Goal: Task Accomplishment & Management: Manage account settings

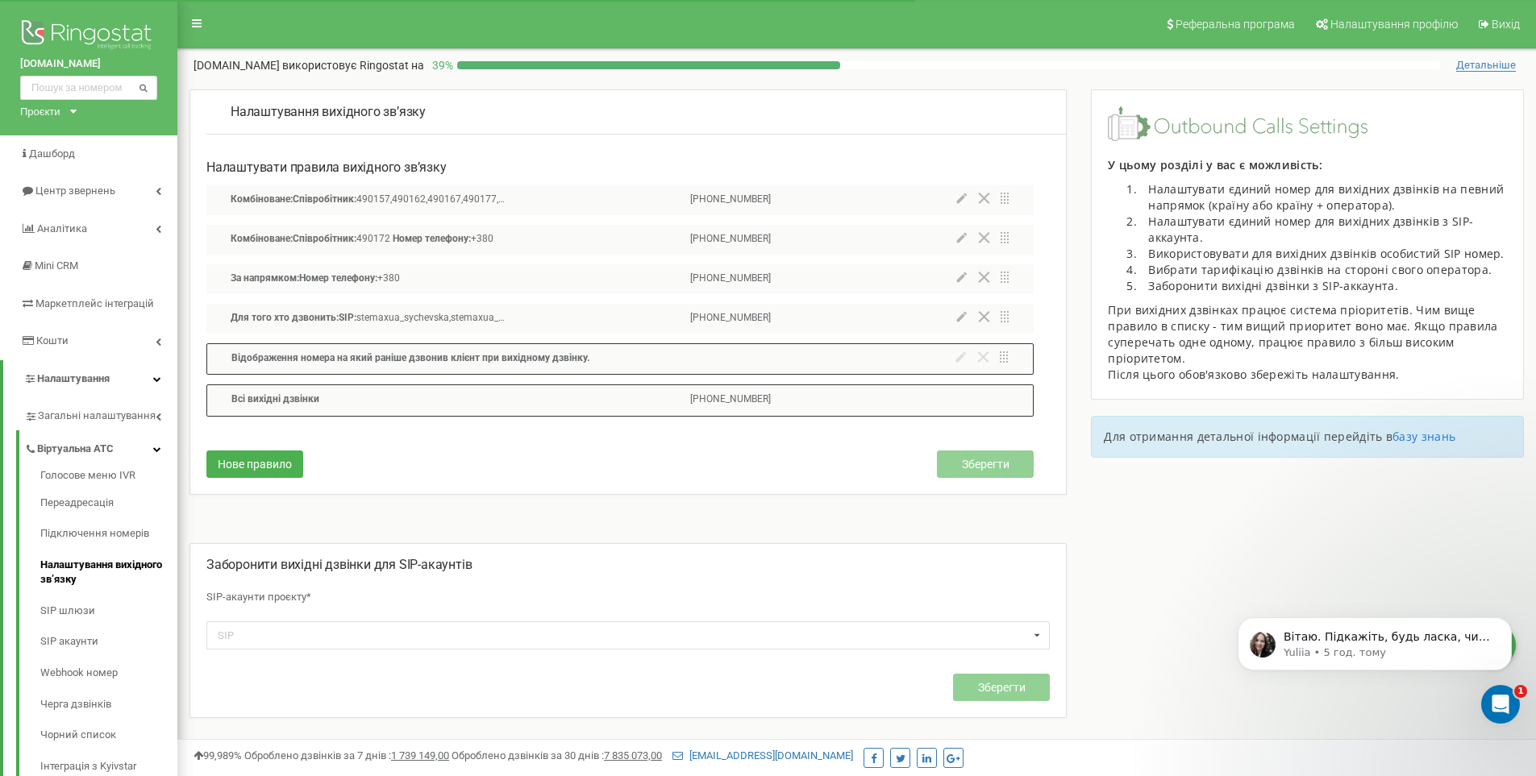
scroll to position [1809, 0]
click at [61, 148] on span "Дашборд" at bounding box center [52, 154] width 46 height 12
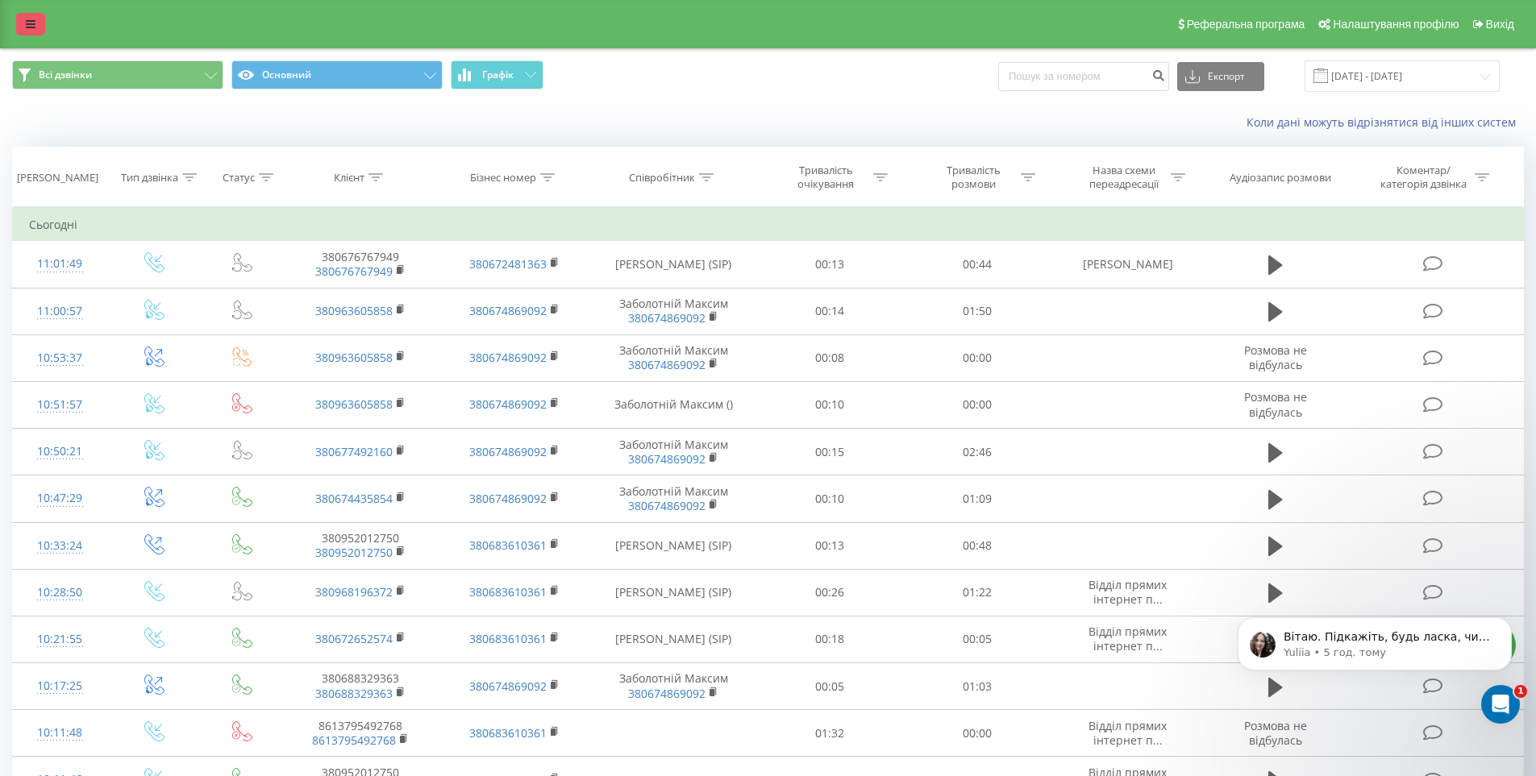
click at [24, 19] on link at bounding box center [30, 24] width 29 height 23
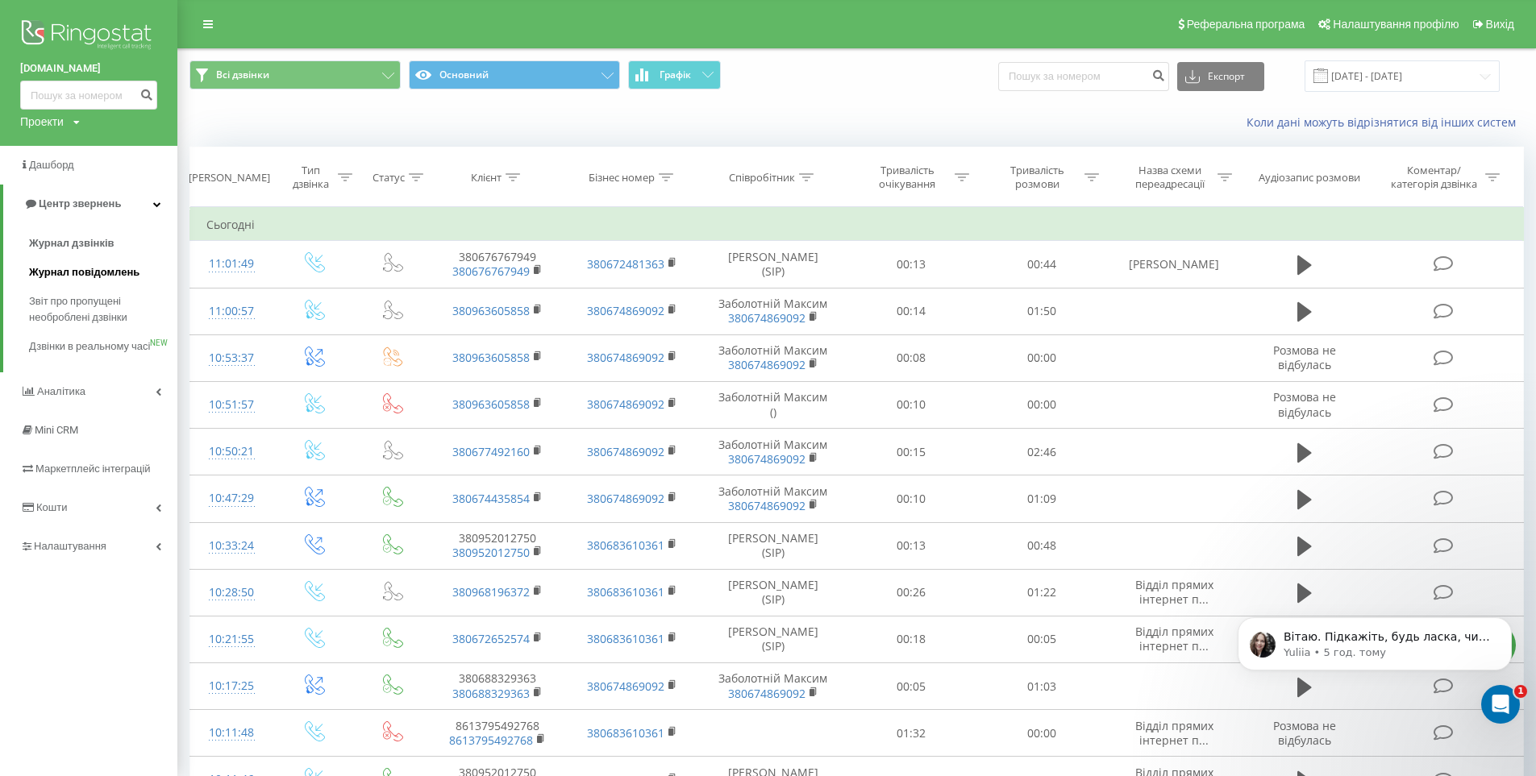
click at [53, 277] on span "Журнал повідомлень" at bounding box center [84, 272] width 110 height 16
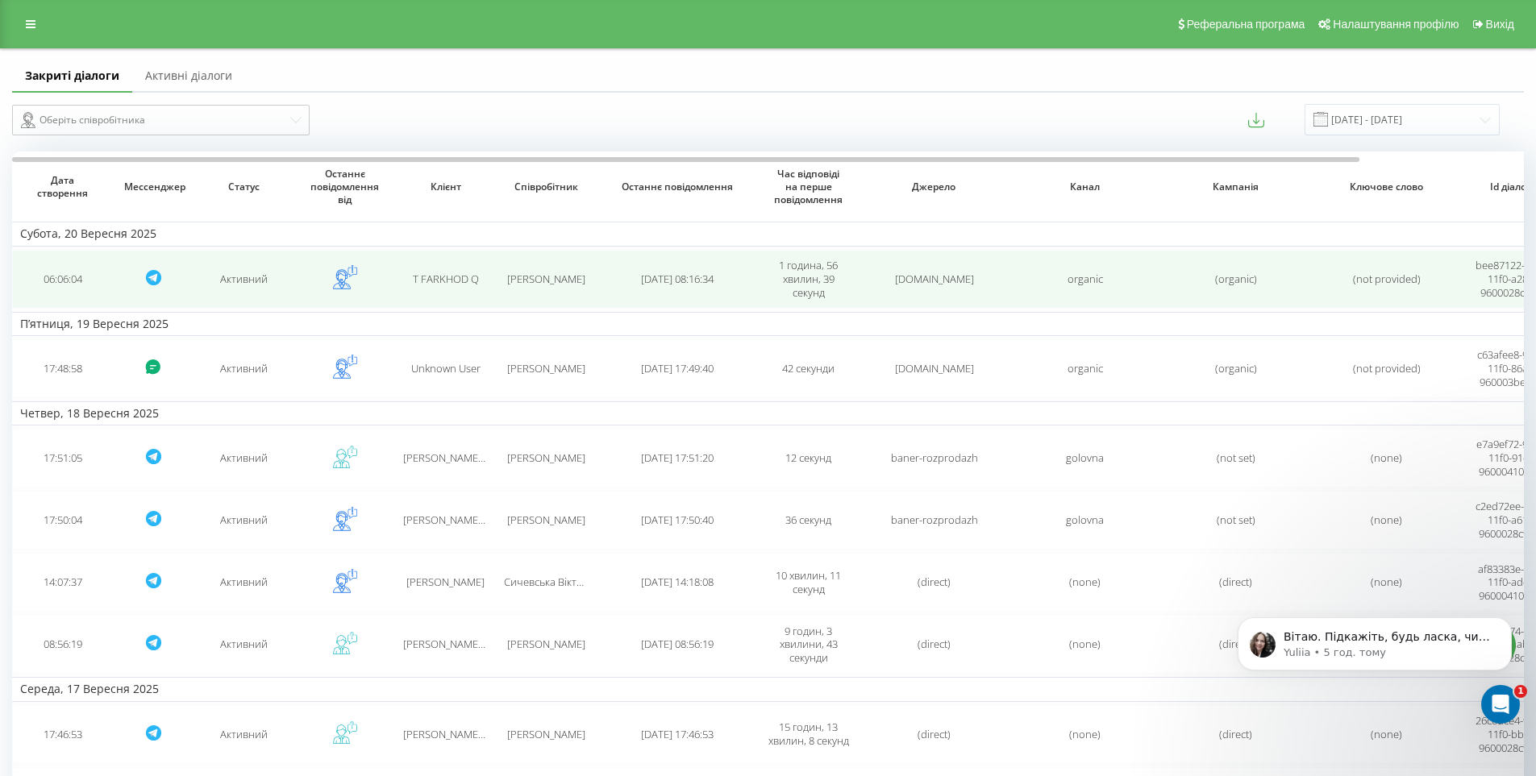
click at [999, 280] on div "[DOMAIN_NAME]" at bounding box center [934, 280] width 135 height 14
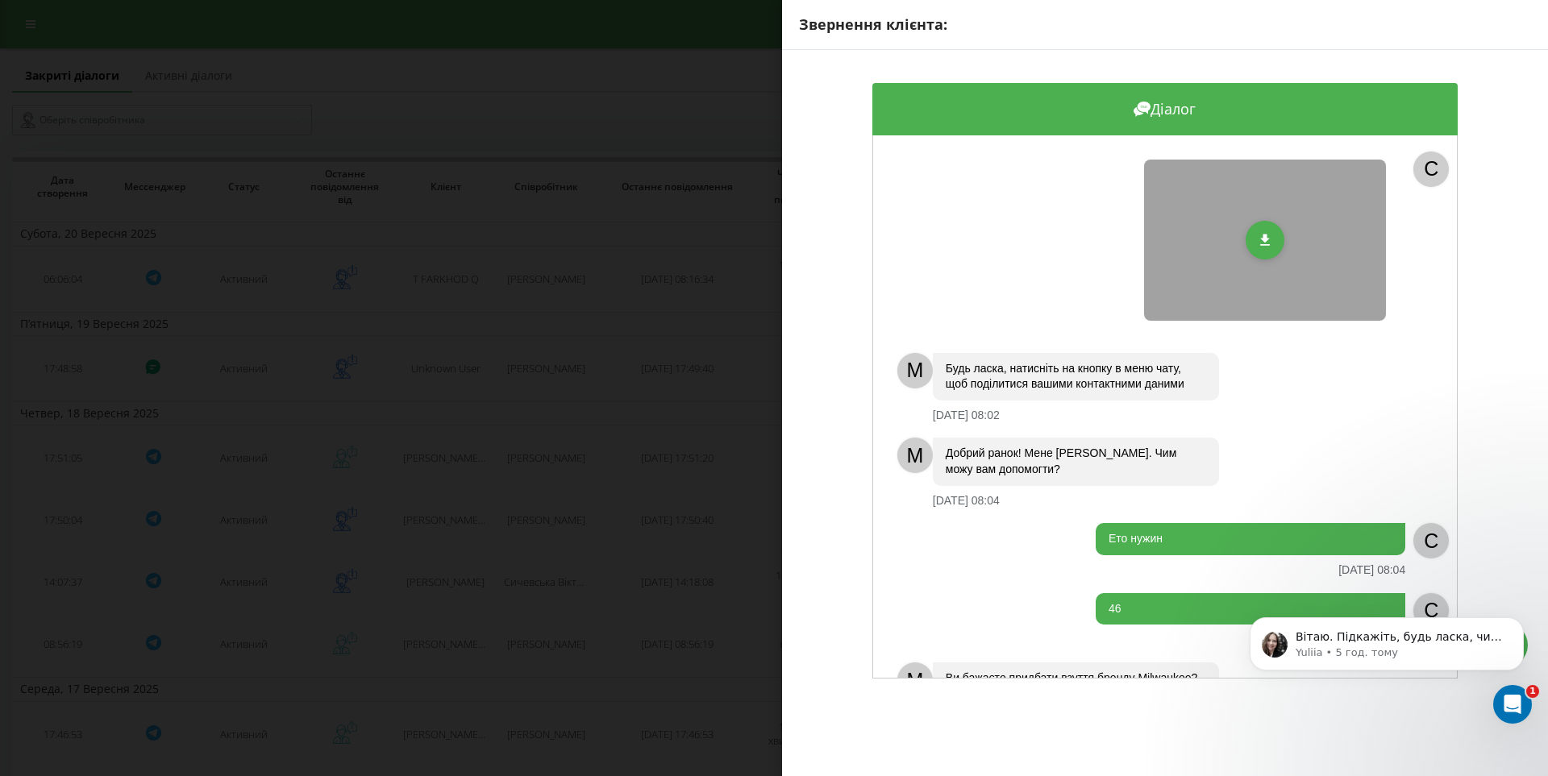
click at [614, 222] on div "Звернення клієнта: Діалог C M Будь ласка, натисніть на кнопку в меню чату, щоб …" at bounding box center [774, 388] width 1548 height 776
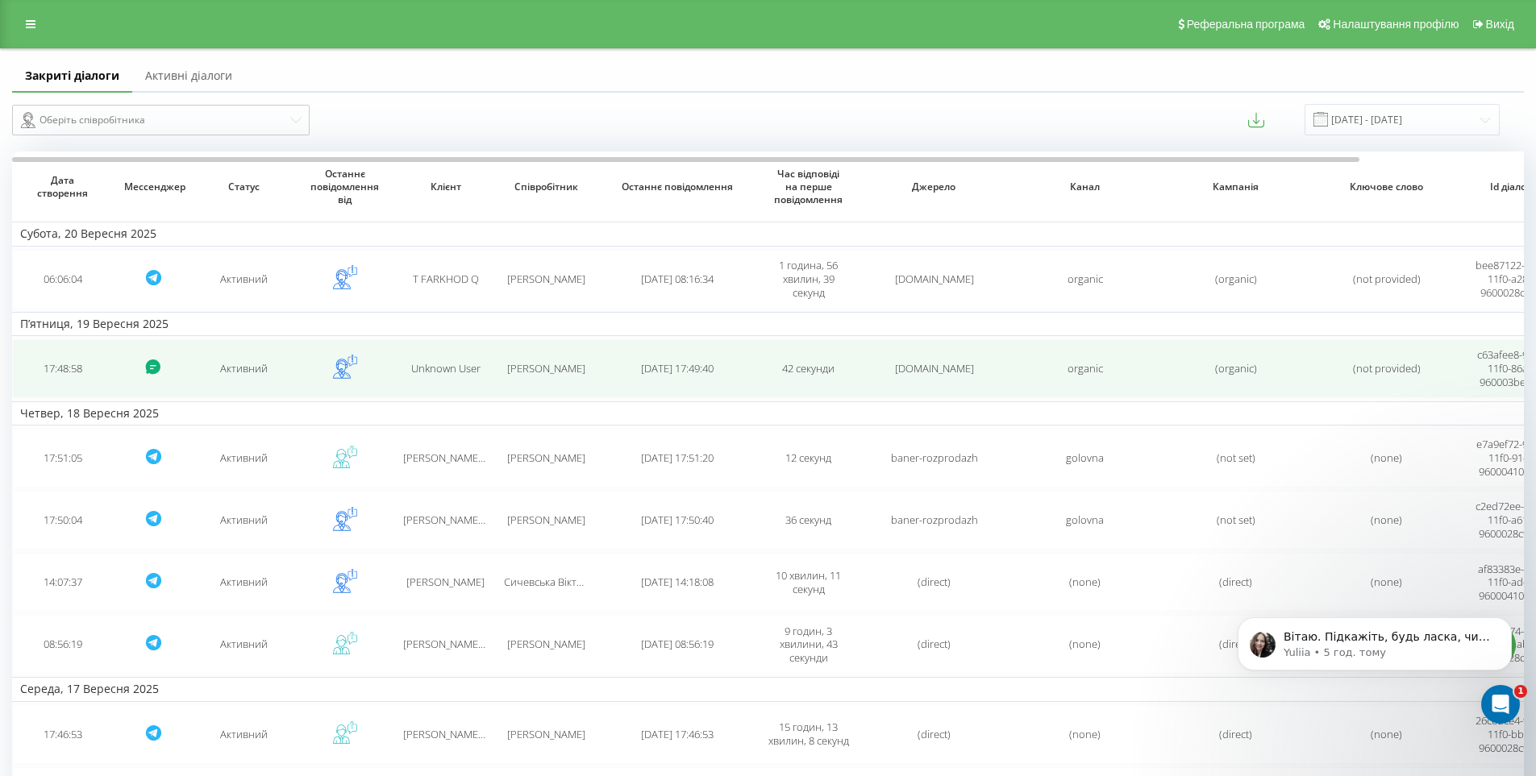
click at [610, 371] on td "2025-09-19 17:49:40" at bounding box center [677, 368] width 161 height 59
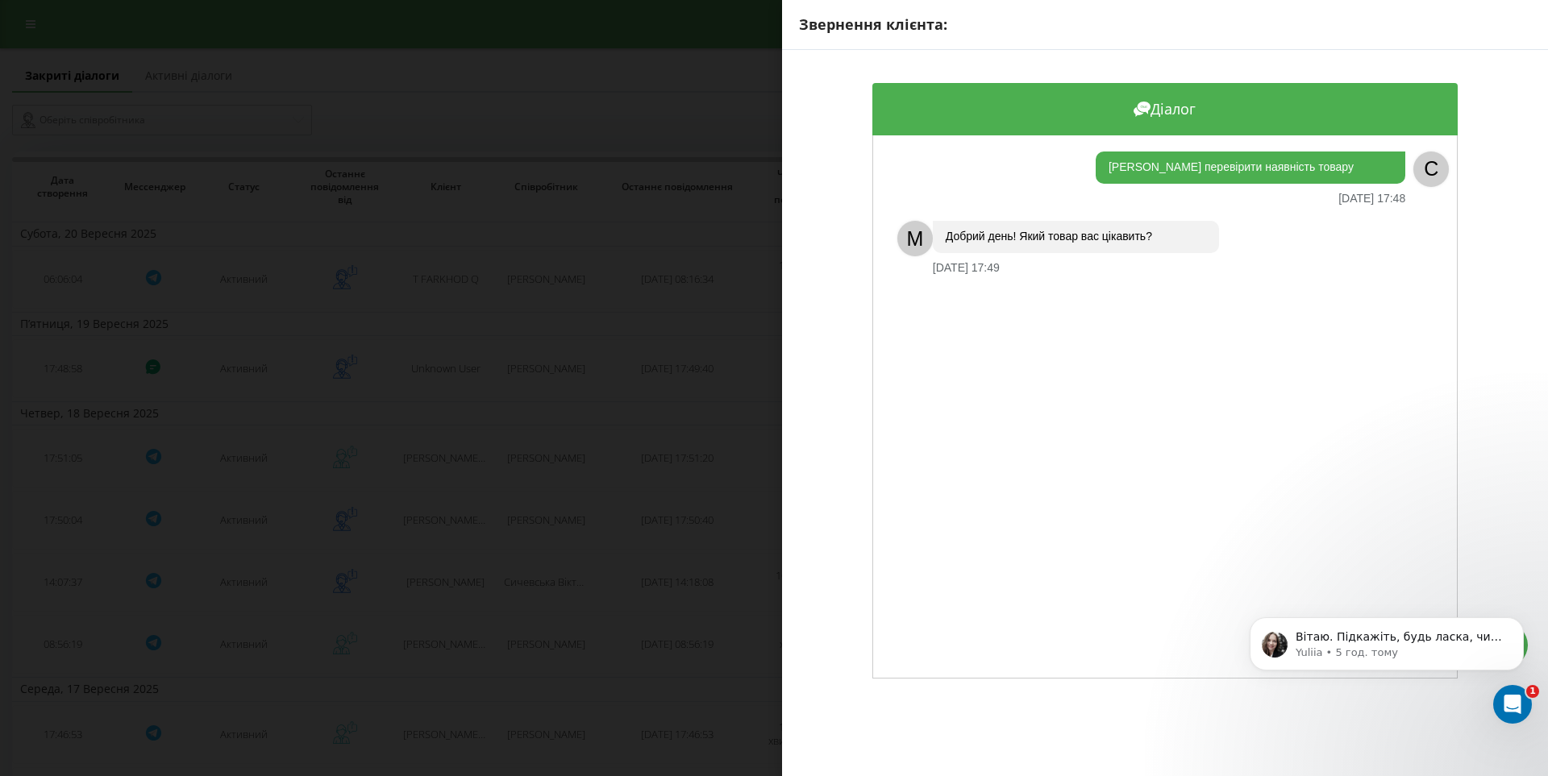
click at [738, 110] on div "Звернення клієнта: Діалог Хочу перевірити наявність товару 19.09.2025 17:48 C M…" at bounding box center [774, 388] width 1548 height 776
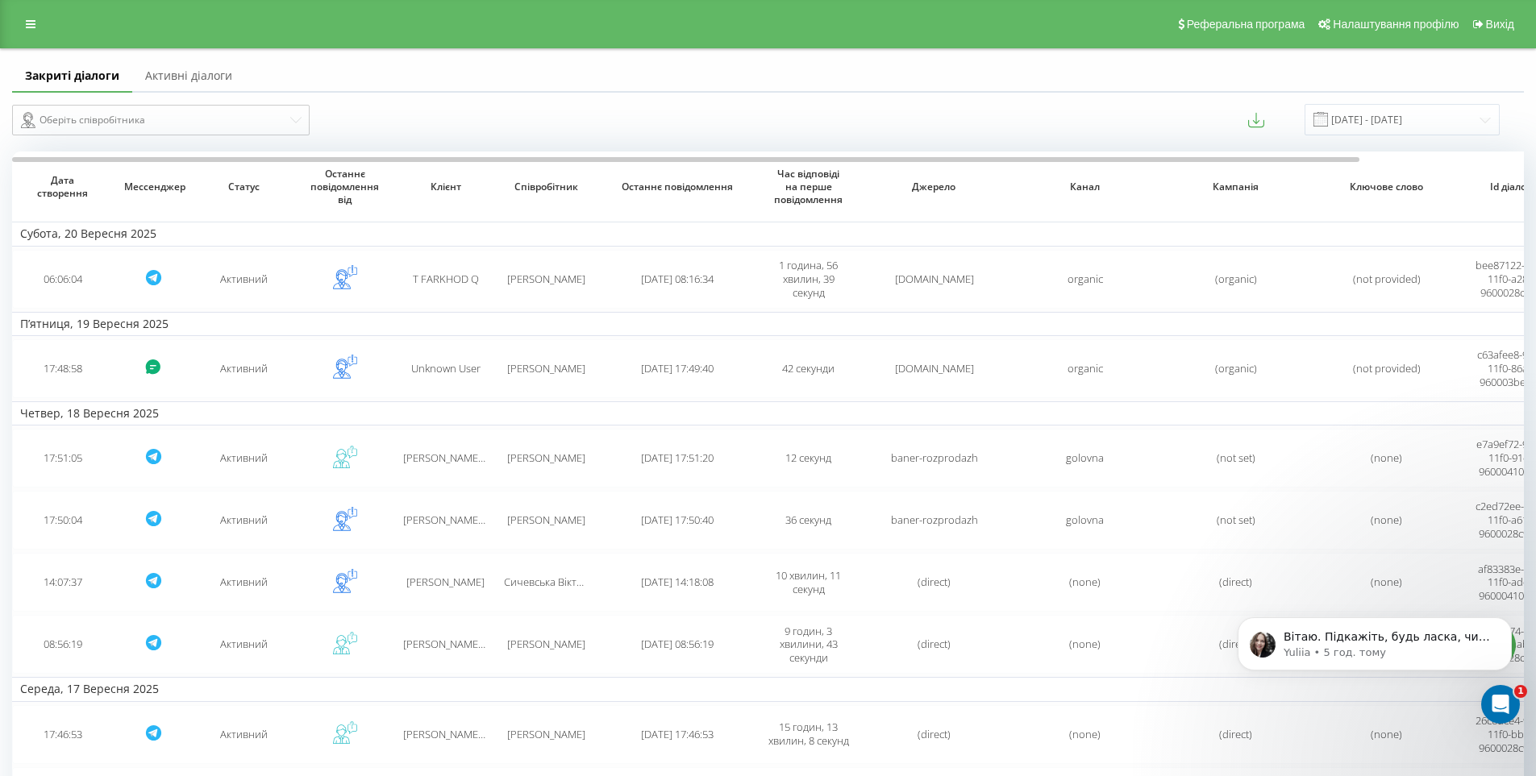
click at [222, 77] on link "Активні діалоги" at bounding box center [188, 76] width 113 height 32
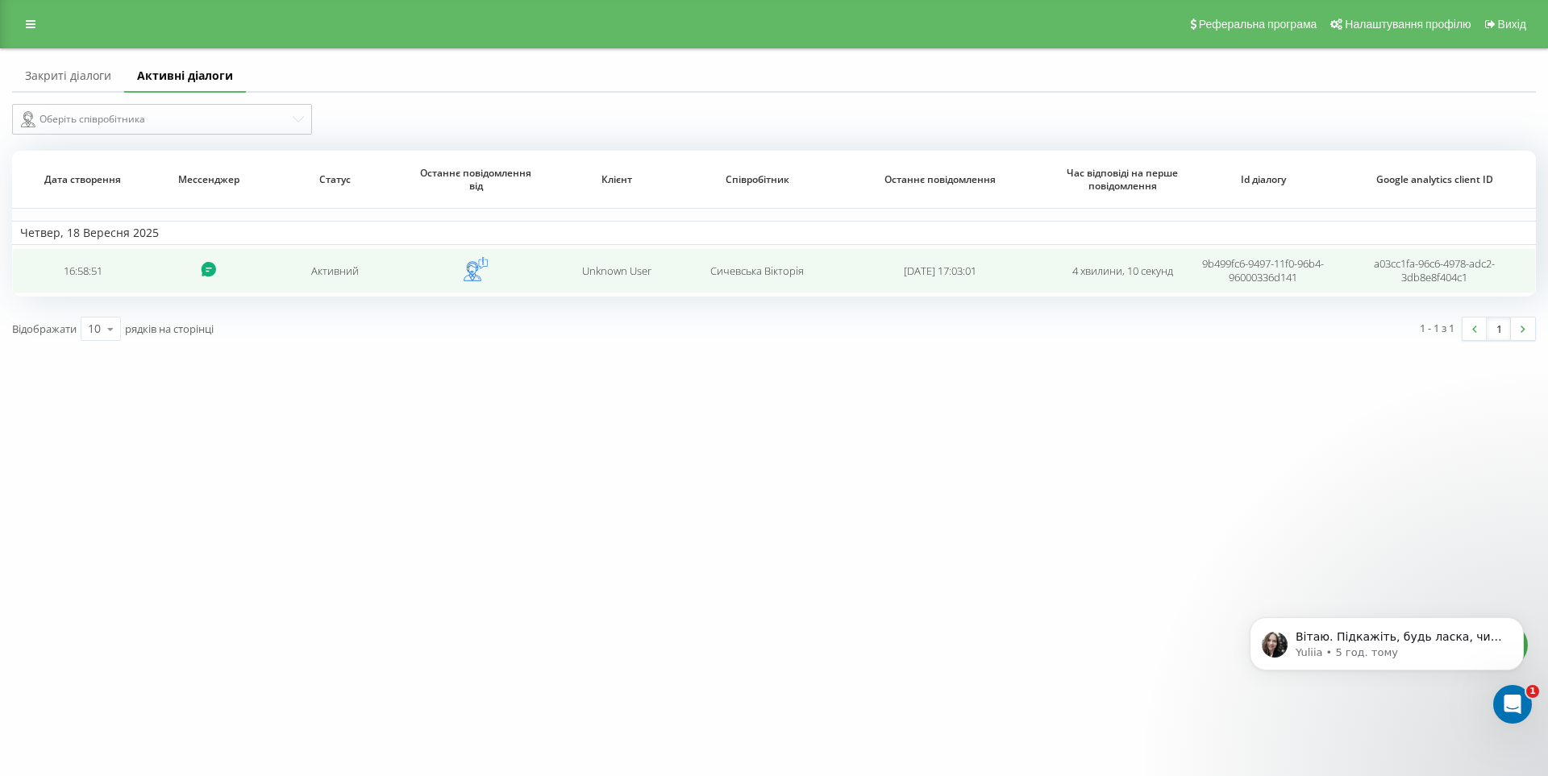
click at [768, 268] on span "Сичевська Вікторія" at bounding box center [757, 271] width 94 height 15
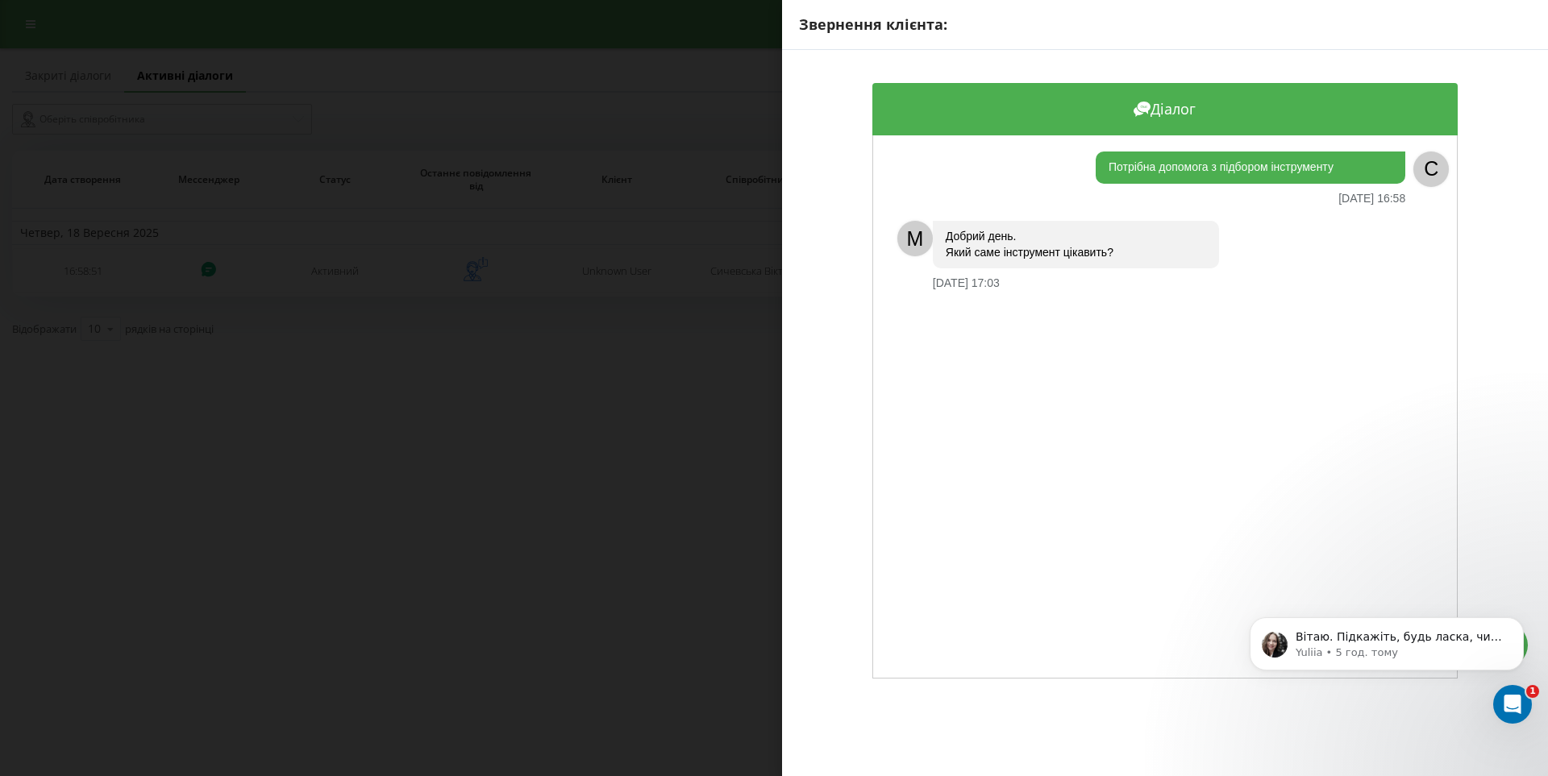
click at [815, 327] on div "Діалог Потрібна допомога з підбором інструменту 18.09.2025 16:58 C M Добрий ден…" at bounding box center [1165, 381] width 766 height 662
click at [598, 439] on div "Звернення клієнта: Діалог Потрібна допомога з підбором інструменту 18.09.2025 1…" at bounding box center [774, 388] width 1548 height 776
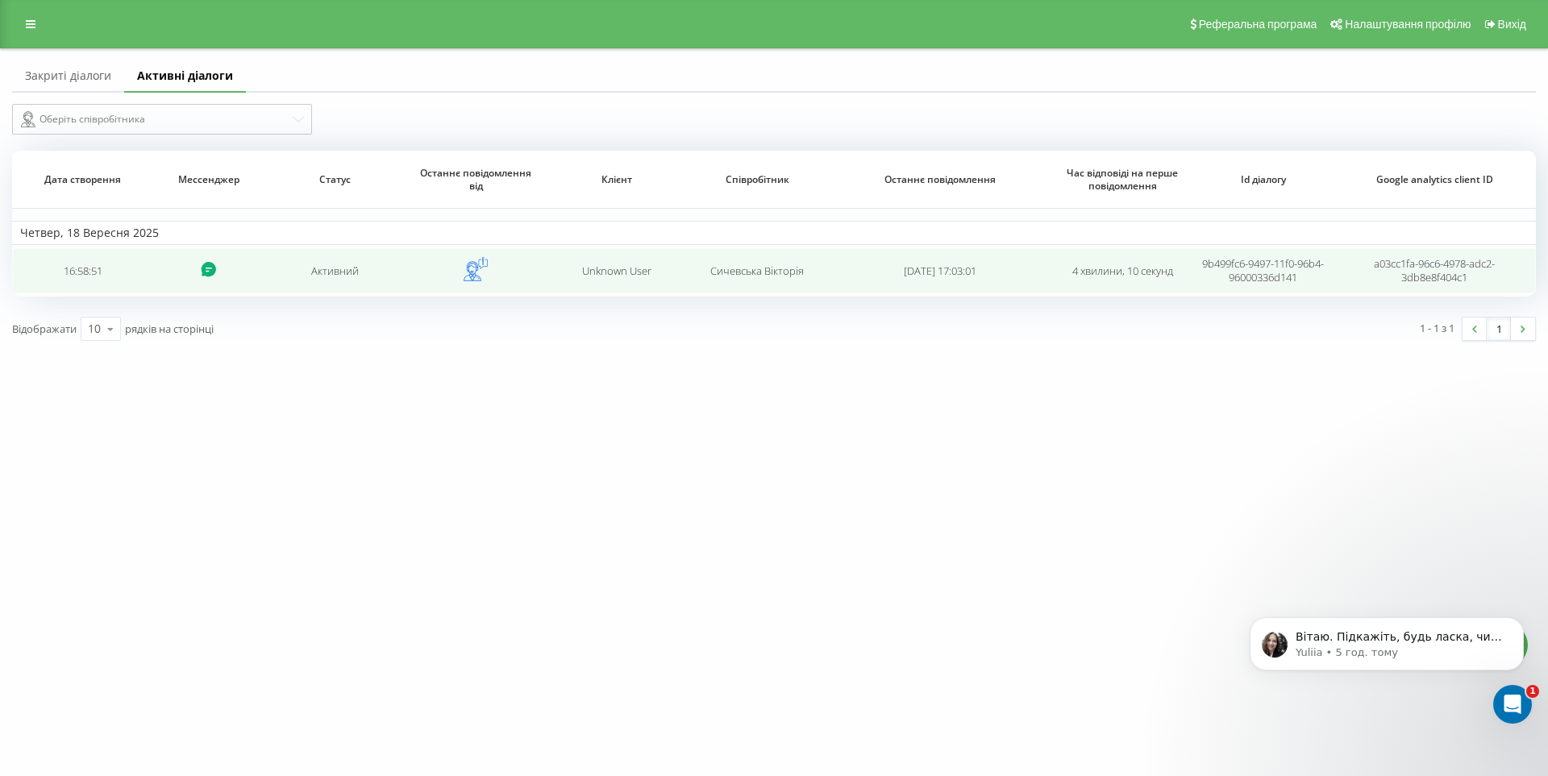
click at [787, 273] on span "Сичевська Вікторія" at bounding box center [757, 271] width 94 height 15
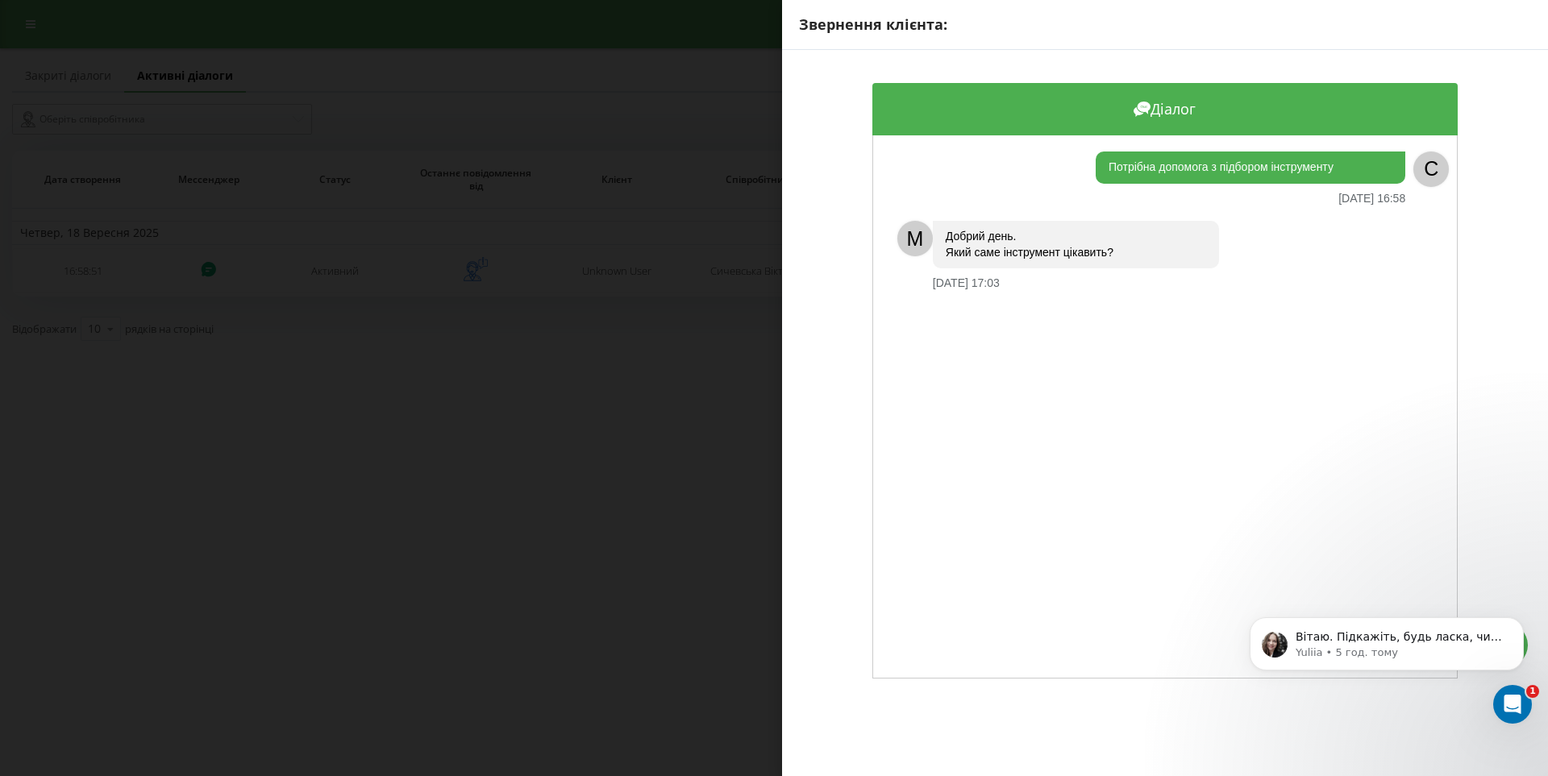
click at [554, 352] on div "Звернення клієнта: Діалог Потрібна допомога з підбором інструменту 18.09.2025 1…" at bounding box center [774, 388] width 1548 height 776
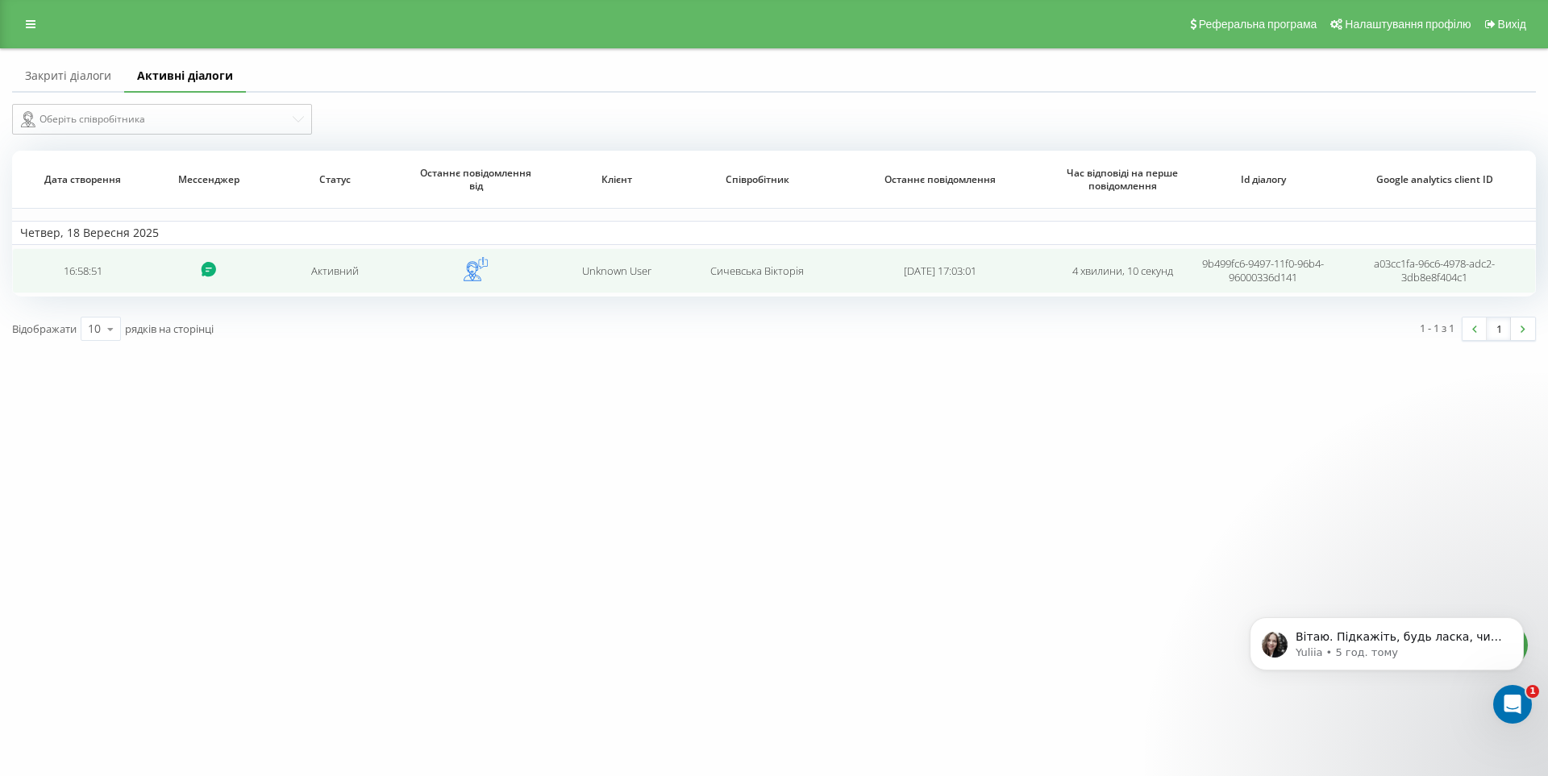
drag, startPoint x: 118, startPoint y: 256, endPoint x: 41, endPoint y: 268, distance: 77.5
click at [41, 268] on td "16:58:51" at bounding box center [82, 270] width 140 height 45
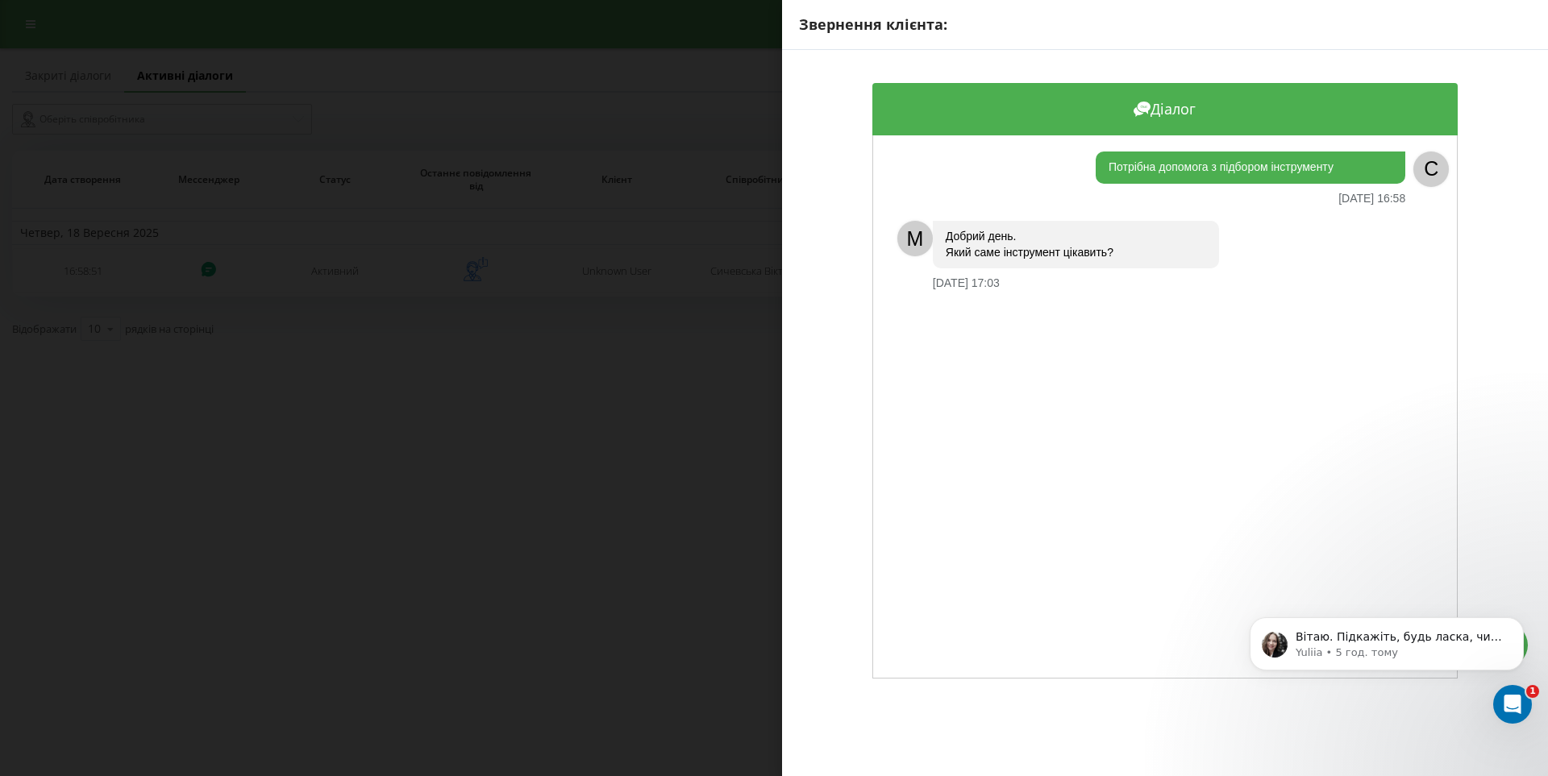
click at [409, 497] on div "Звернення клієнта: Діалог Потрібна допомога з підбором інструменту 18.09.2025 1…" at bounding box center [774, 388] width 1548 height 776
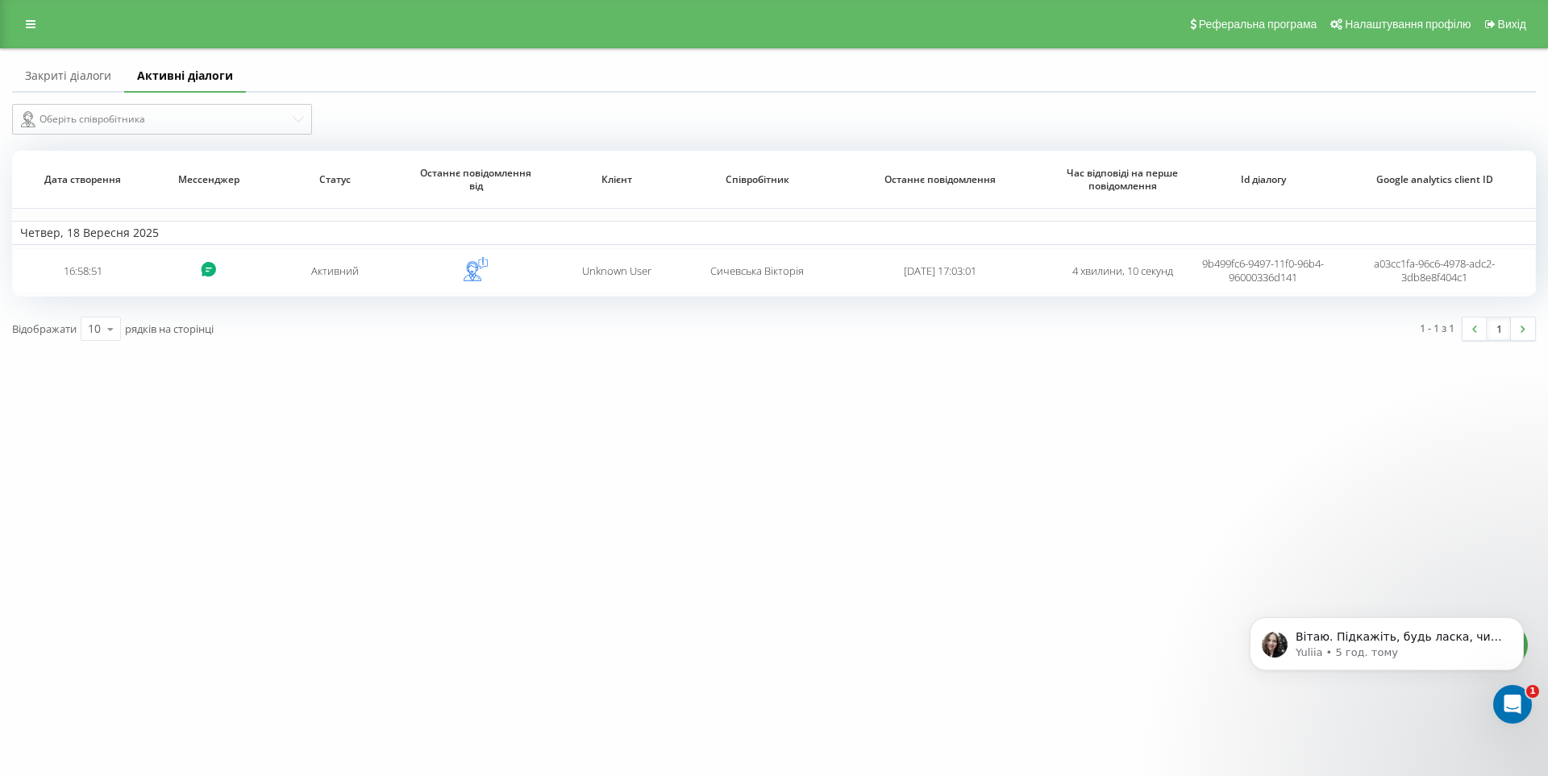
drag, startPoint x: 81, startPoint y: 79, endPoint x: 126, endPoint y: 97, distance: 48.5
click at [81, 78] on link "Закриті діалоги" at bounding box center [68, 76] width 112 height 32
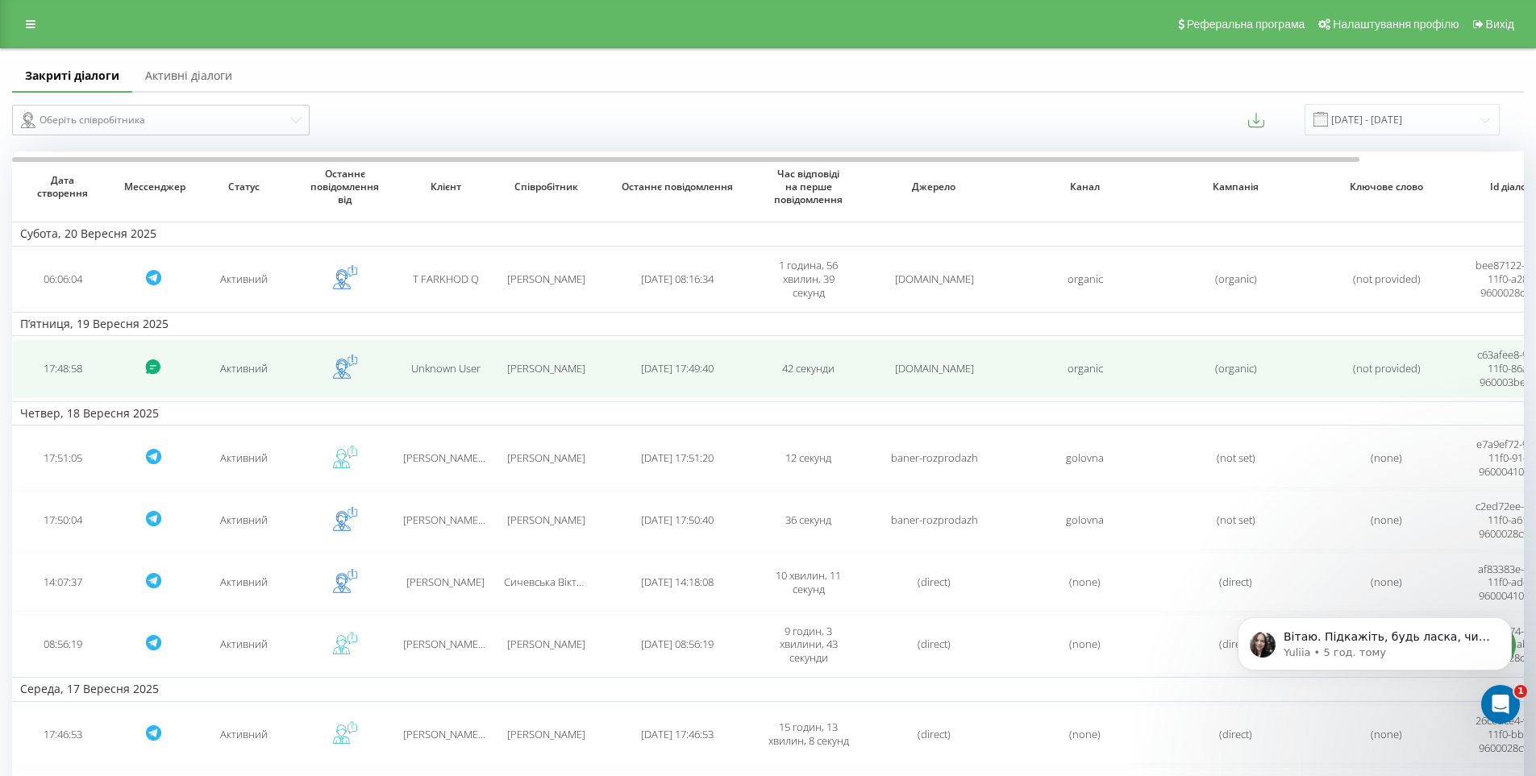
click at [641, 368] on span "2025-09-19 17:49:40" at bounding box center [677, 368] width 73 height 15
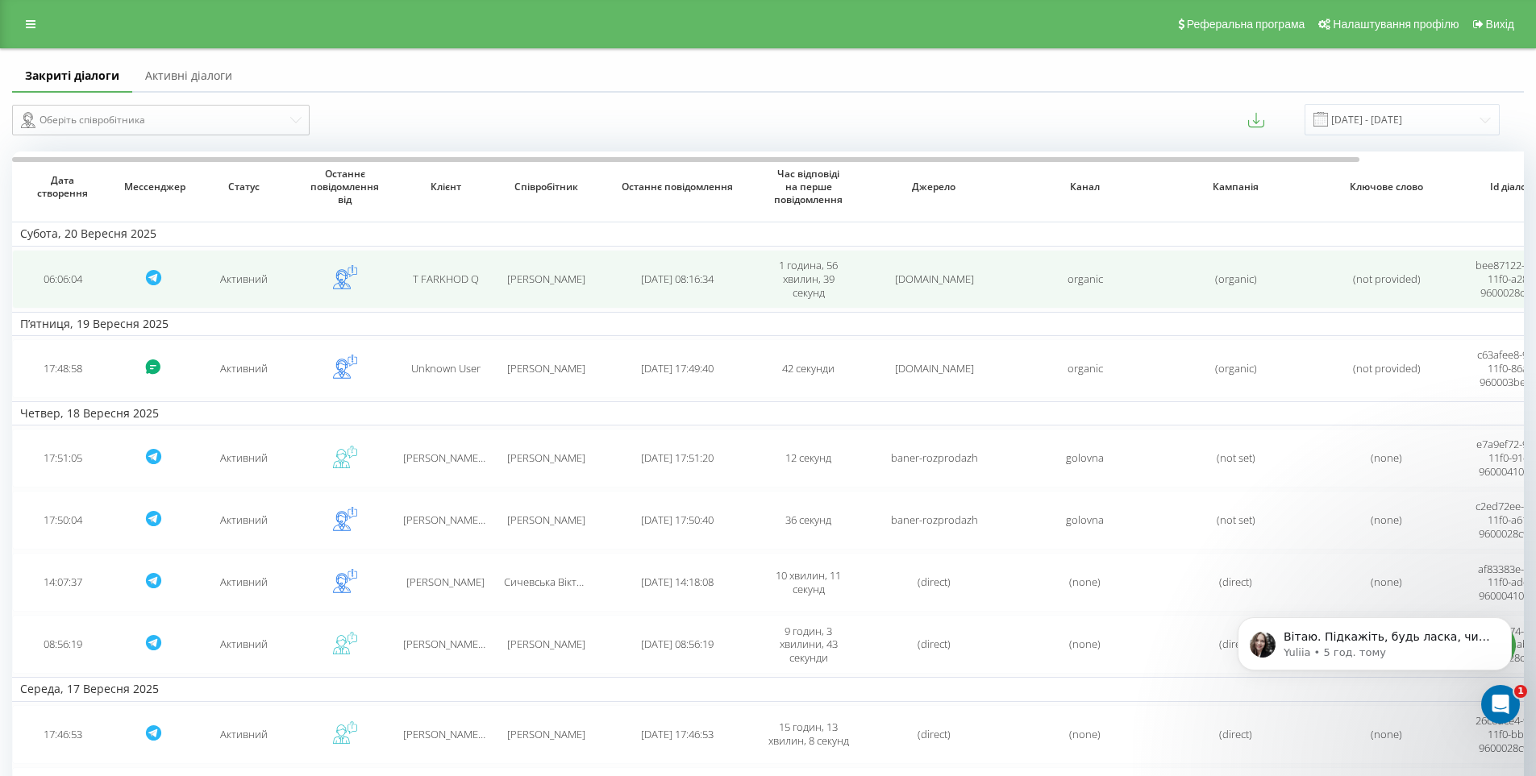
click at [437, 283] on span "T FARKHOD Q" at bounding box center [446, 279] width 66 height 15
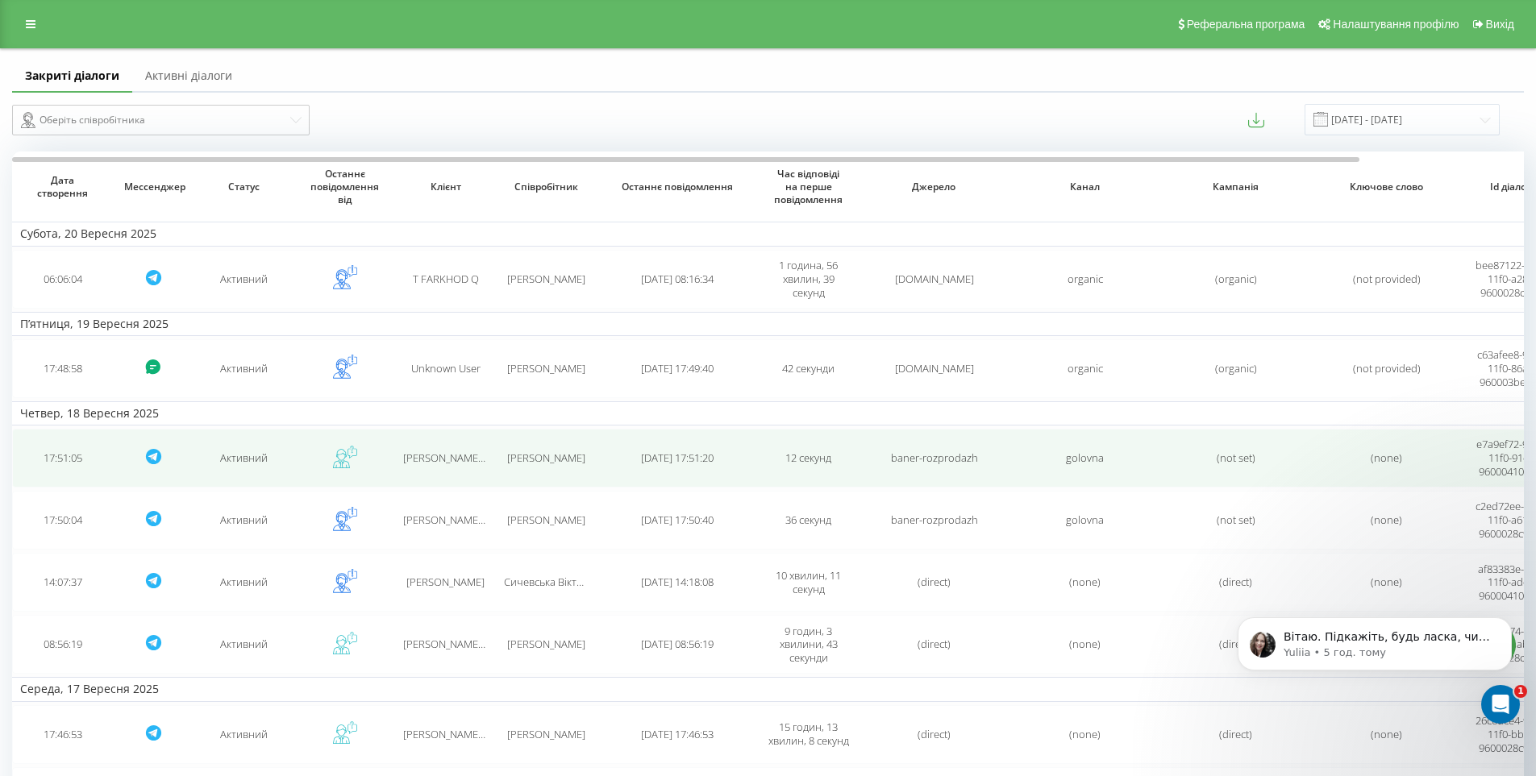
click at [611, 460] on td "2025-09-18 17:51:20" at bounding box center [677, 458] width 161 height 59
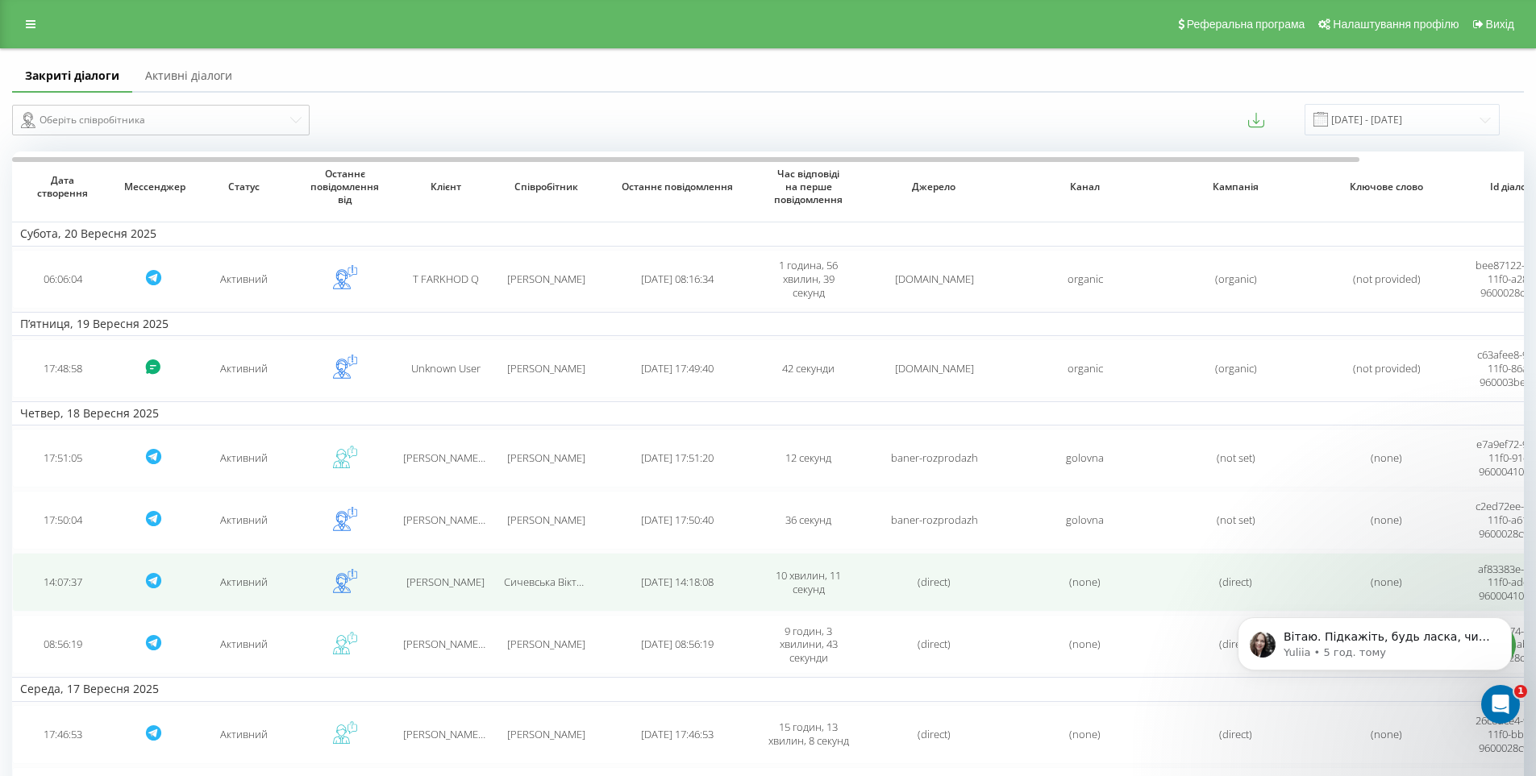
scroll to position [81, 0]
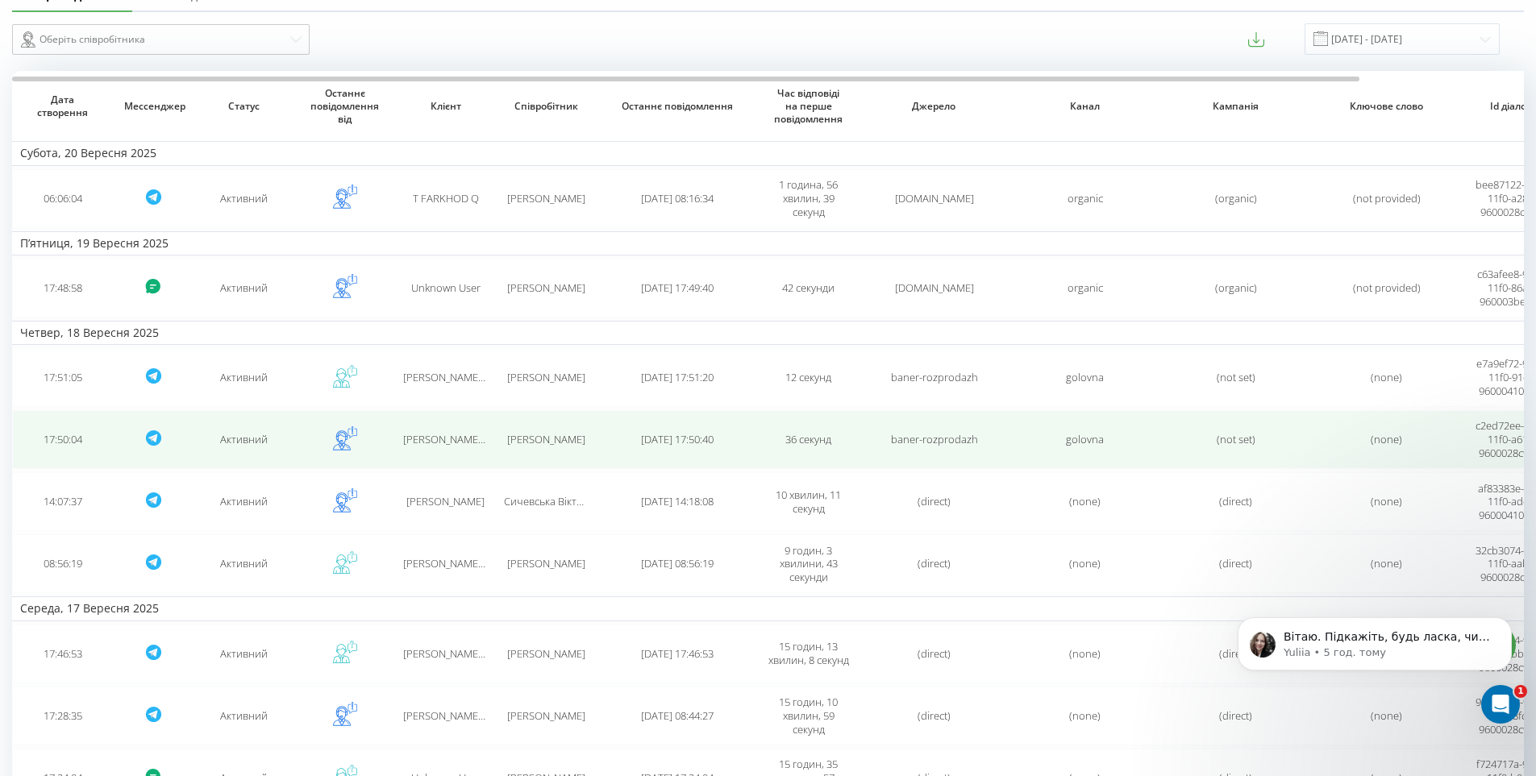
click at [522, 439] on span "Гаврилов Євген" at bounding box center [546, 439] width 78 height 15
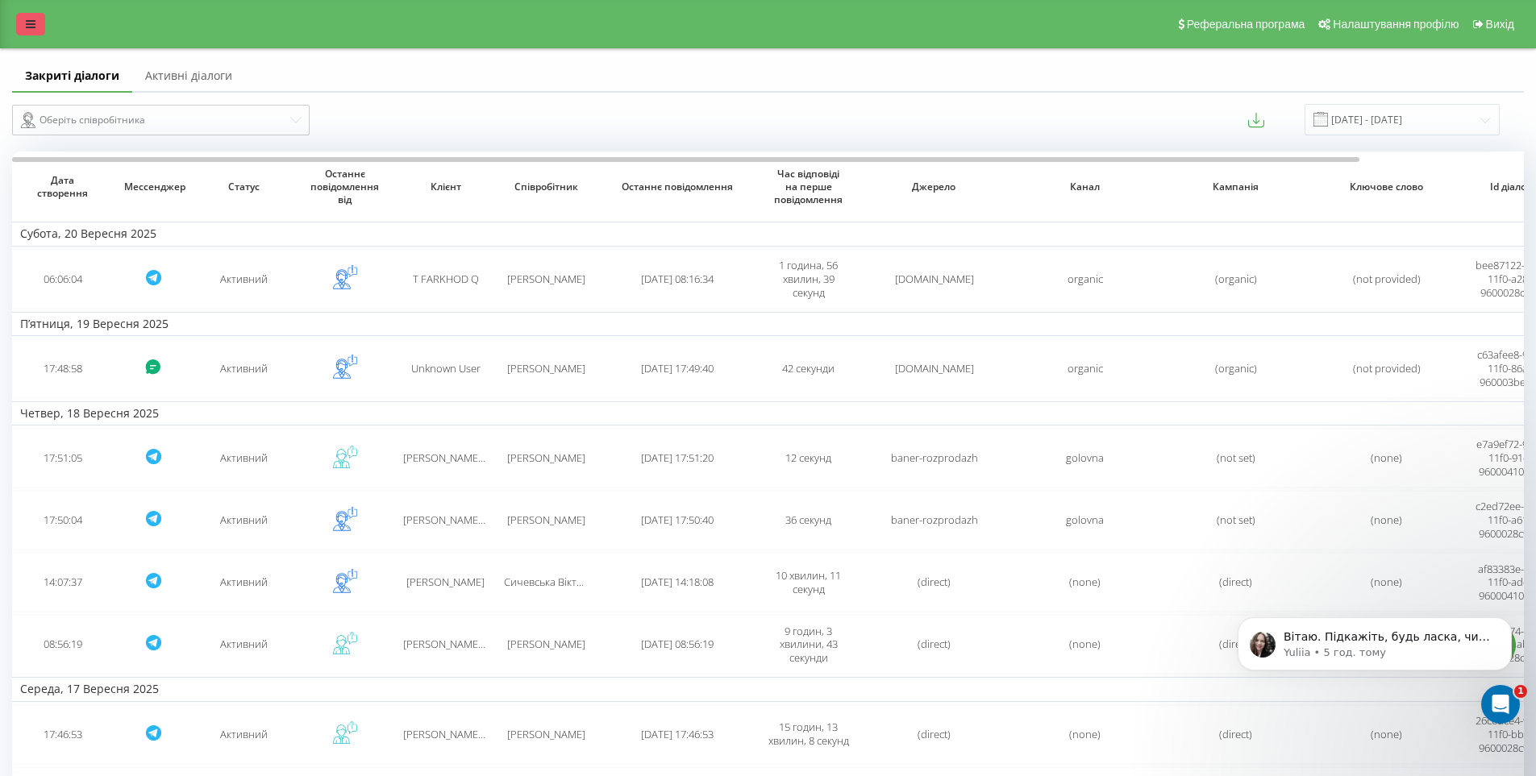
click at [31, 23] on icon at bounding box center [31, 24] width 10 height 11
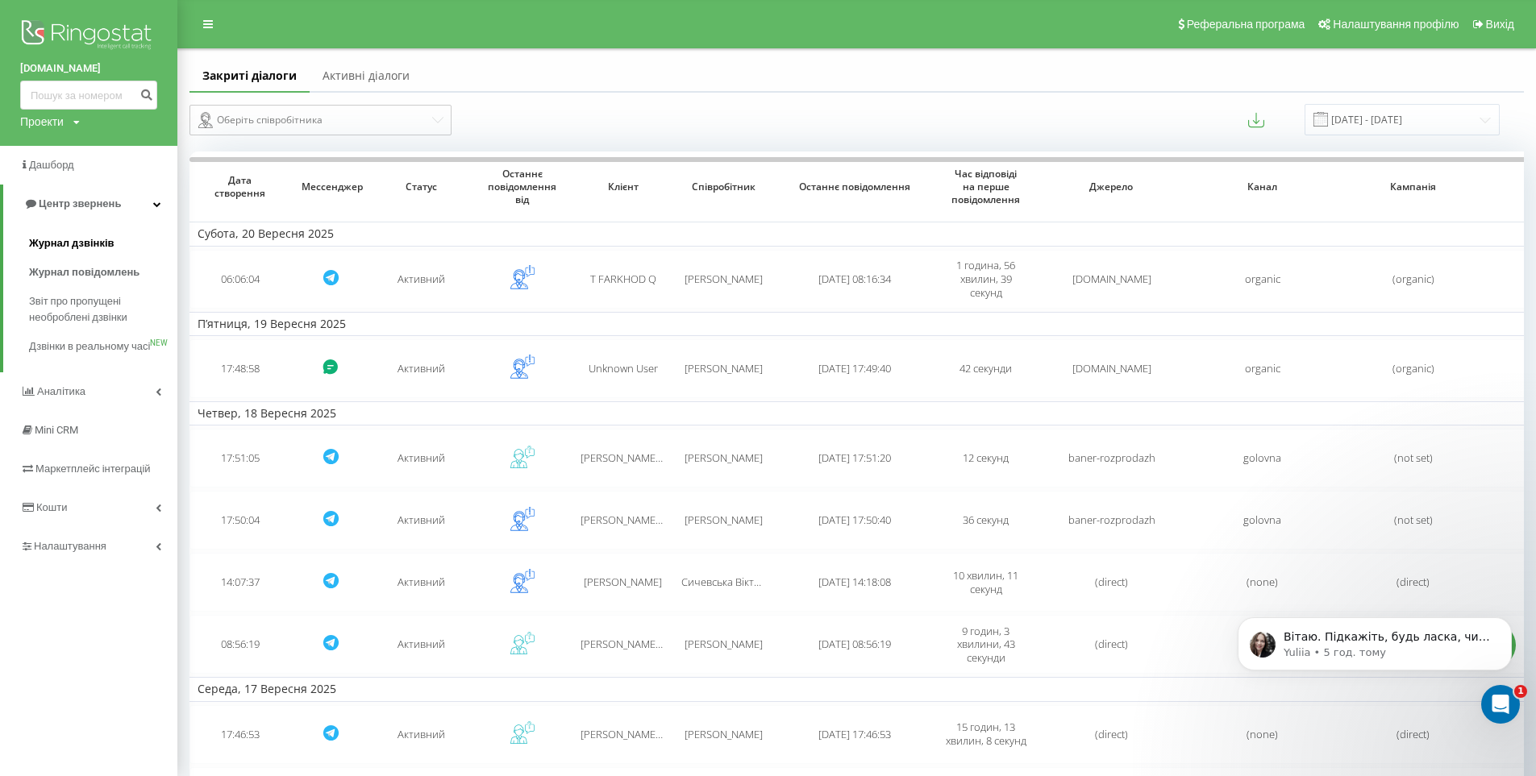
click at [50, 239] on span "Журнал дзвінків" at bounding box center [71, 243] width 85 height 16
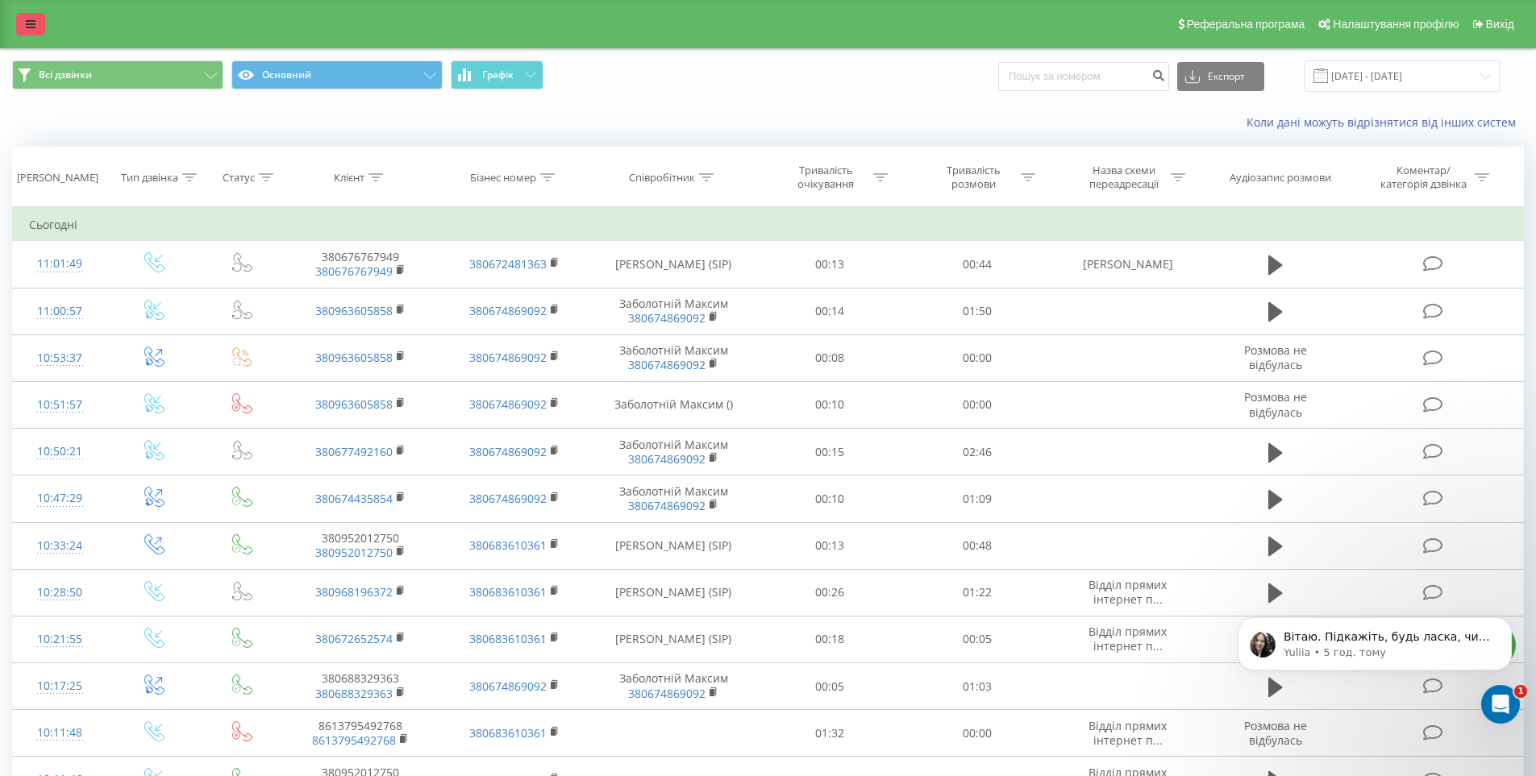
click at [36, 24] on link at bounding box center [30, 24] width 29 height 23
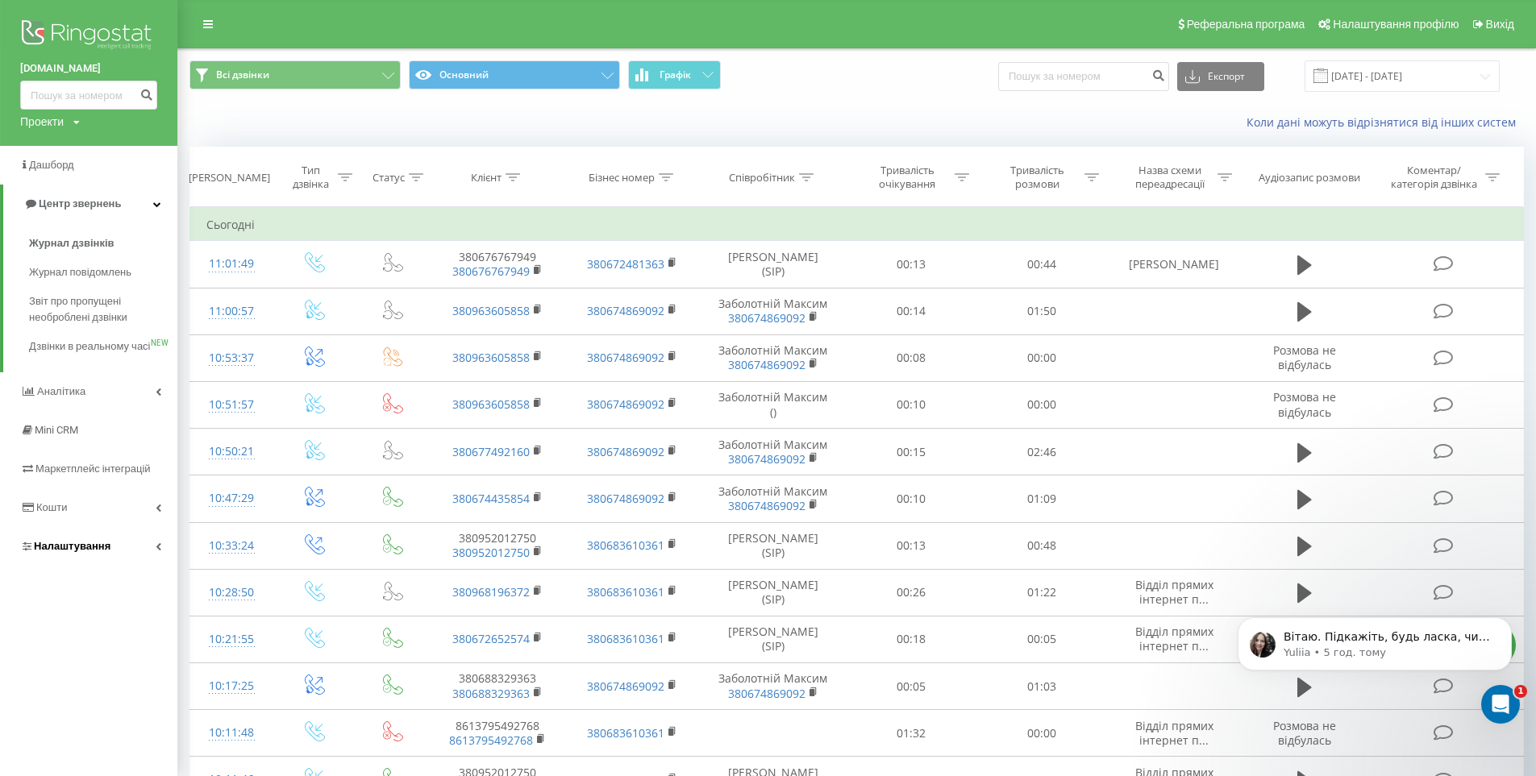
click at [49, 552] on span "Налаштування" at bounding box center [72, 546] width 77 height 12
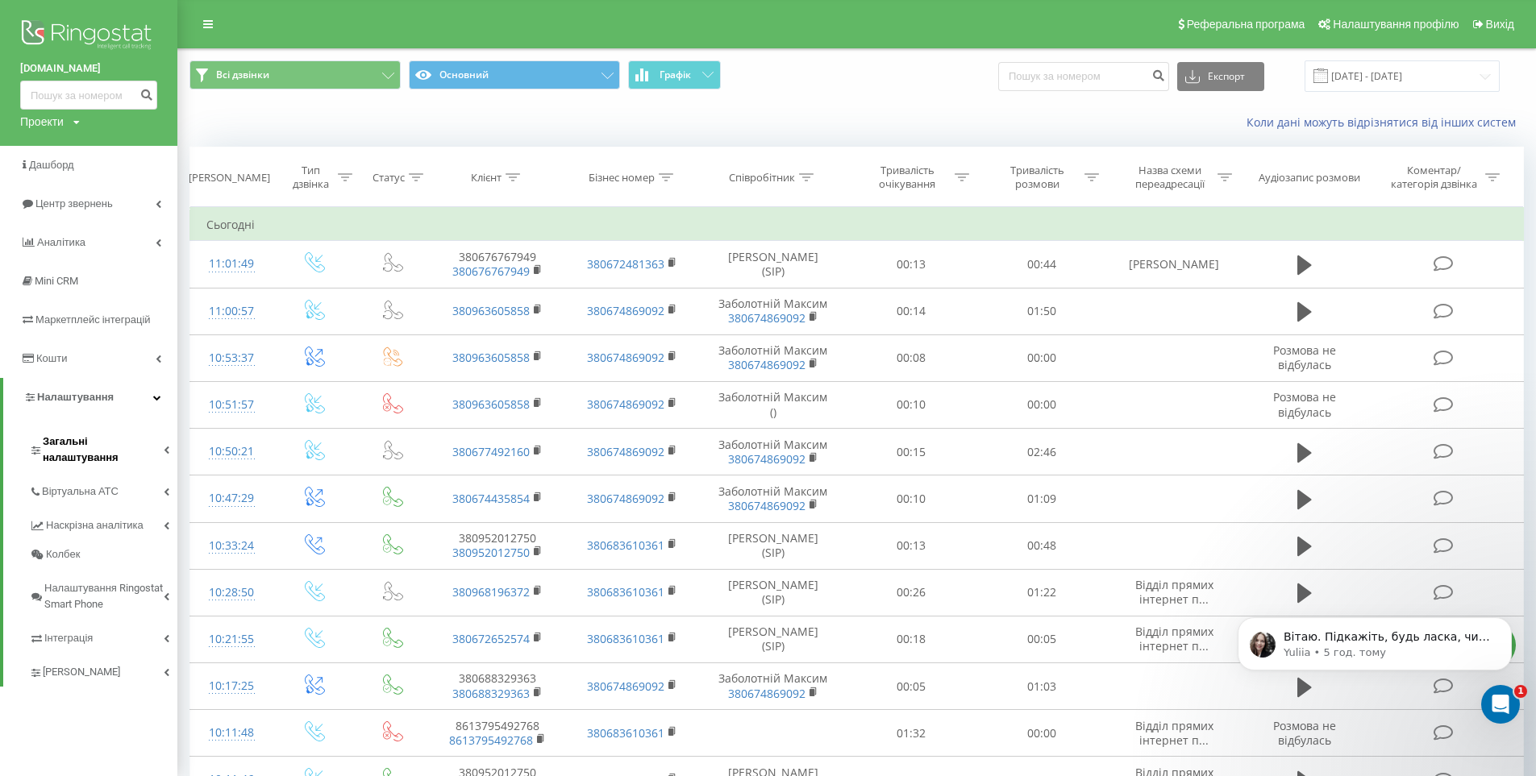
click at [77, 443] on span "Загальні налаштування" at bounding box center [103, 450] width 121 height 32
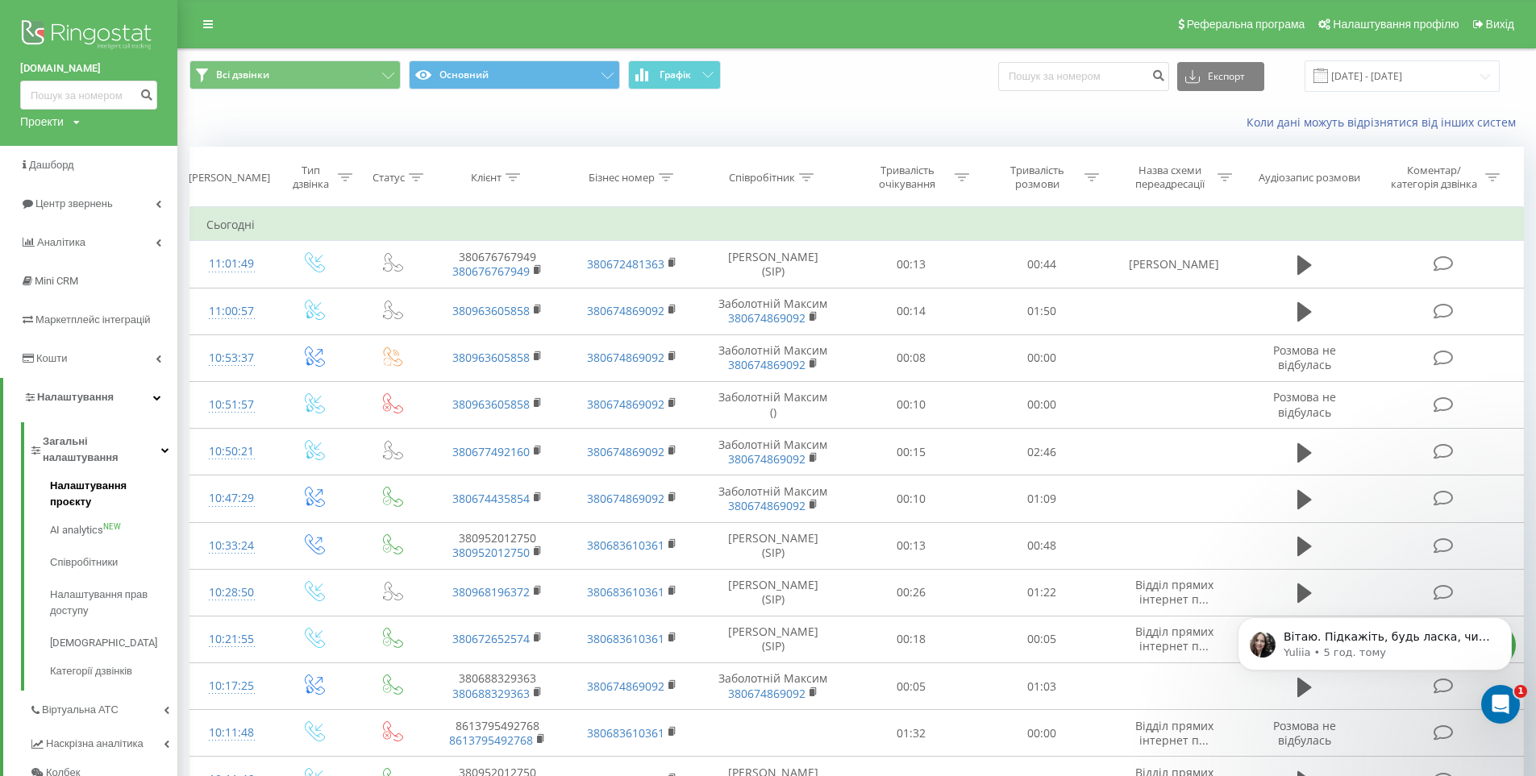
click at [75, 478] on span "Налаштування проєкту" at bounding box center [109, 494] width 119 height 32
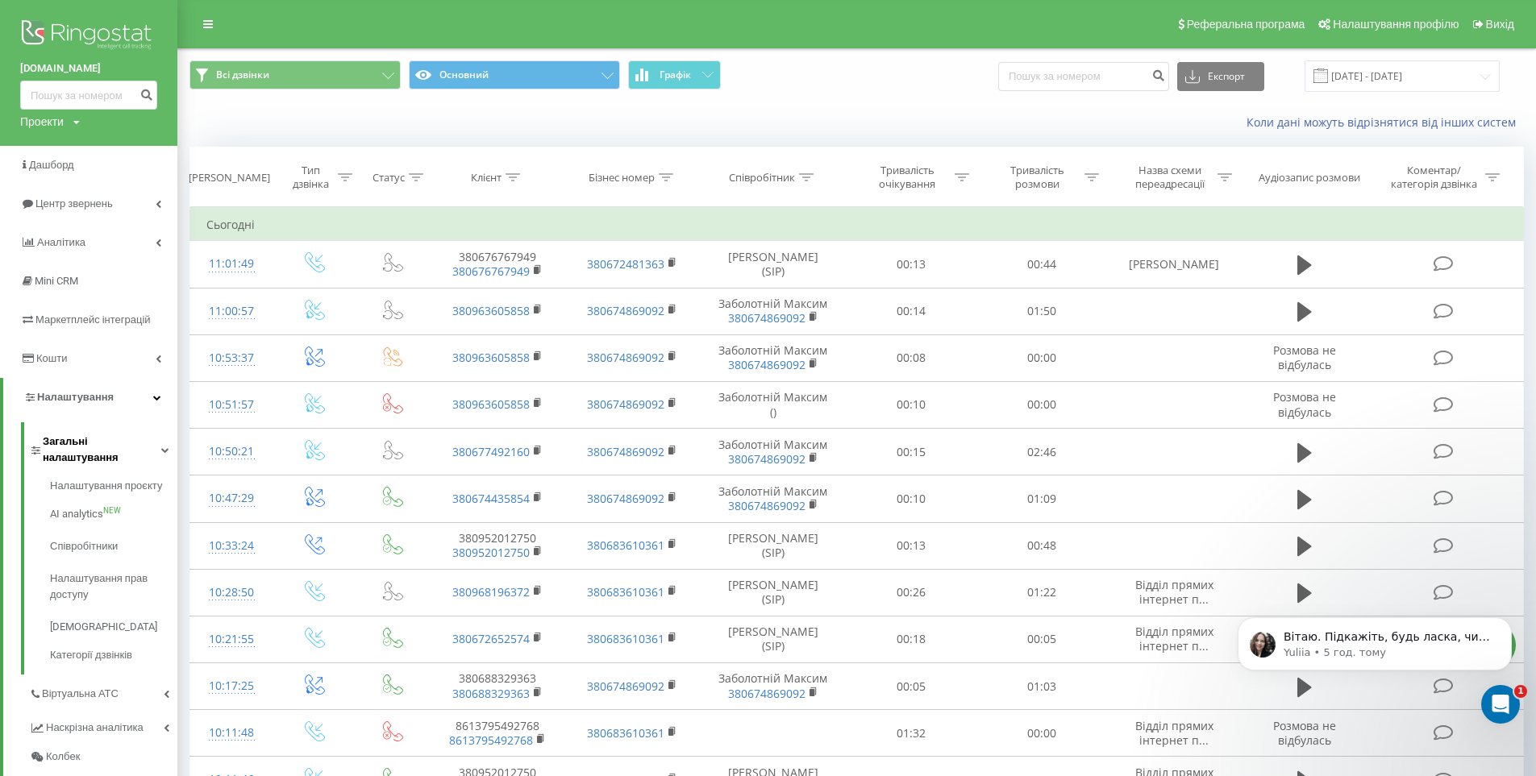
click at [70, 444] on span "Загальні налаштування" at bounding box center [102, 450] width 119 height 32
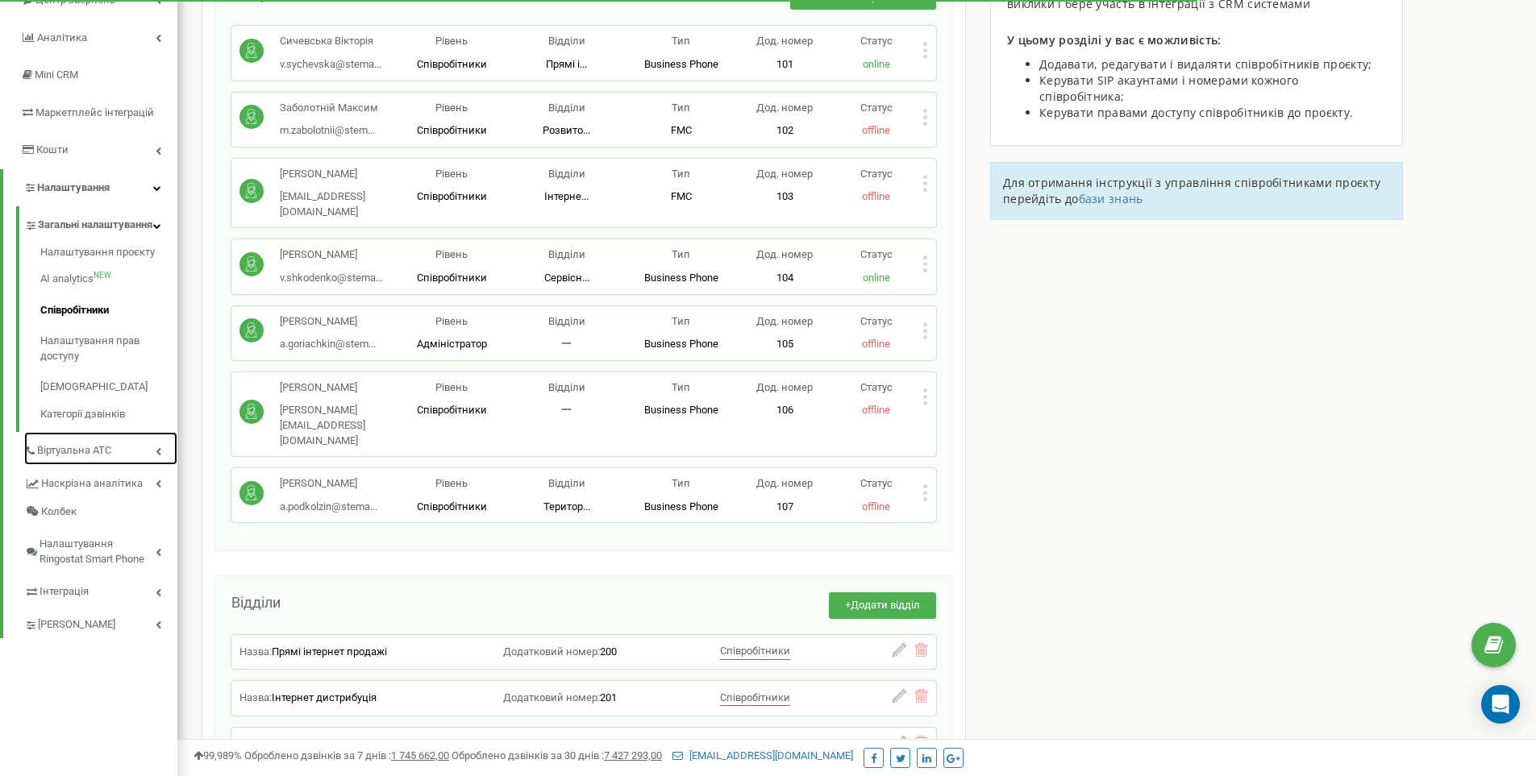
click at [57, 457] on link "Віртуальна АТС" at bounding box center [100, 448] width 153 height 33
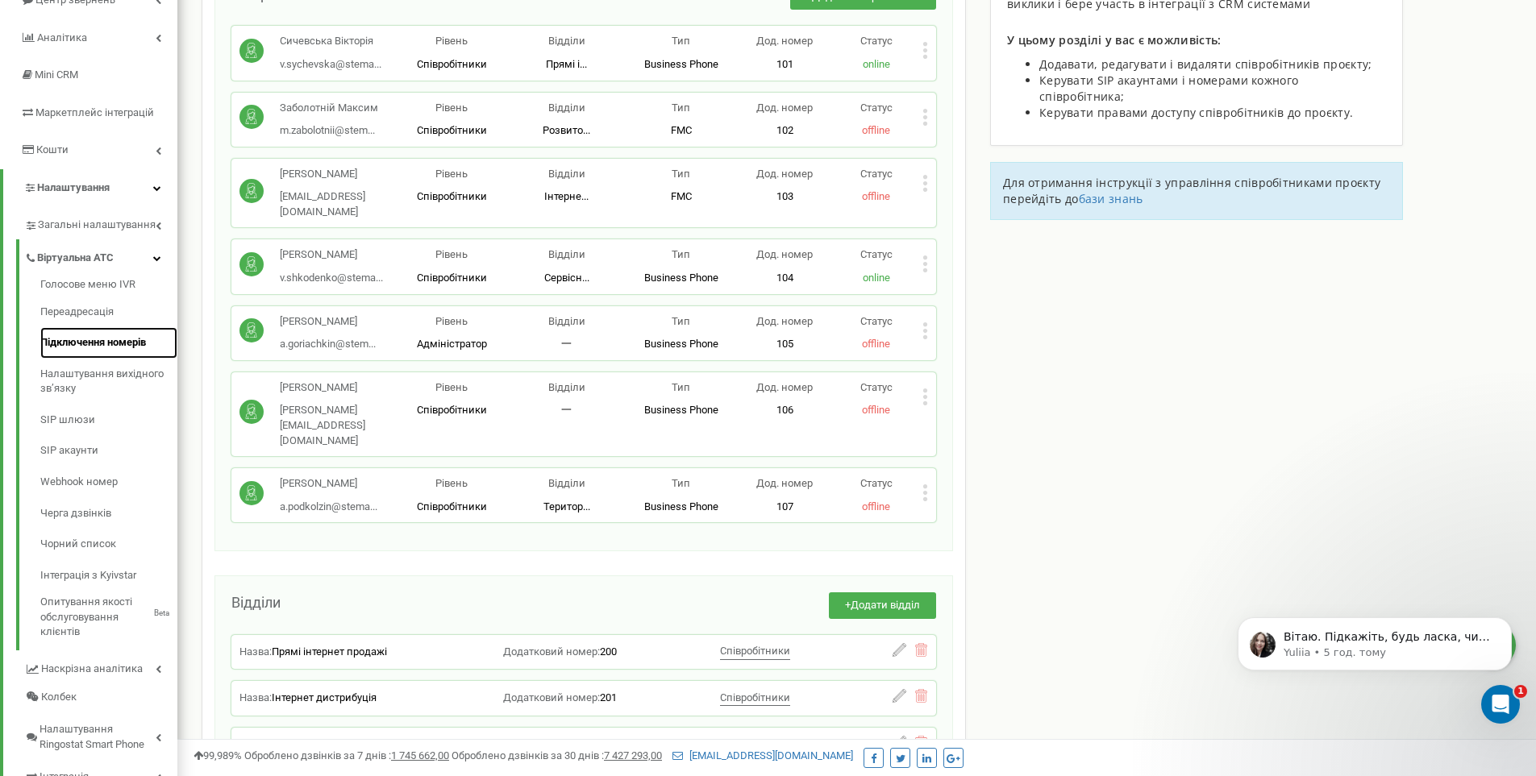
click at [59, 339] on link "Підключення номерів" at bounding box center [108, 342] width 137 height 31
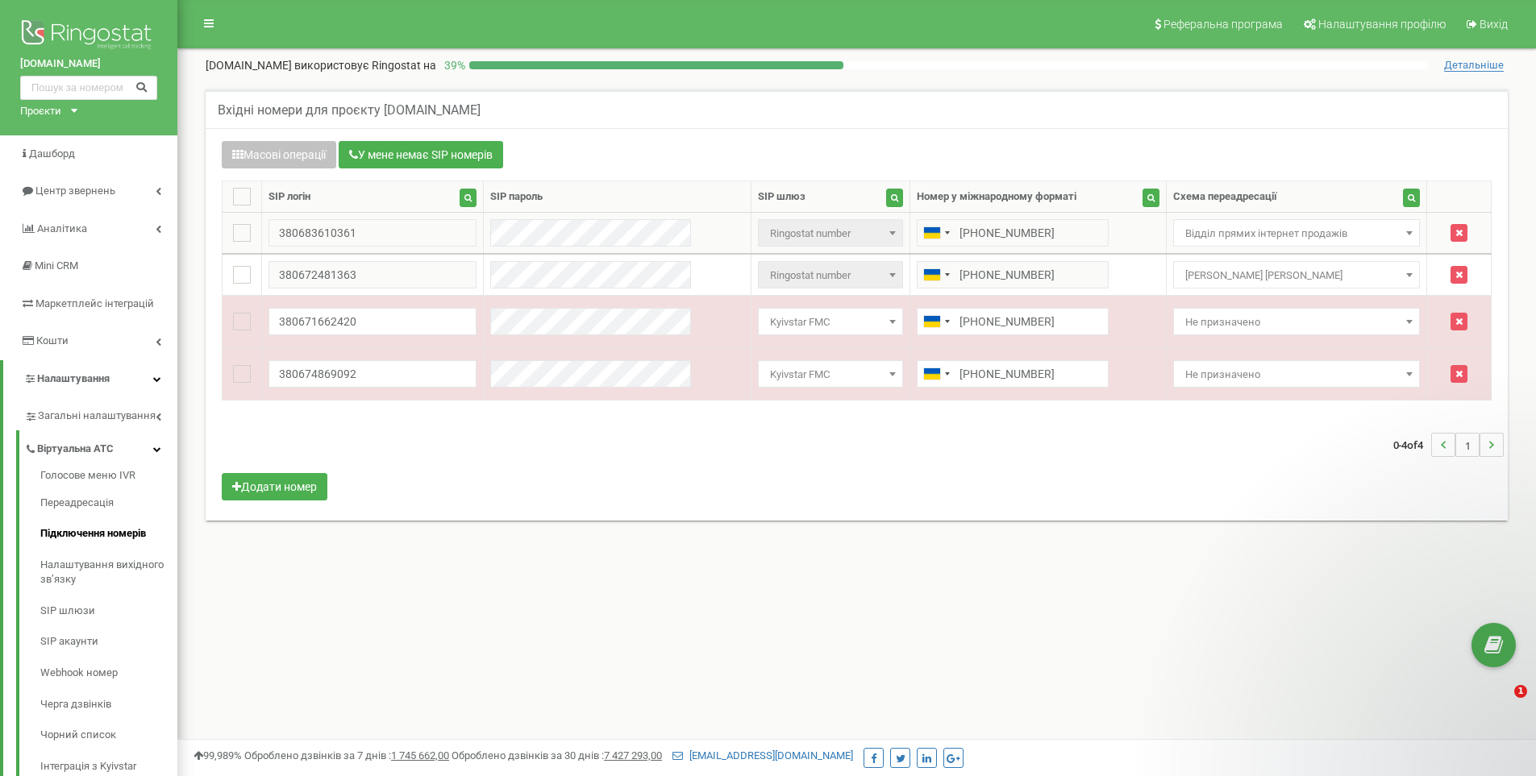
click at [323, 216] on td "380683610361" at bounding box center [372, 234] width 222 height 42
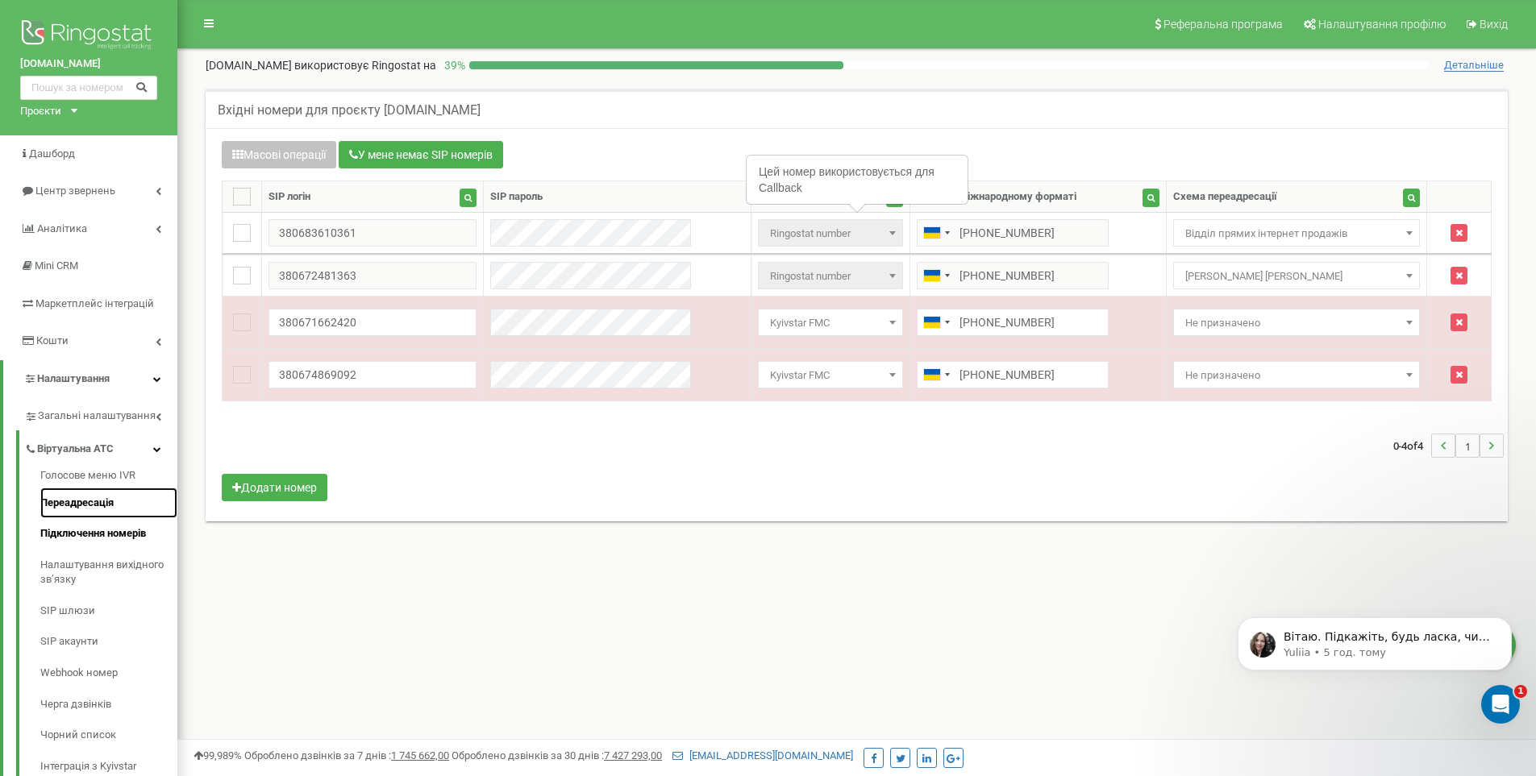
click at [56, 502] on link "Переадресація" at bounding box center [108, 503] width 137 height 31
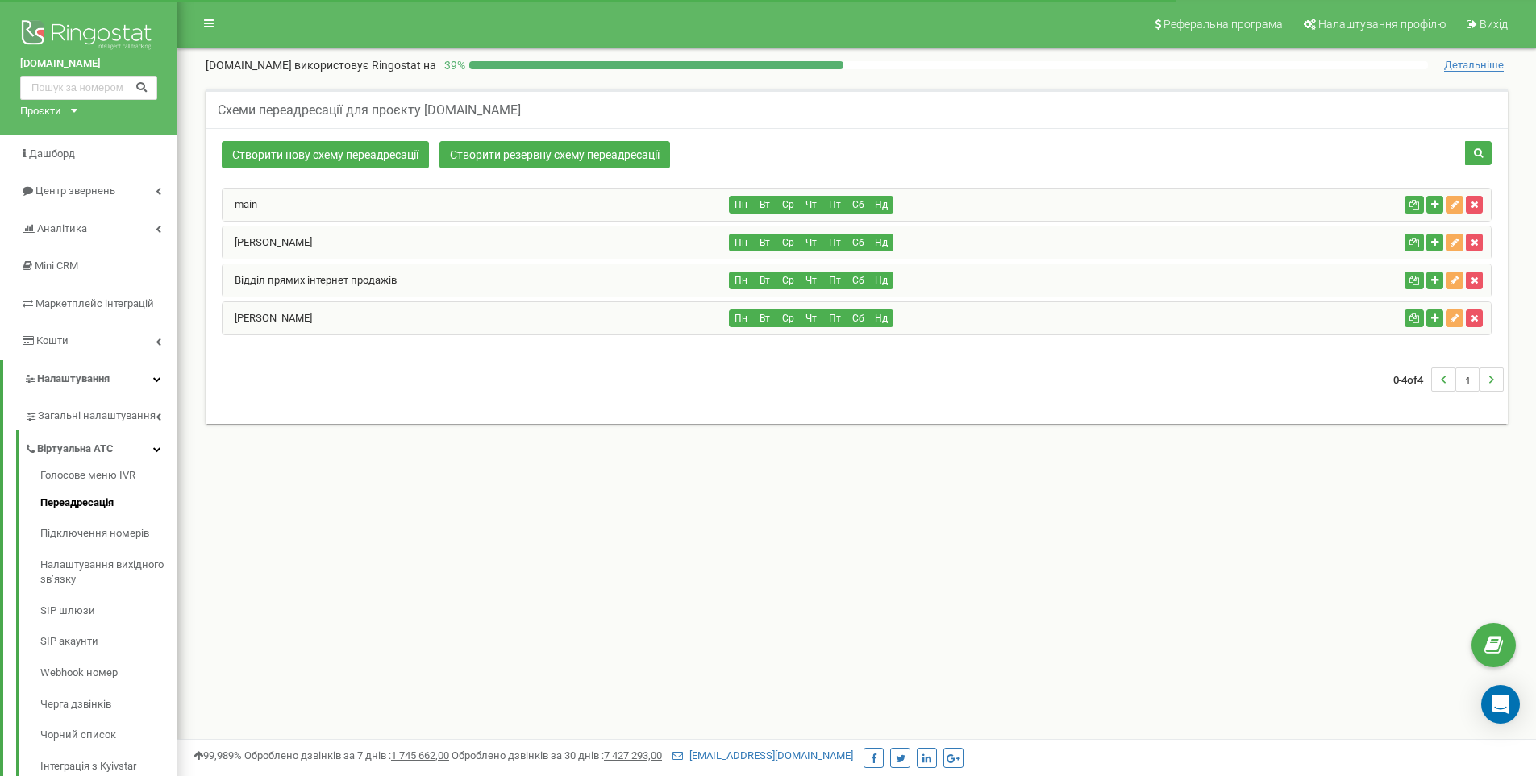
click at [288, 240] on link "[PERSON_NAME]" at bounding box center [267, 242] width 89 height 12
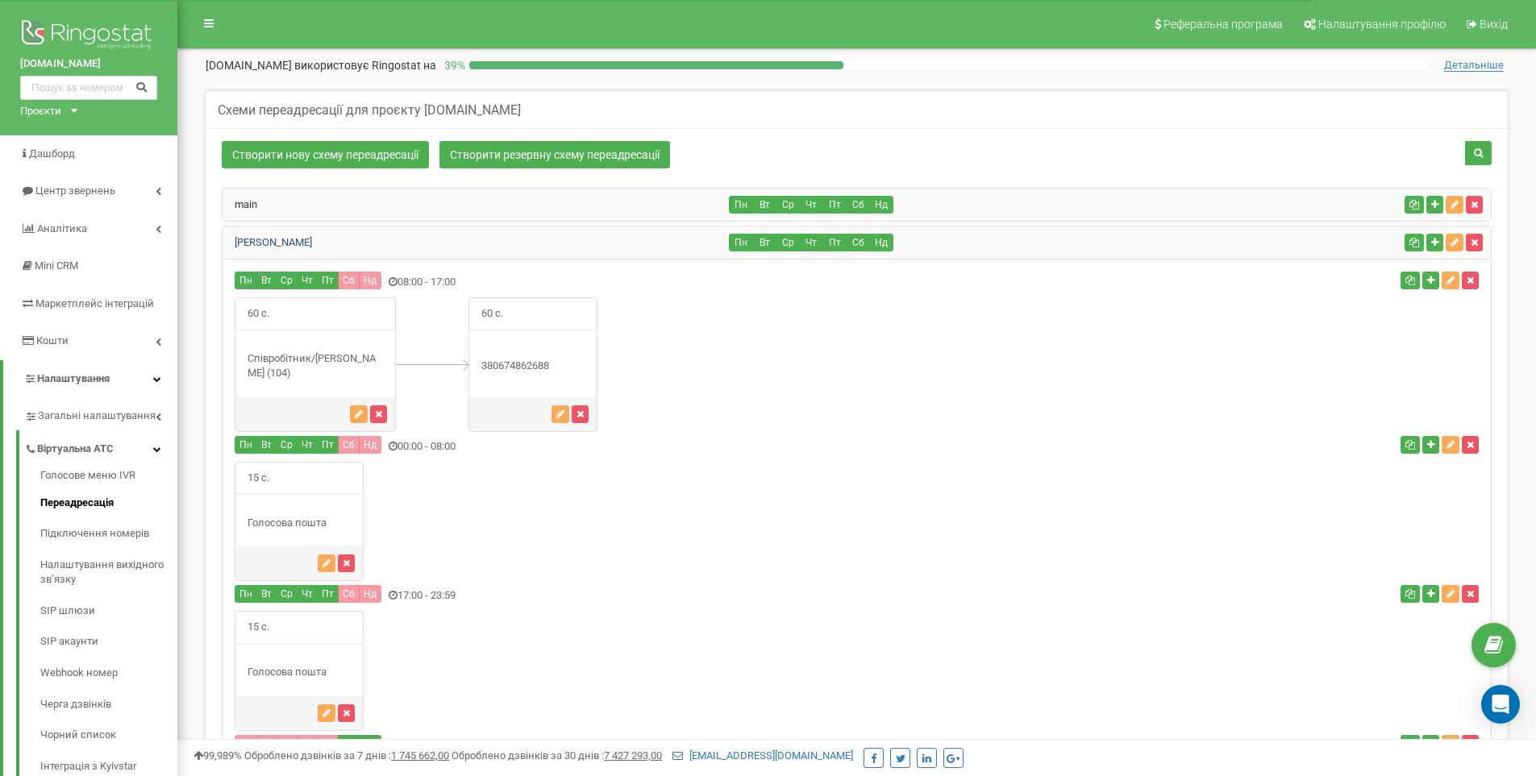
click at [288, 238] on link "[PERSON_NAME]" at bounding box center [267, 242] width 89 height 12
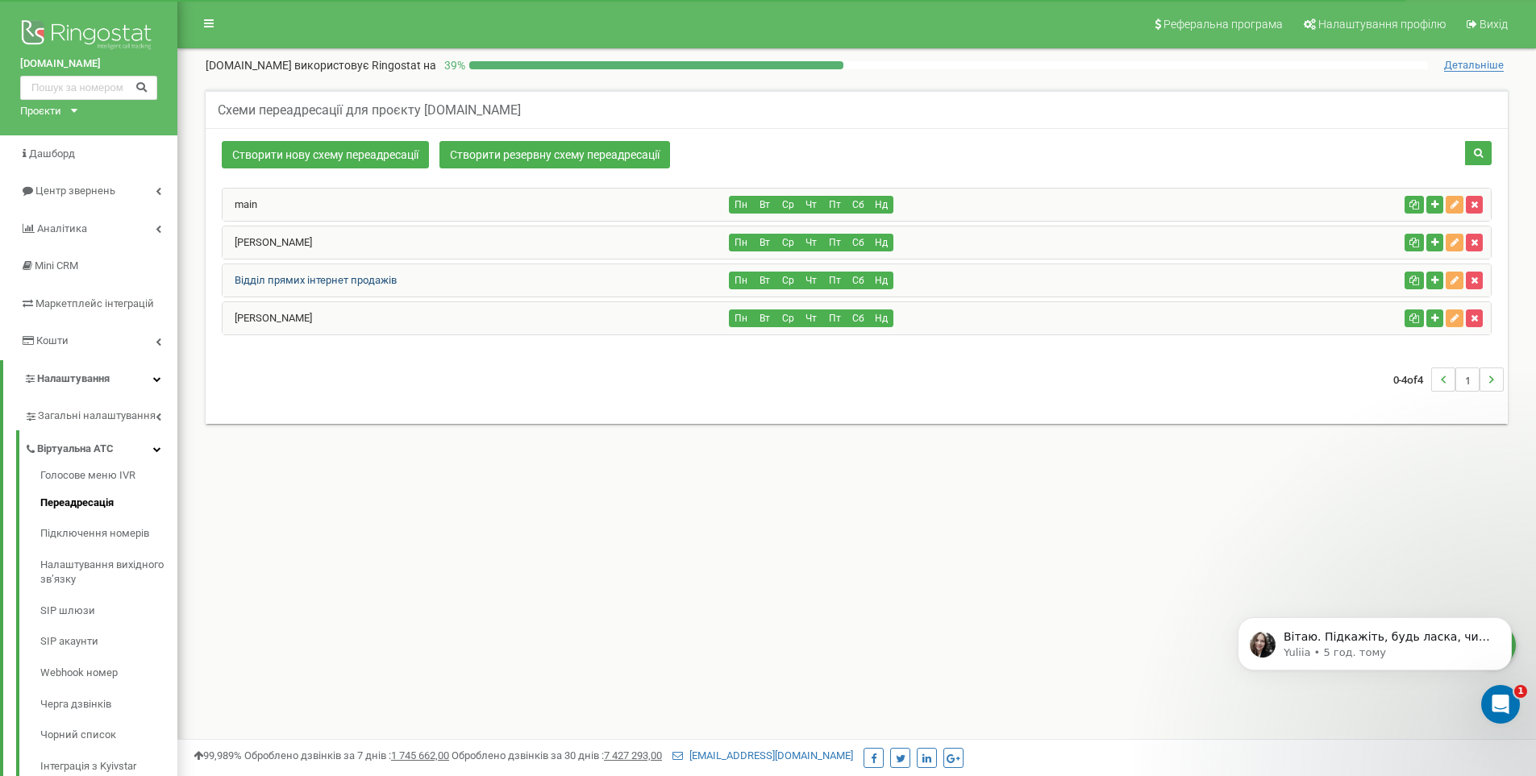
click at [269, 278] on link "Відділ прямих інтернет продажів" at bounding box center [310, 280] width 174 height 12
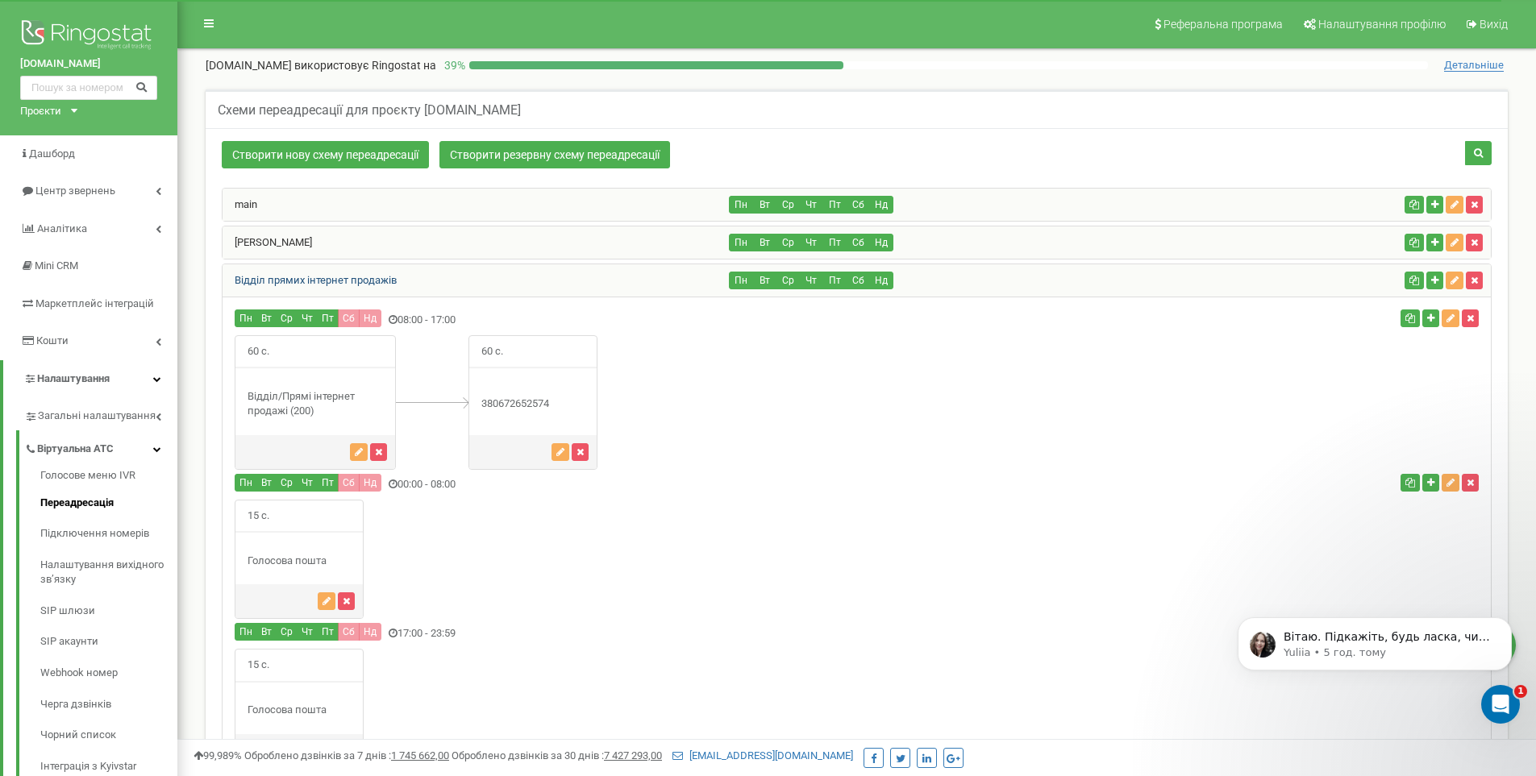
click at [272, 281] on link "Відділ прямих інтернет продажів" at bounding box center [310, 280] width 174 height 12
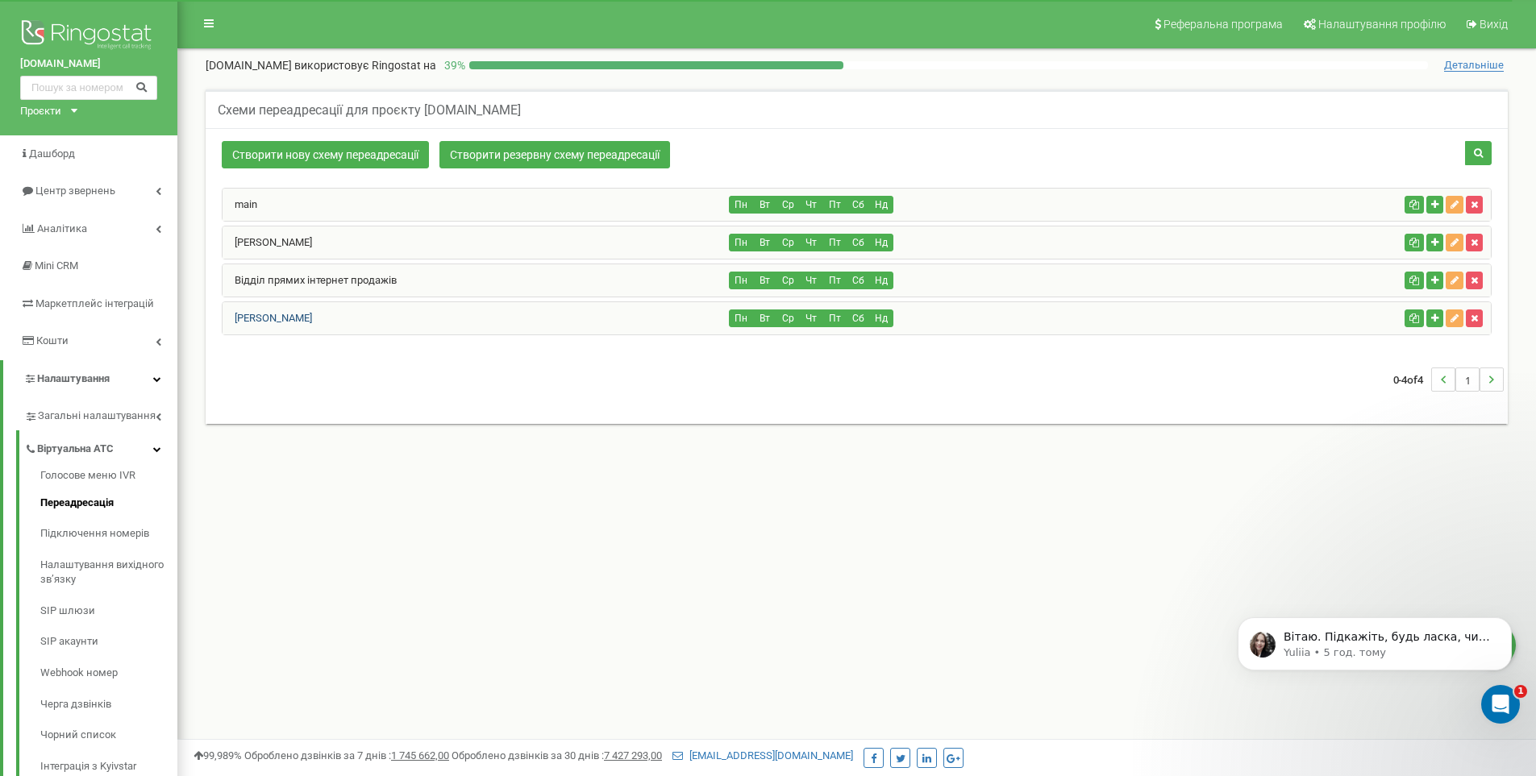
click at [268, 322] on link "[PERSON_NAME] [PERSON_NAME]" at bounding box center [267, 318] width 89 height 12
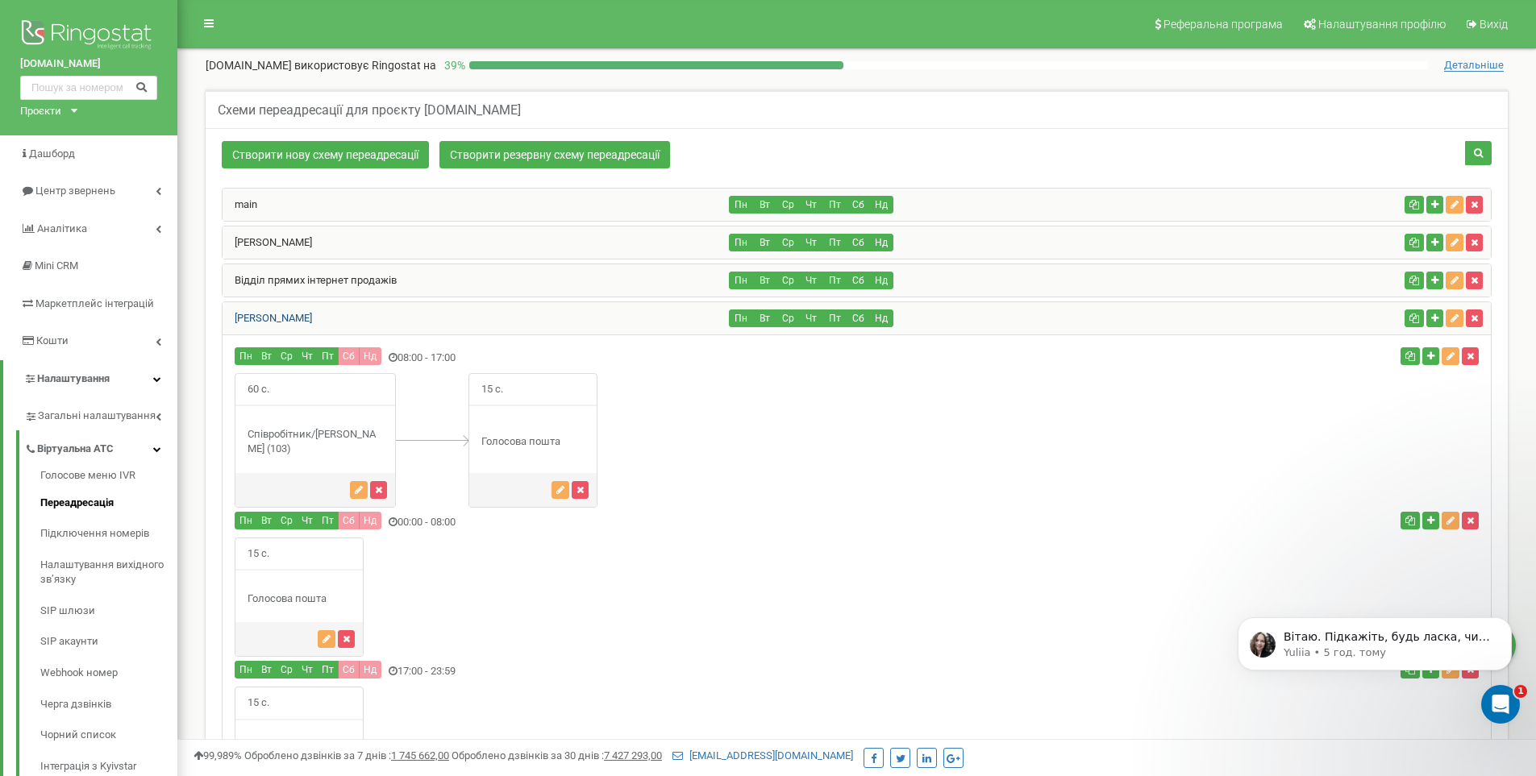
click at [269, 317] on link "[PERSON_NAME] [PERSON_NAME]" at bounding box center [267, 318] width 89 height 12
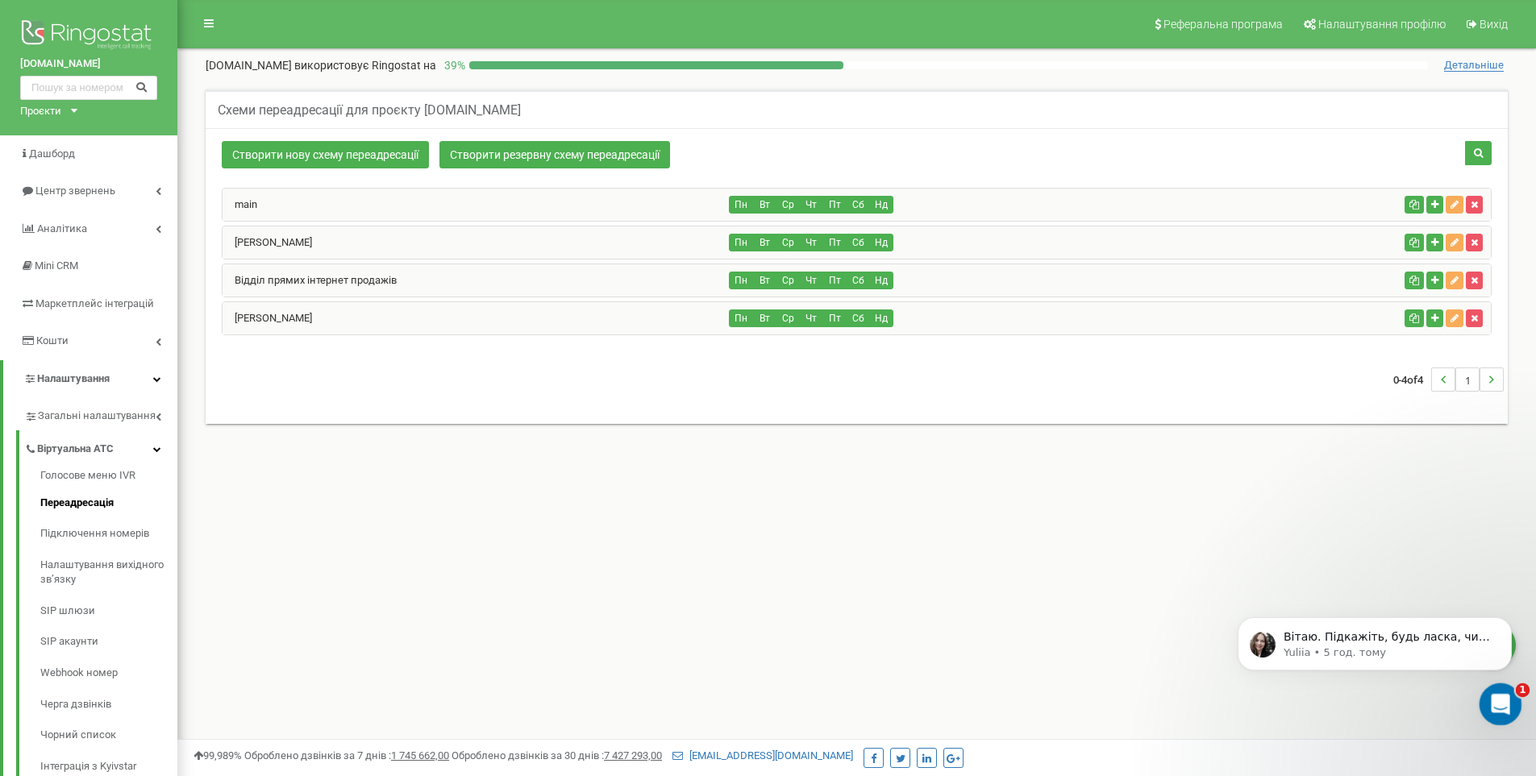
click at [1494, 702] on icon "Відкрити програму для спілкування Intercom" at bounding box center [1498, 702] width 27 height 27
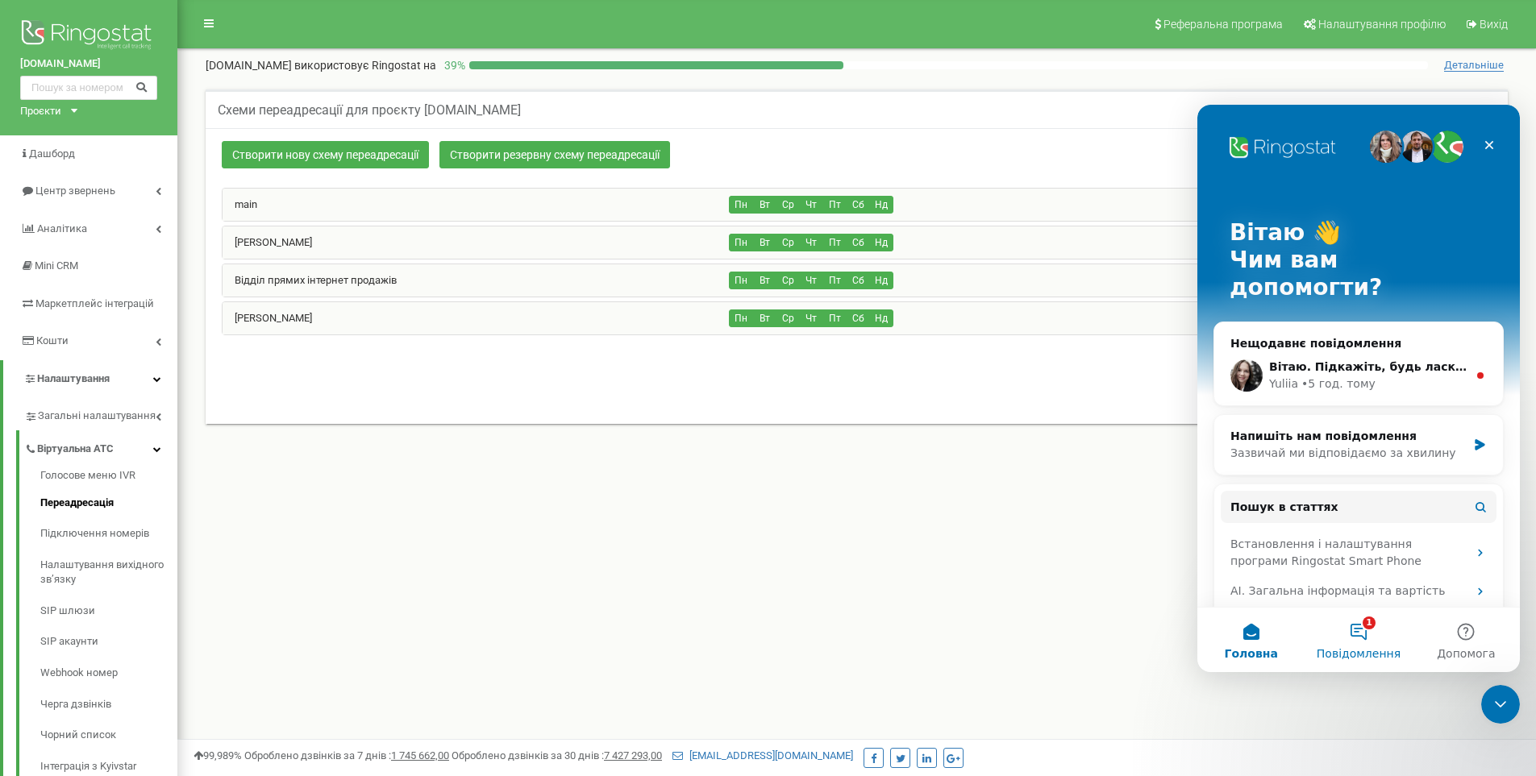
click at [1367, 644] on button "1 Повідомлення" at bounding box center [1357, 640] width 107 height 64
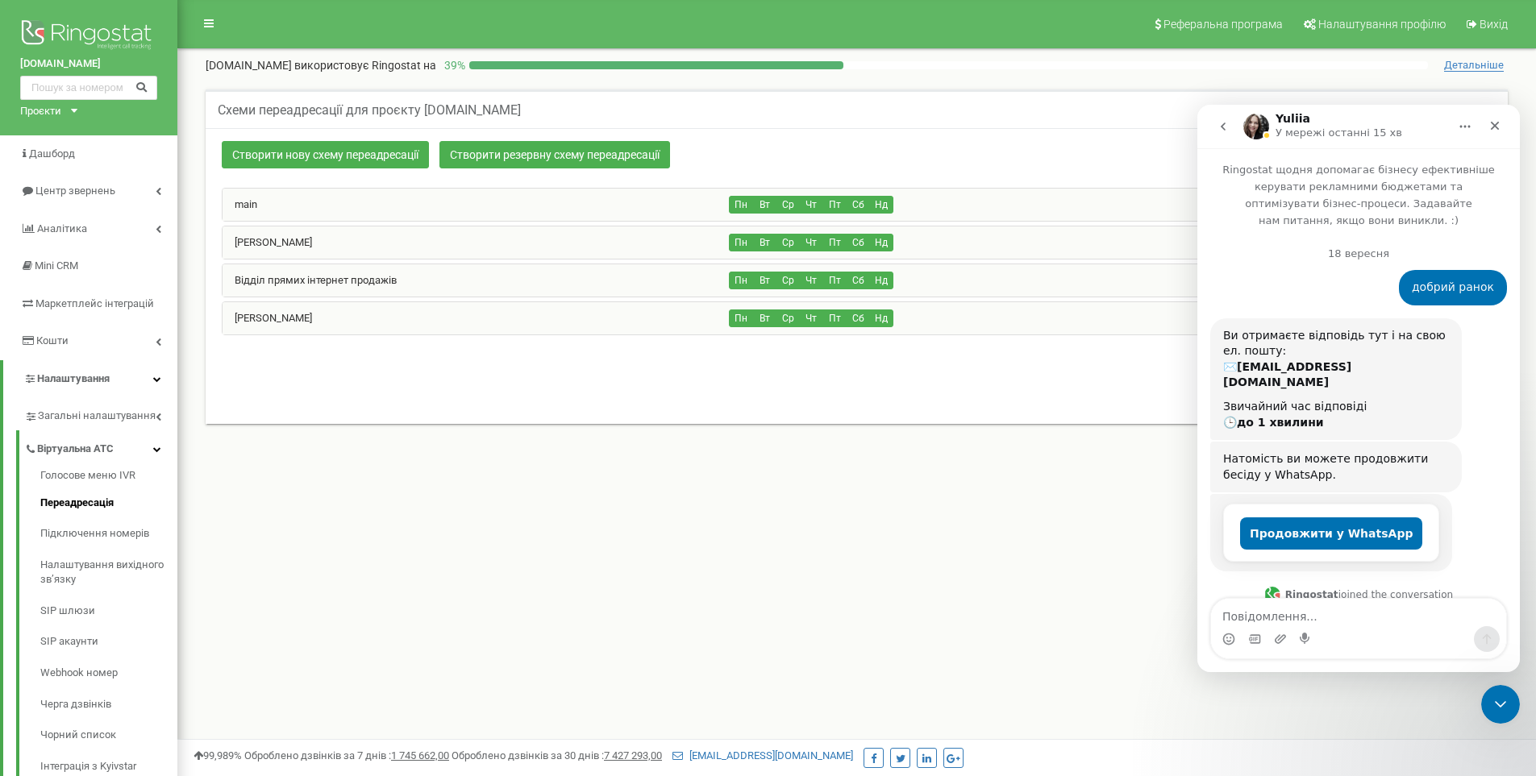
scroll to position [104, 0]
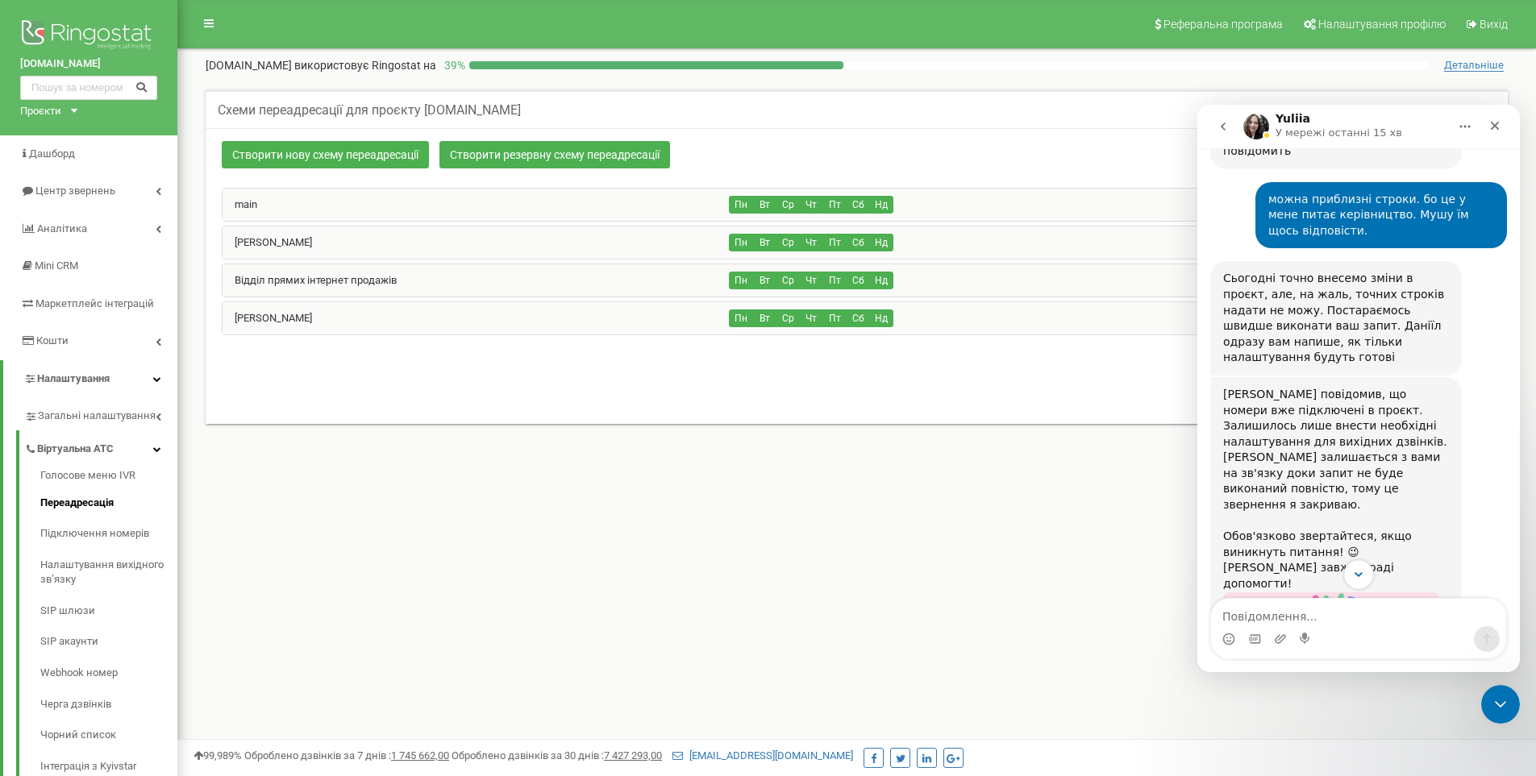
click at [1353, 578] on icon "Scroll to bottom" at bounding box center [1358, 575] width 15 height 15
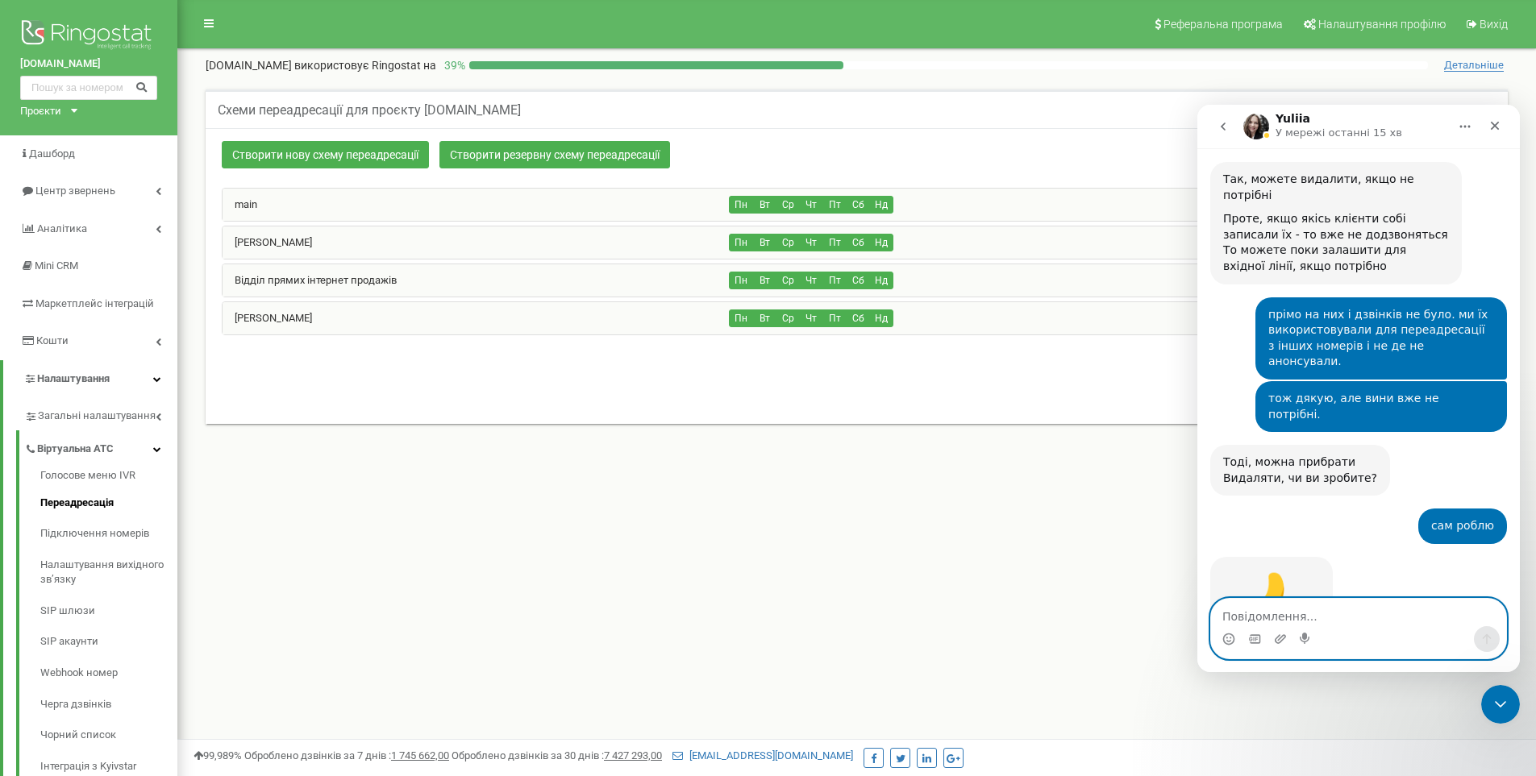
click at [1300, 620] on textarea "Повідомлення..." at bounding box center [1358, 612] width 295 height 27
click at [773, 585] on div "Реферальна програма Налаштування профілю Вихід stemax.ua використовує Ringostat…" at bounding box center [856, 483] width 1358 height 967
click at [1496, 124] on icon "Закрити" at bounding box center [1495, 126] width 9 height 9
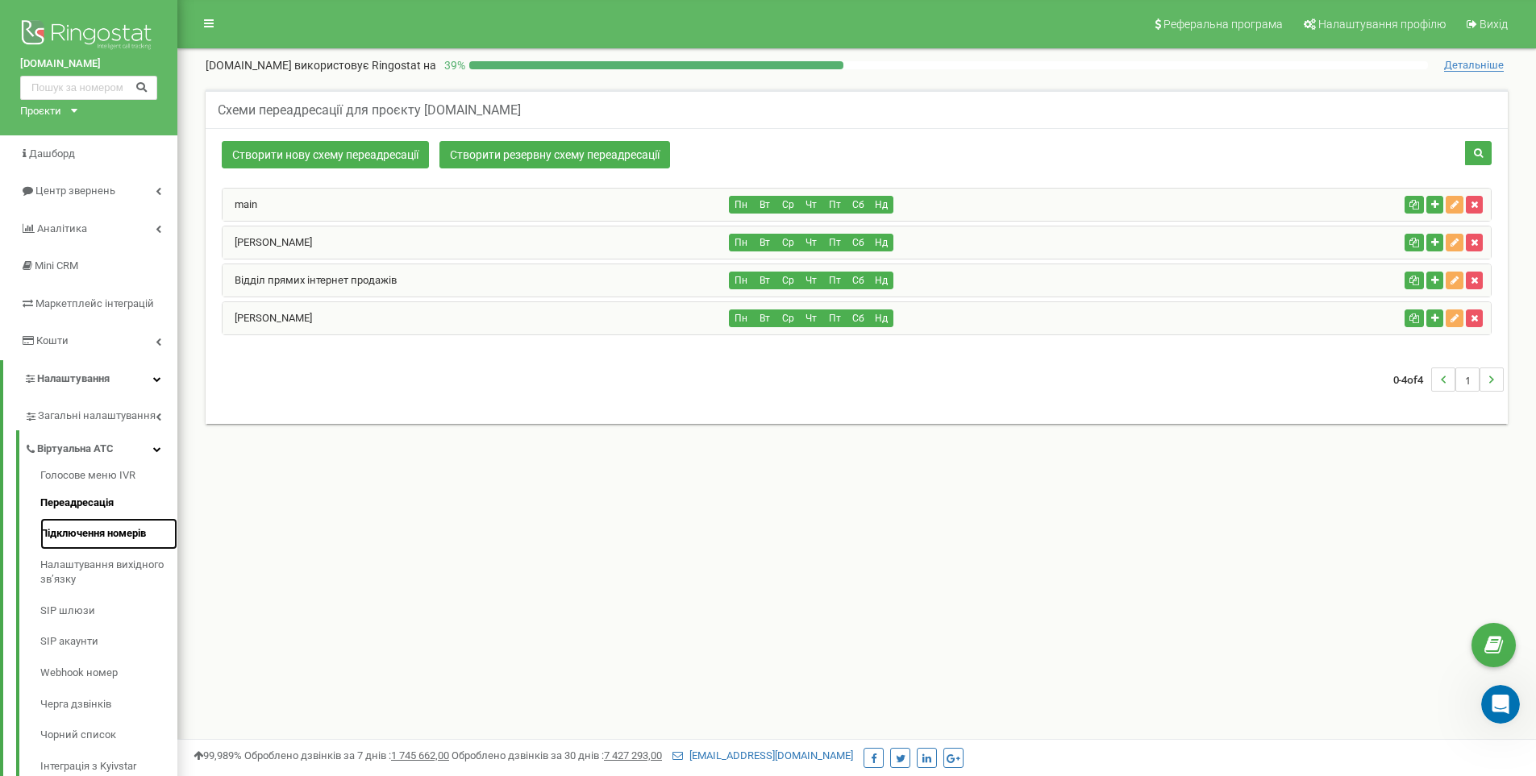
click at [50, 536] on link "Підключення номерів" at bounding box center [108, 533] width 137 height 31
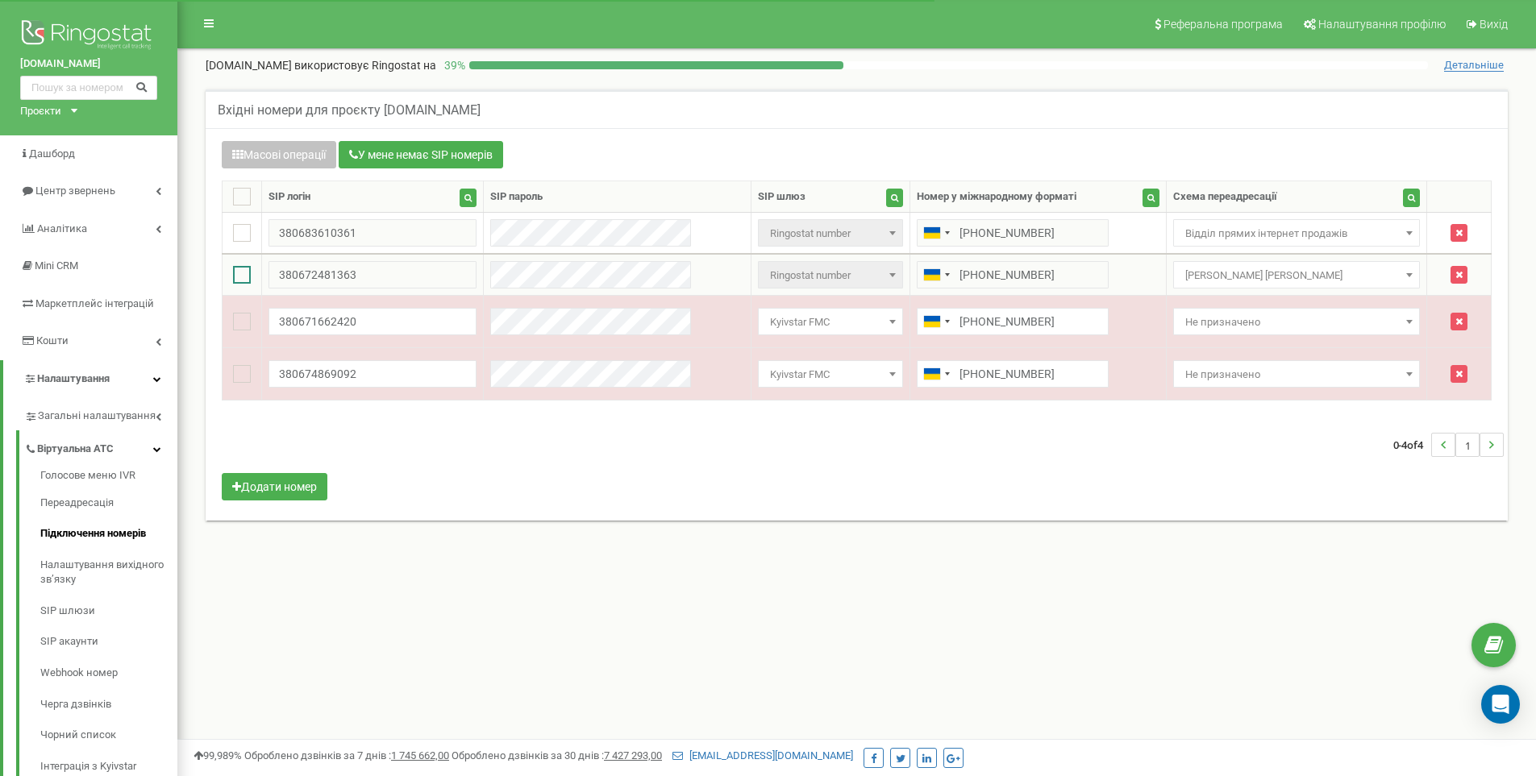
click at [238, 274] on ins at bounding box center [242, 275] width 18 height 18
click at [248, 280] on ins at bounding box center [242, 275] width 18 height 18
checkbox input "false"
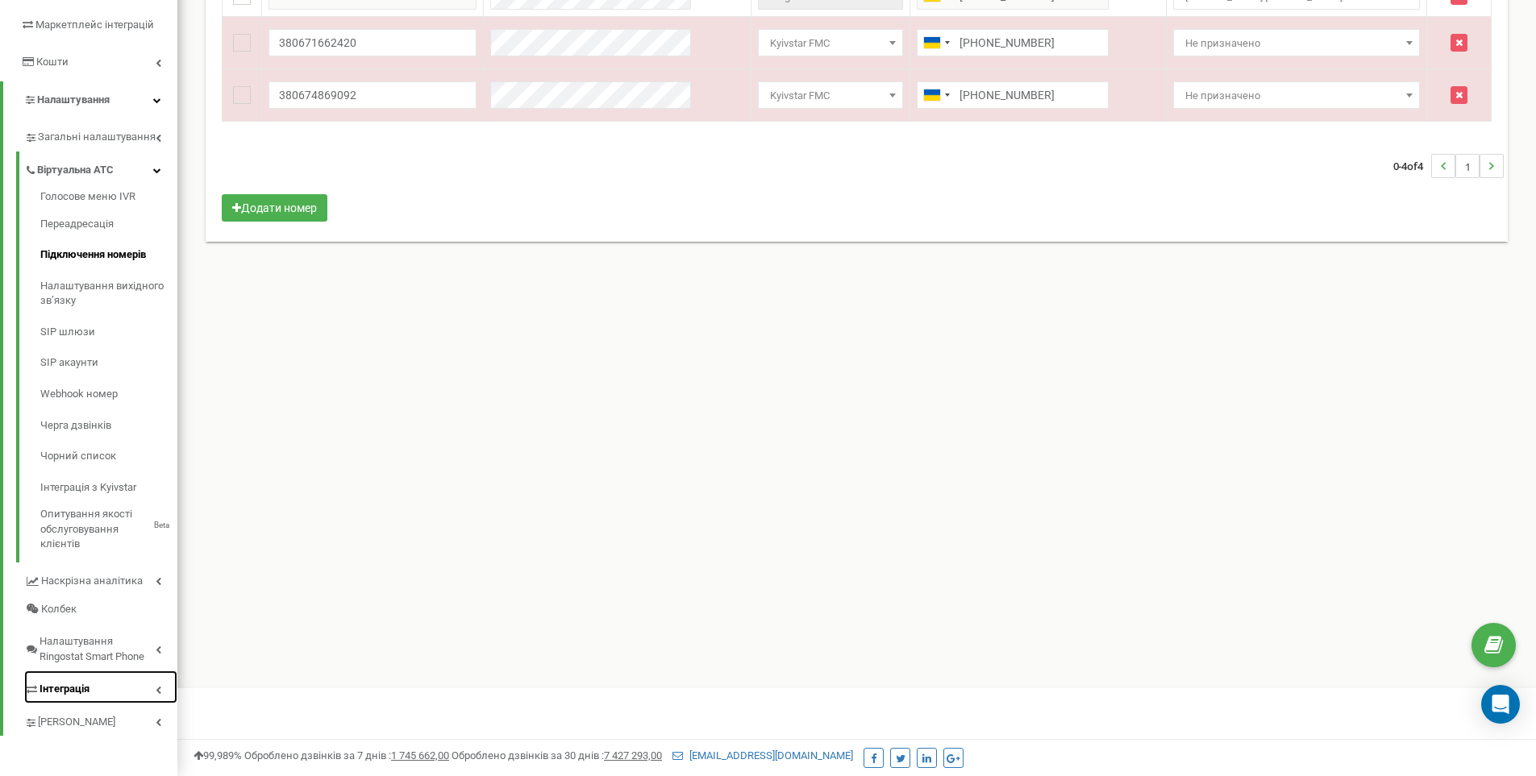
click at [84, 684] on span "Інтеграція" at bounding box center [65, 689] width 50 height 15
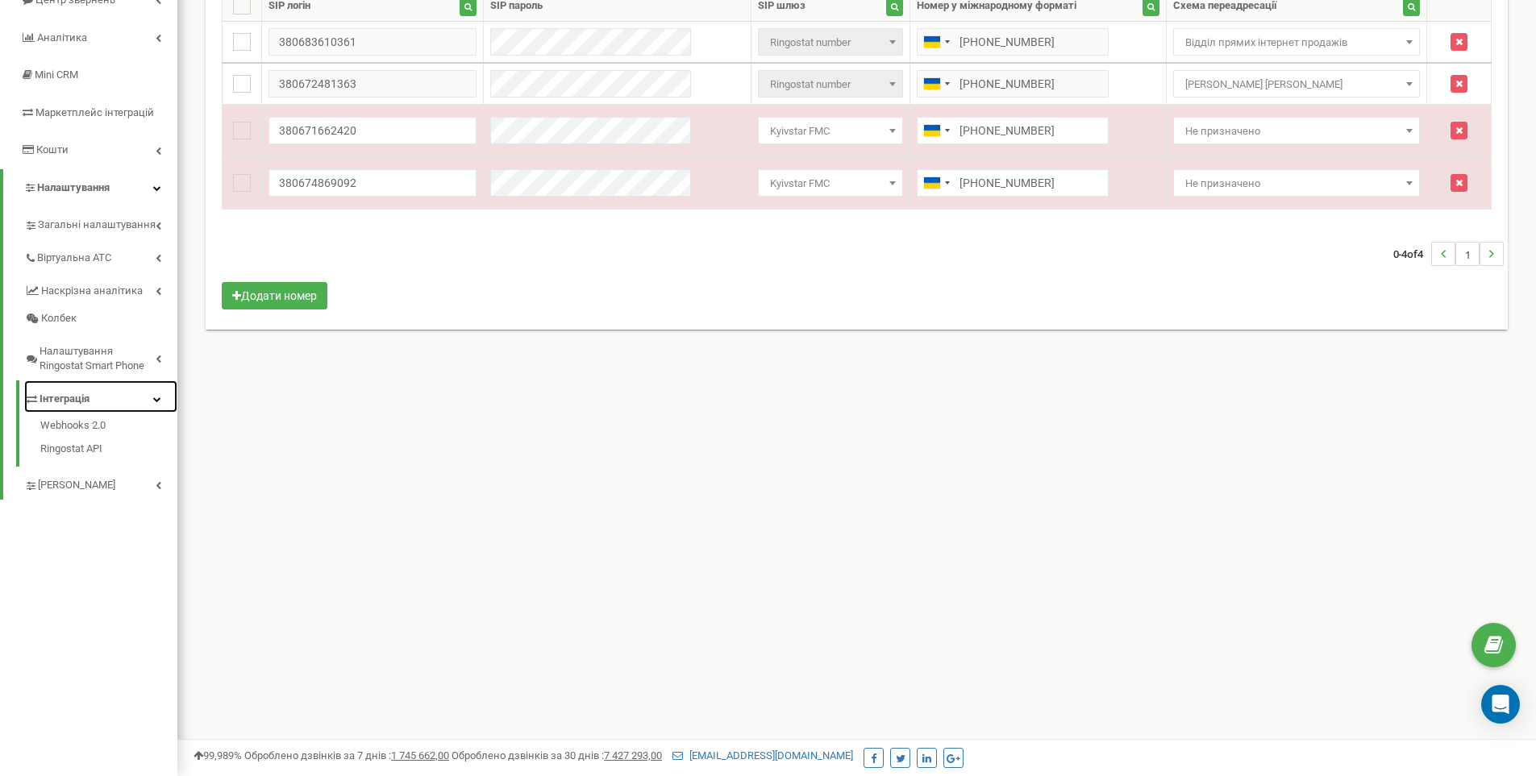
scroll to position [191, 0]
click at [75, 424] on link "Webhooks 2.0" at bounding box center [108, 427] width 137 height 19
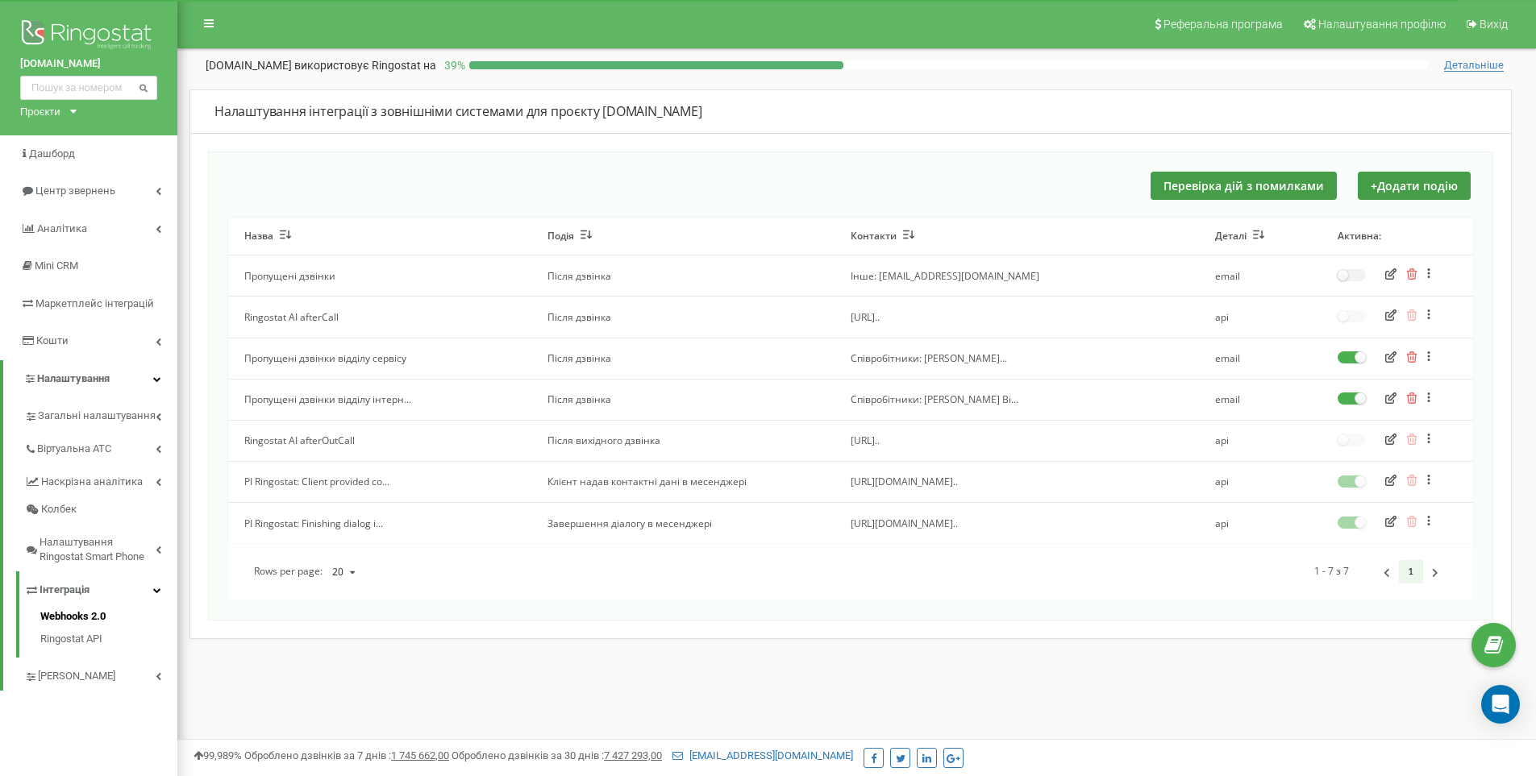
click at [1390, 356] on icon "button" at bounding box center [1390, 357] width 11 height 11
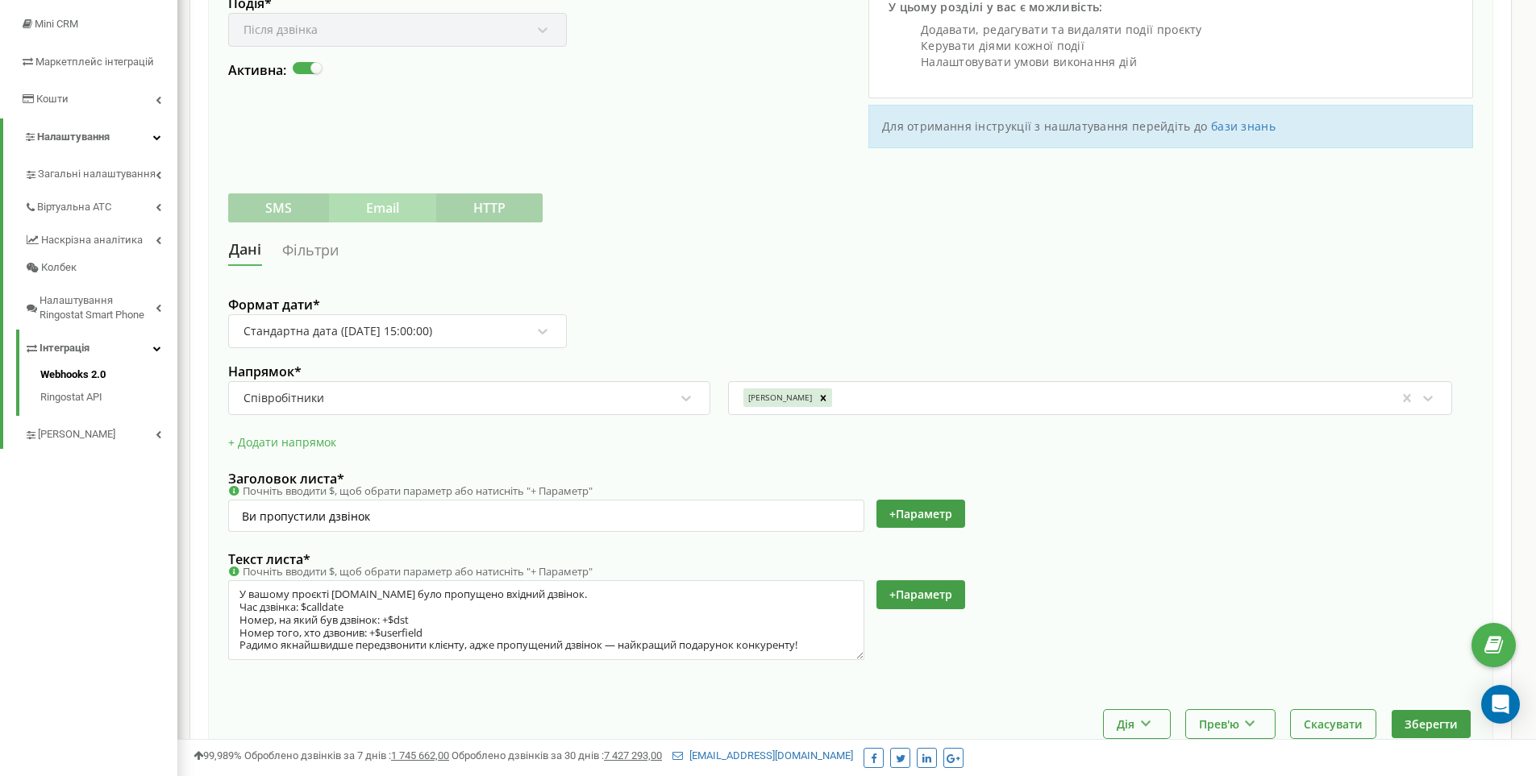
scroll to position [322, 0]
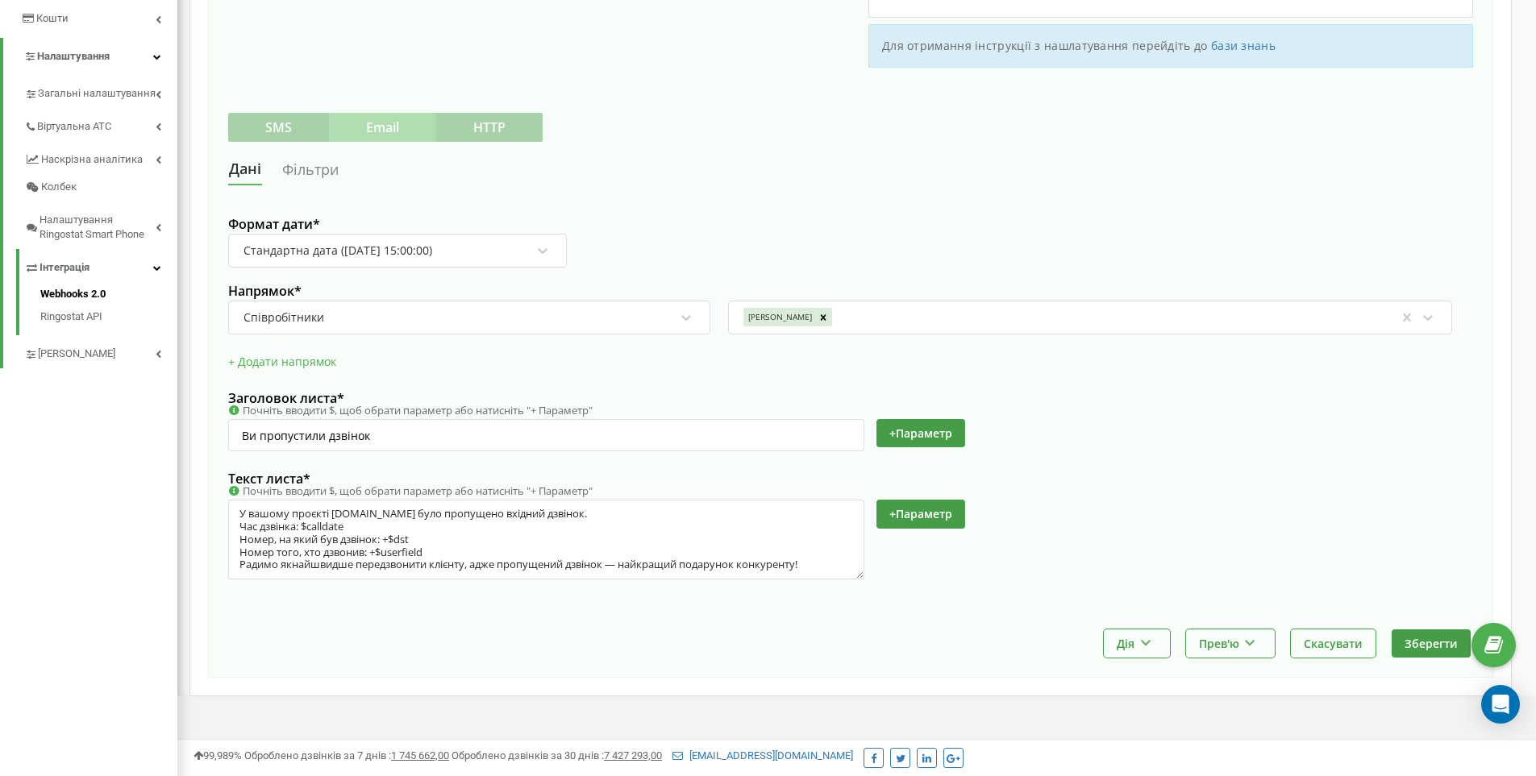
click at [309, 164] on link "Фільтри" at bounding box center [310, 170] width 58 height 30
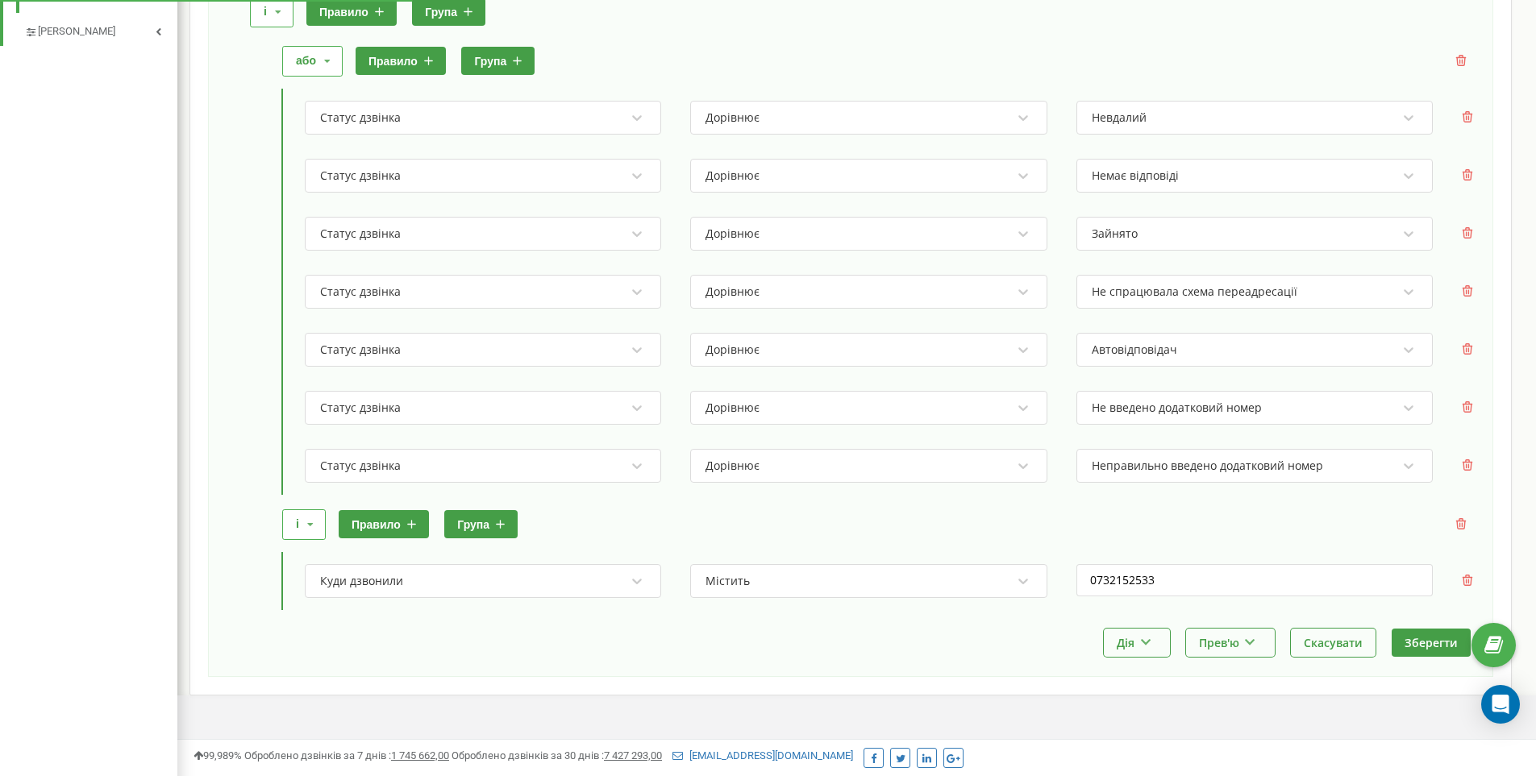
scroll to position [669, 0]
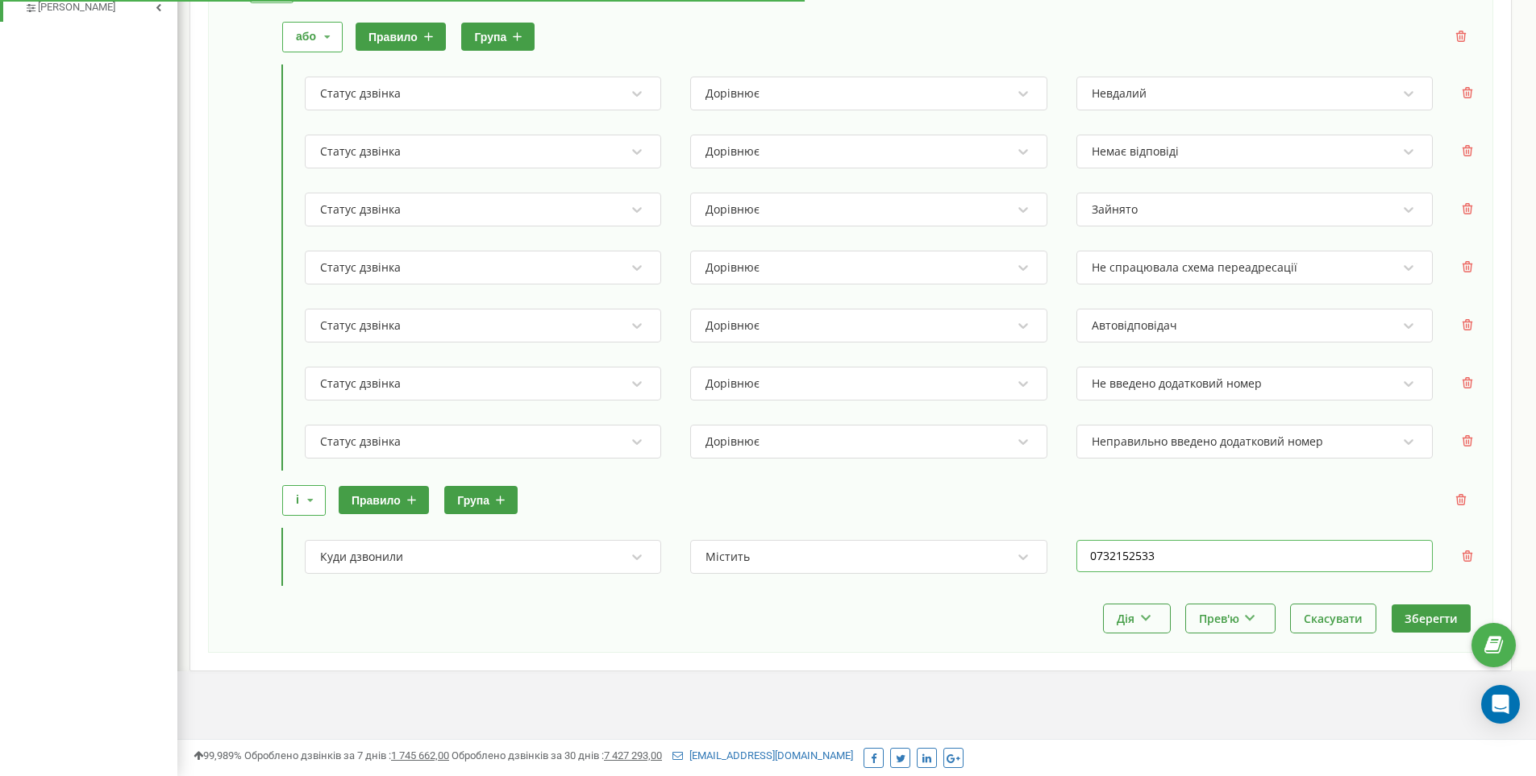
drag, startPoint x: 1175, startPoint y: 558, endPoint x: 1038, endPoint y: 556, distance: 137.1
click at [1040, 554] on div "Куди дзвонили Містить 0732152533" at bounding box center [883, 557] width 1180 height 58
paste input "Новий інстанс на платформі AWS створений та налаштований. Але для цього прийшло…"
paste input "67248136"
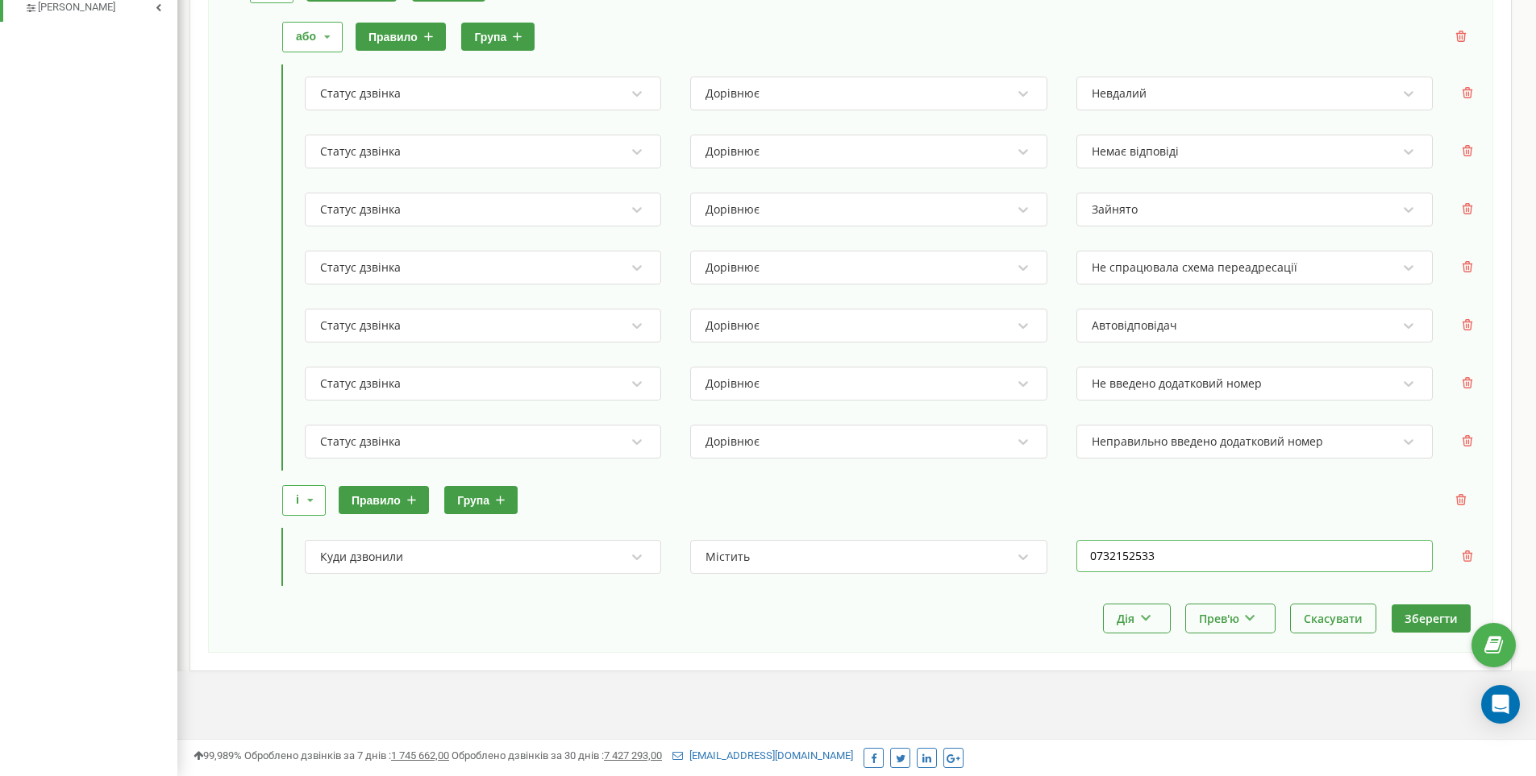
paste input "67248136"
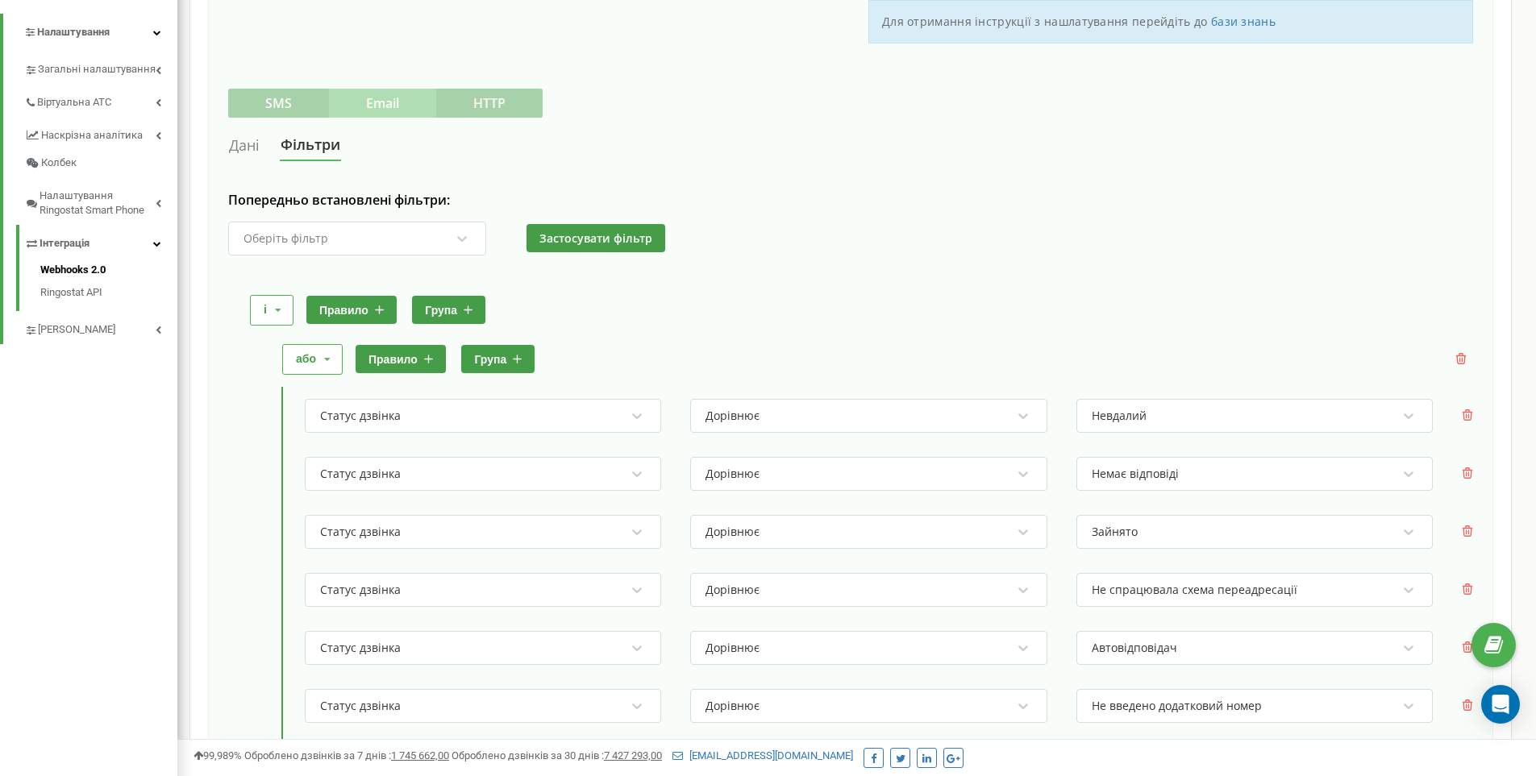
scroll to position [669, 0]
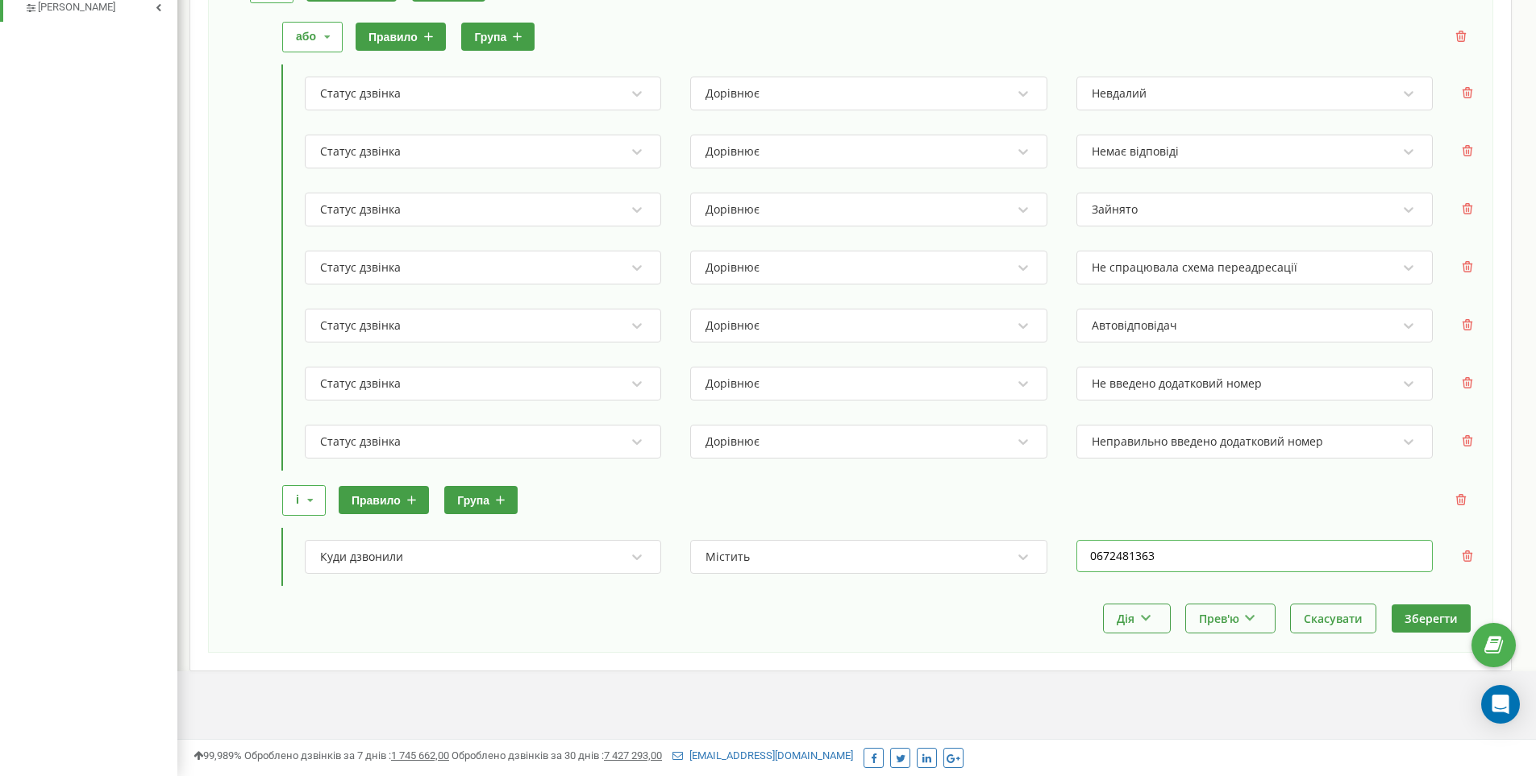
type input "0672481363"
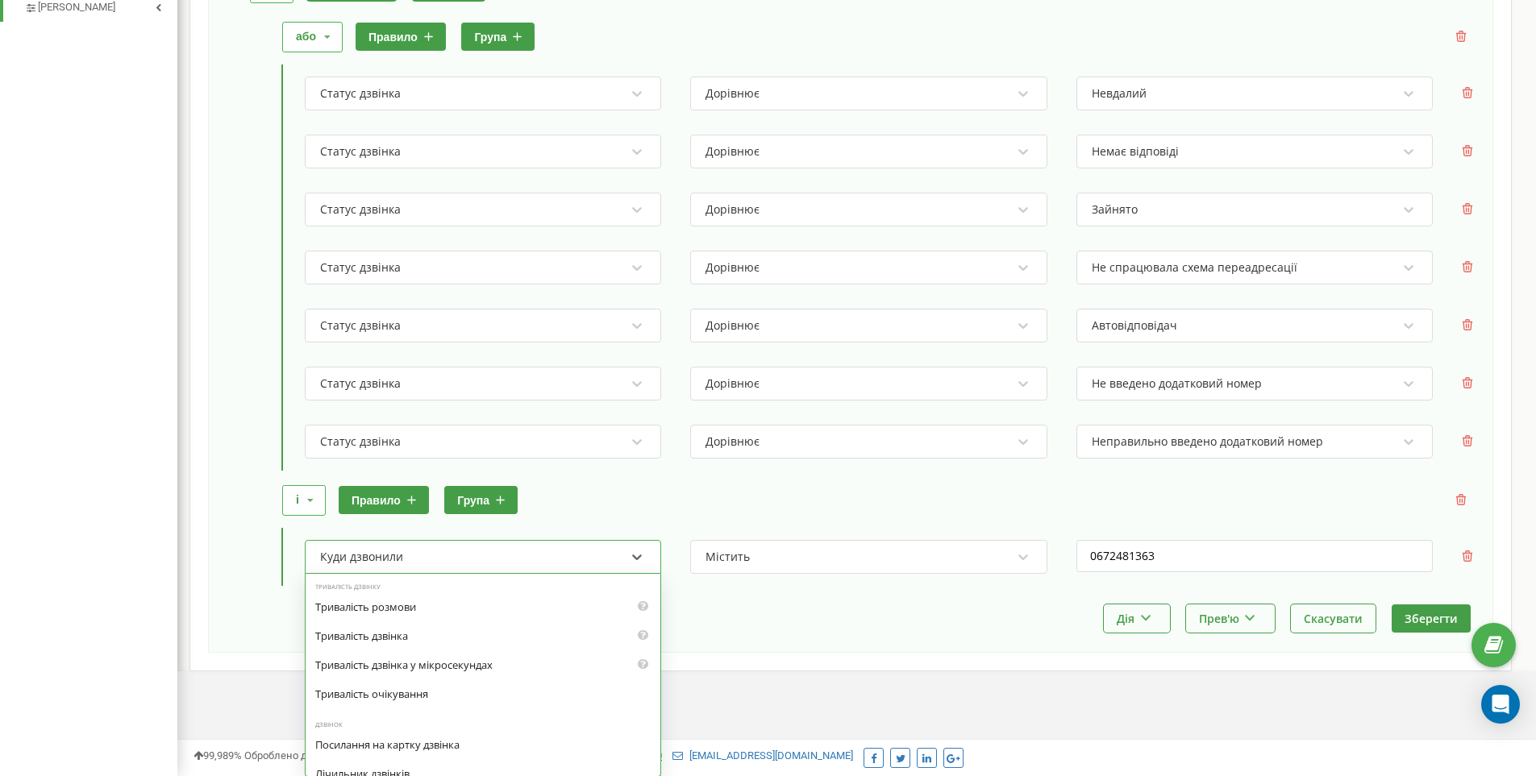
click at [461, 555] on div "Куди дзвонили" at bounding box center [472, 556] width 308 height 27
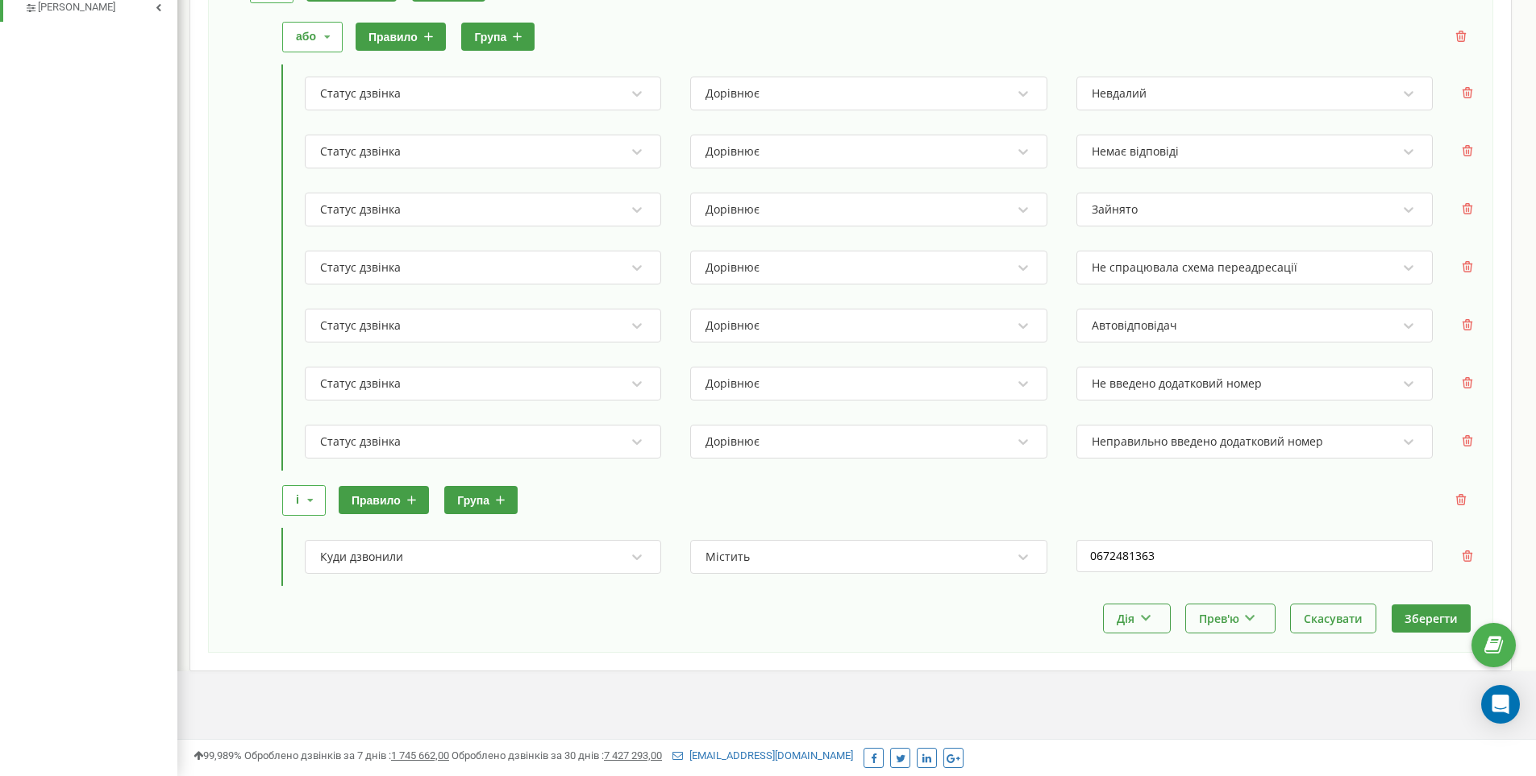
click at [1189, 468] on div "Статус дзвінка Дорівнює Неправильно введено додатковий номер" at bounding box center [883, 442] width 1180 height 58
click at [1433, 614] on button "Зберегти" at bounding box center [1431, 619] width 79 height 28
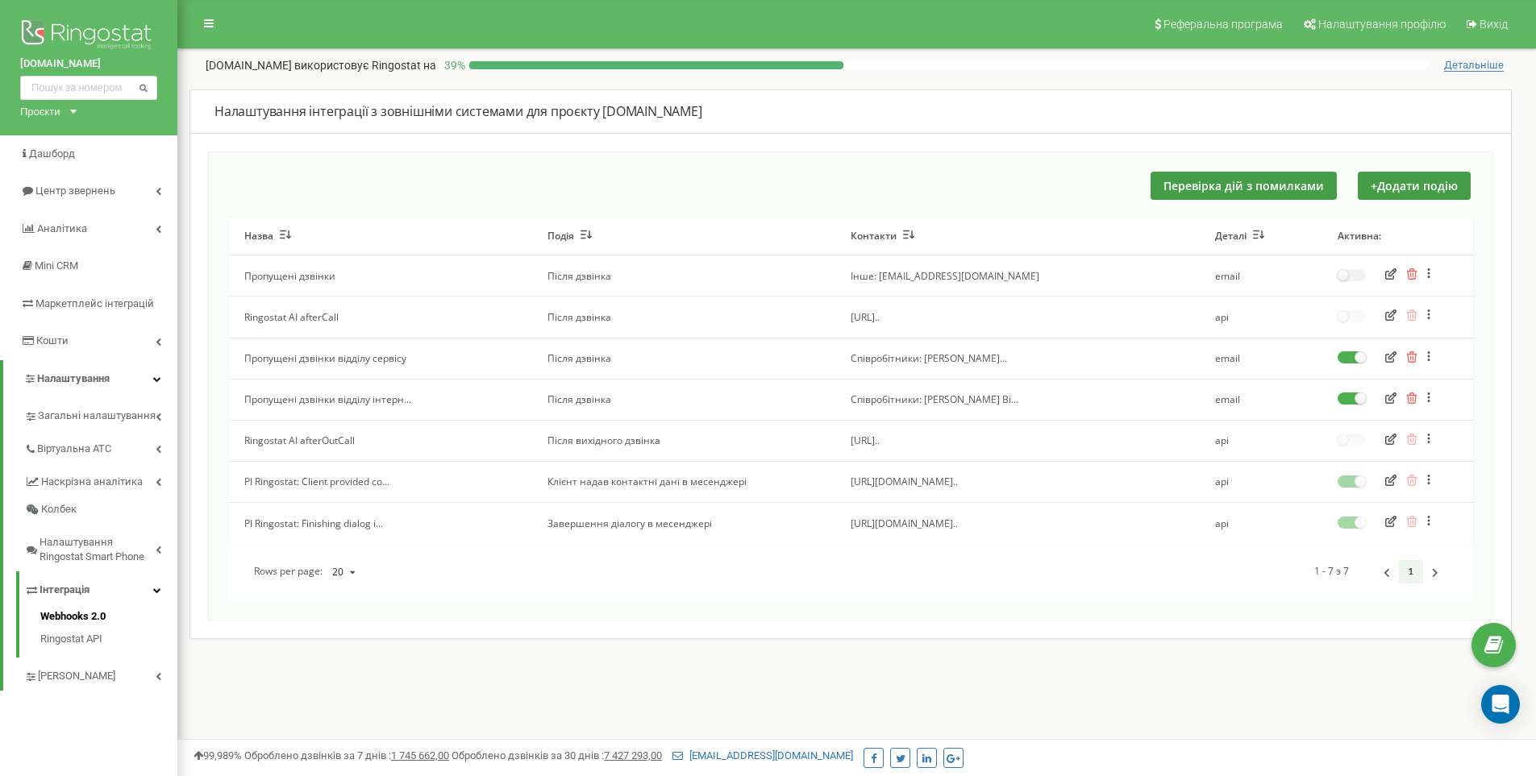
click at [1391, 398] on icon "button" at bounding box center [1390, 398] width 11 height 11
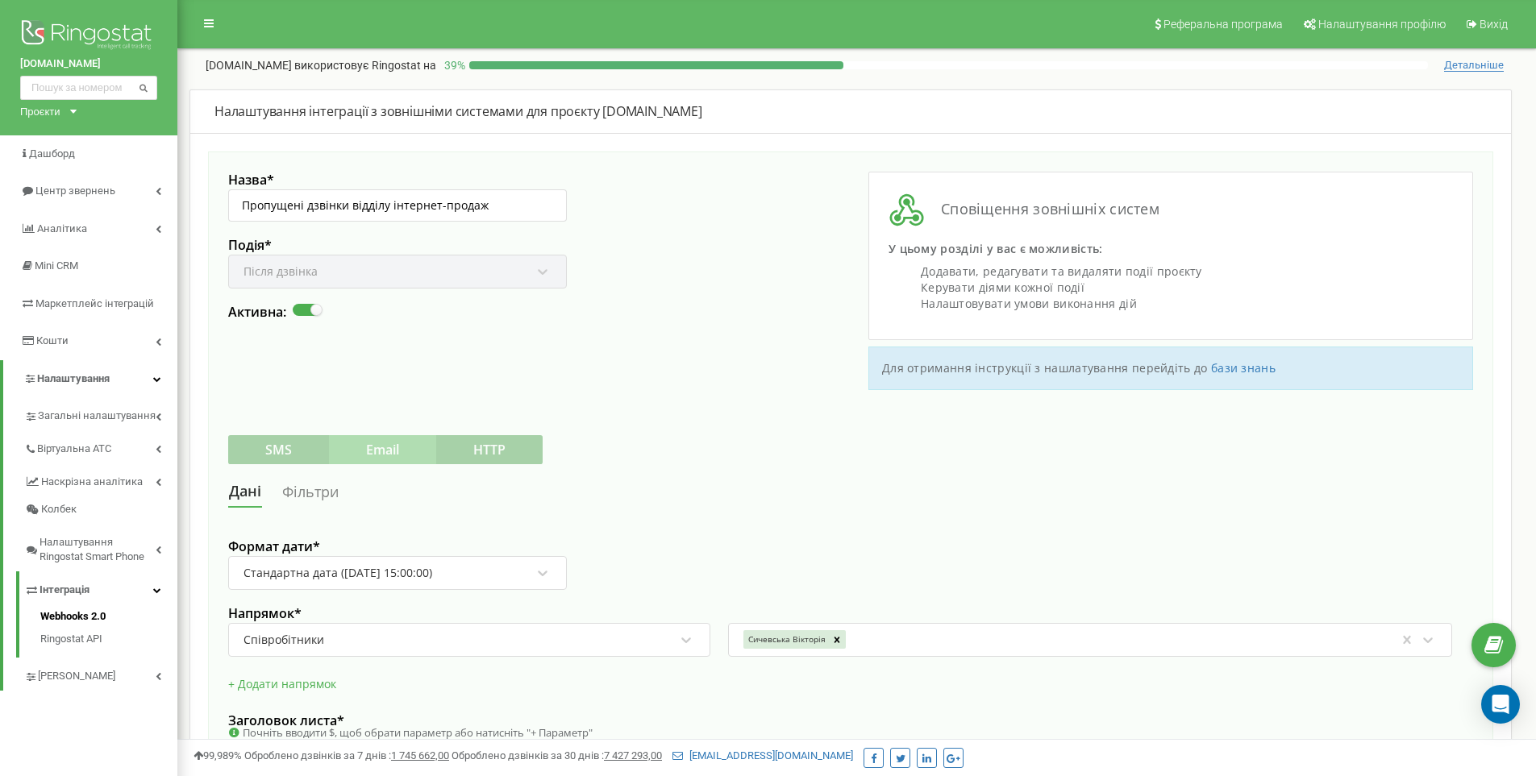
scroll to position [322, 0]
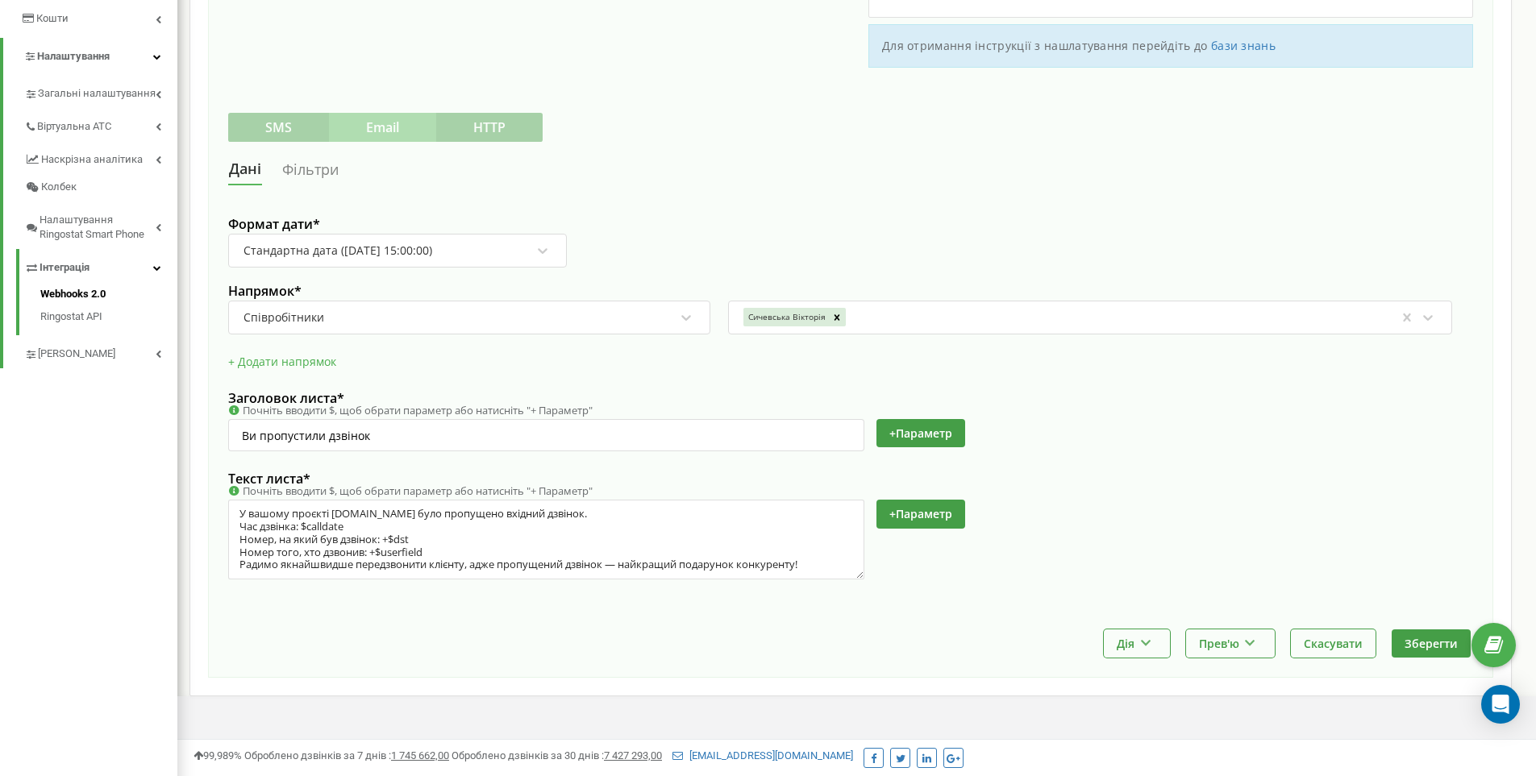
click at [314, 169] on link "Фільтри" at bounding box center [310, 170] width 58 height 30
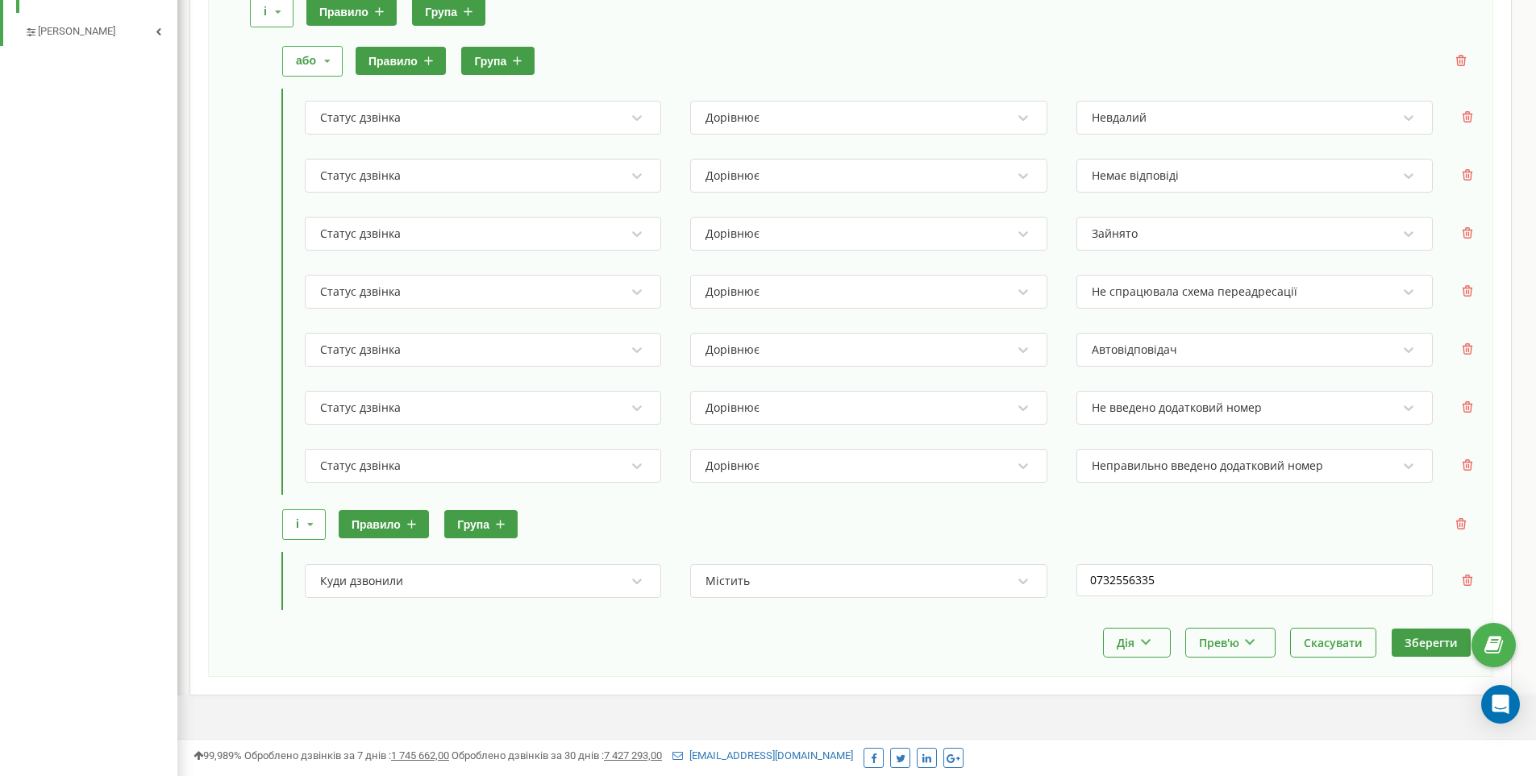
scroll to position [669, 0]
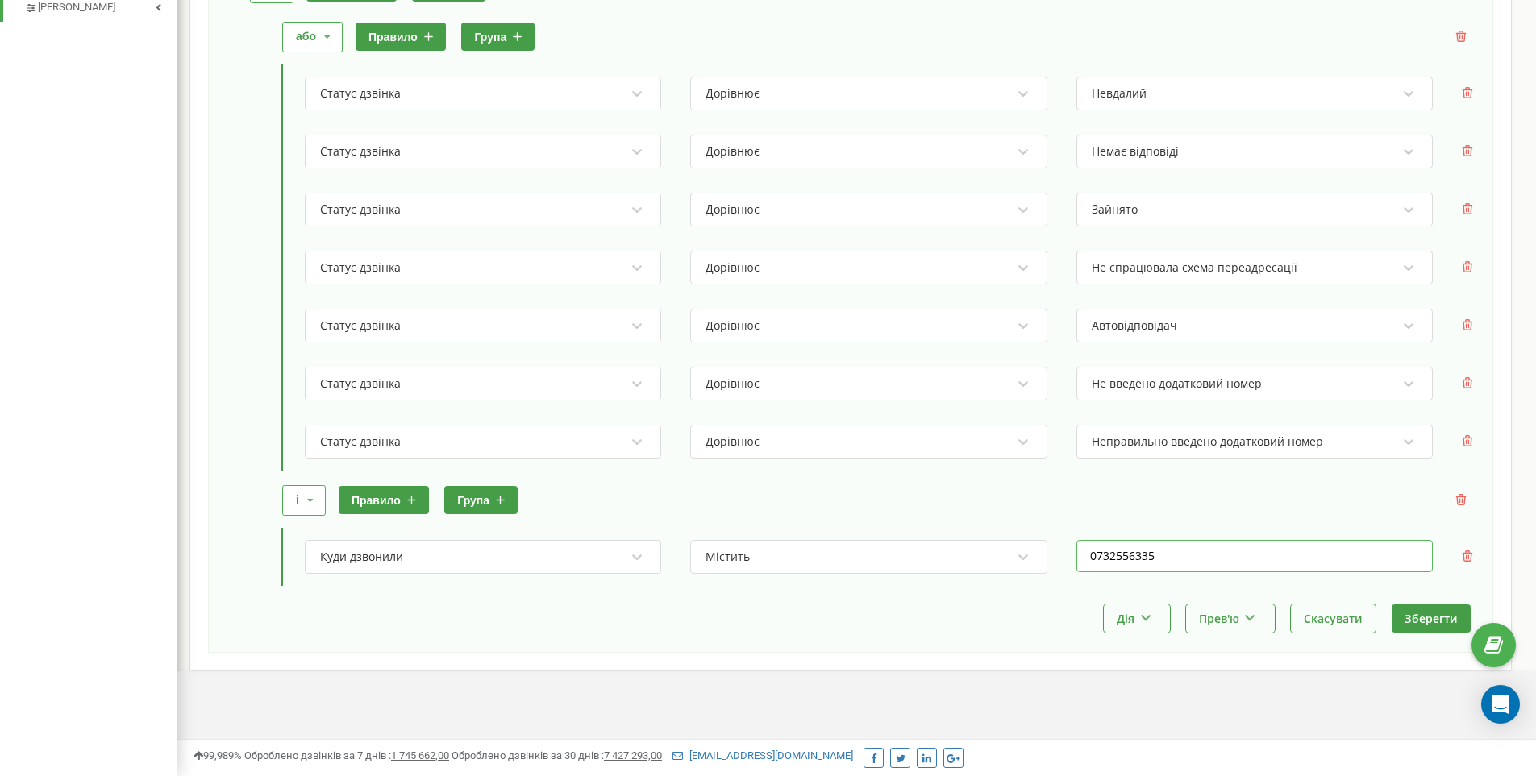
drag, startPoint x: 1171, startPoint y: 556, endPoint x: 1021, endPoint y: 543, distance: 150.5
click at [1021, 542] on div "Куди дзвонили Містить 0732556335" at bounding box center [883, 557] width 1180 height 58
type input "0683610361"
click at [1437, 621] on button "Зберегти" at bounding box center [1431, 619] width 79 height 28
